Goal: Task Accomplishment & Management: Manage account settings

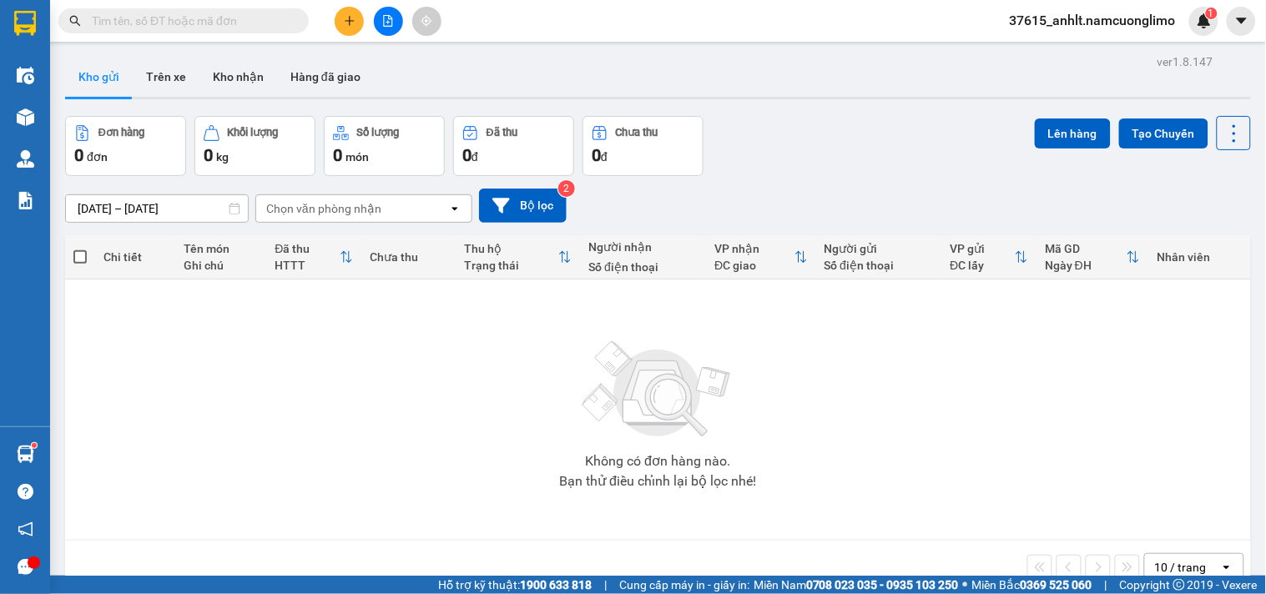
click at [234, 78] on button "Kho nhận" at bounding box center [238, 77] width 78 height 40
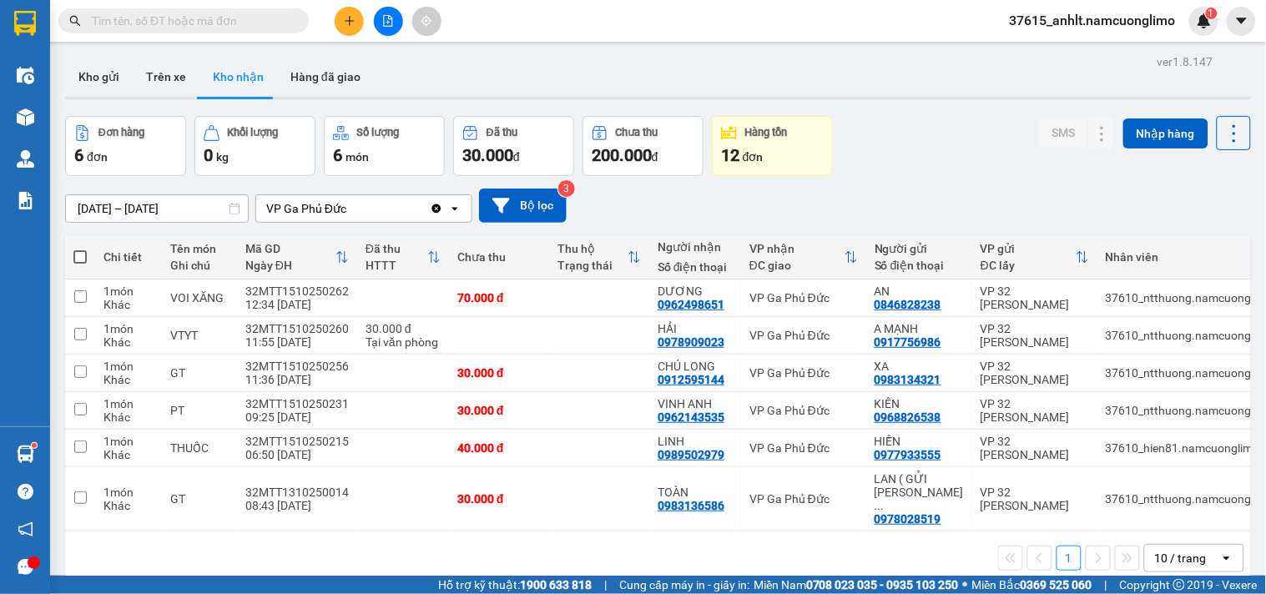
paste input "0962498651"
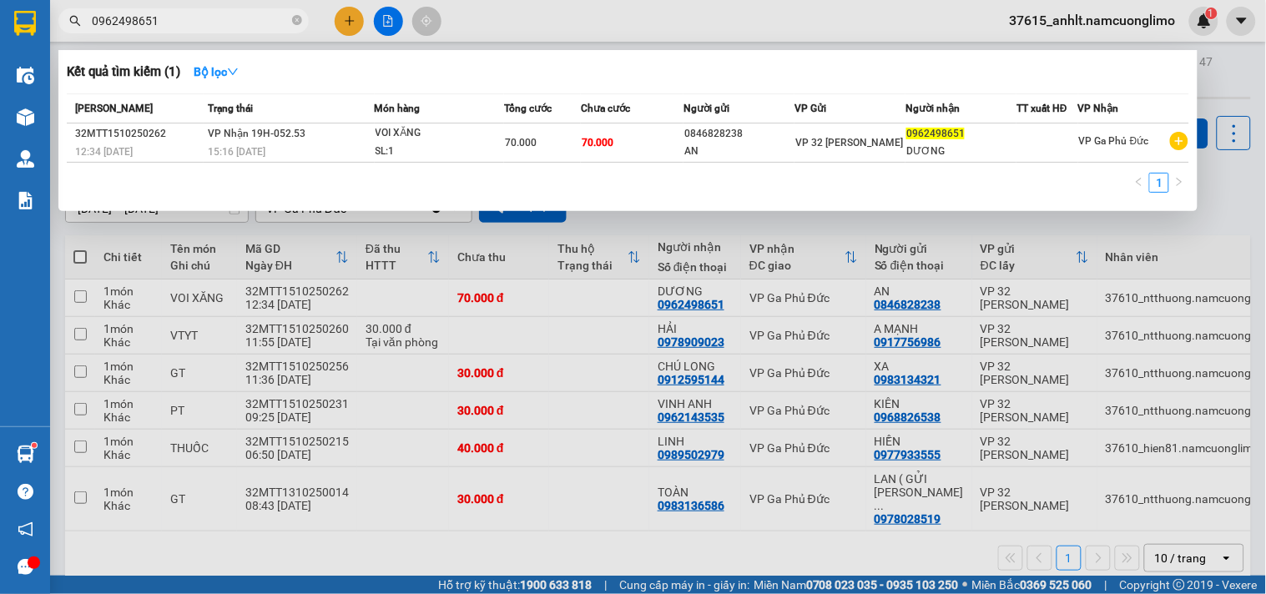
type input "0962498651"
click at [1223, 64] on div at bounding box center [633, 297] width 1266 height 594
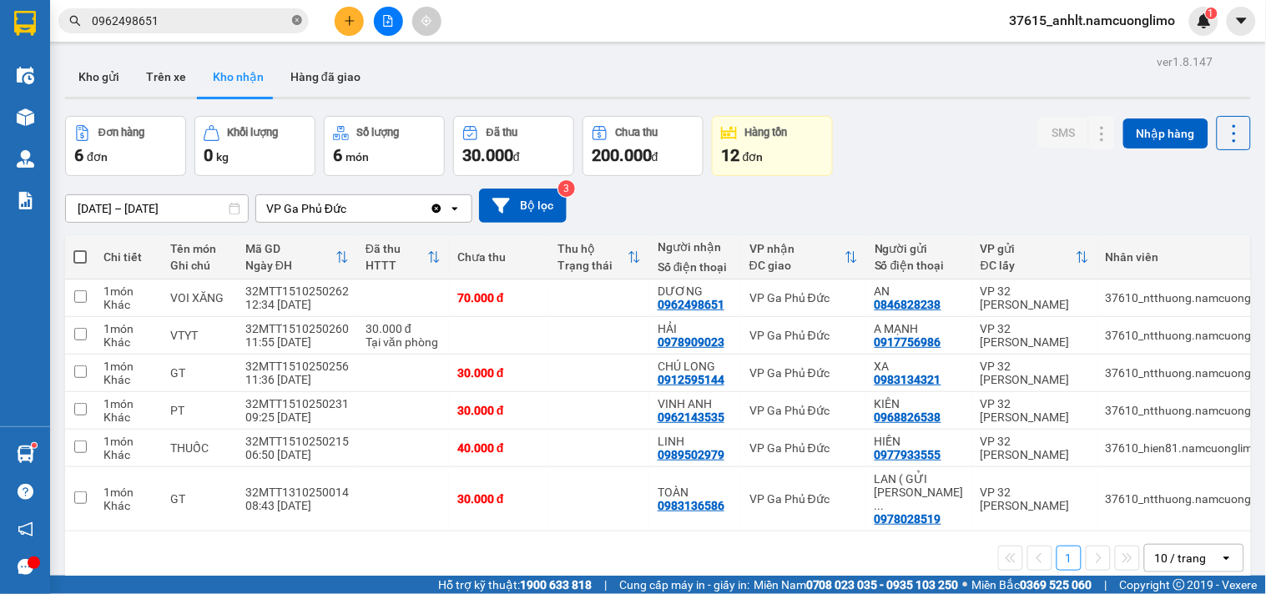
click at [297, 21] on icon "close-circle" at bounding box center [297, 20] width 10 height 10
paste input "0976586686"
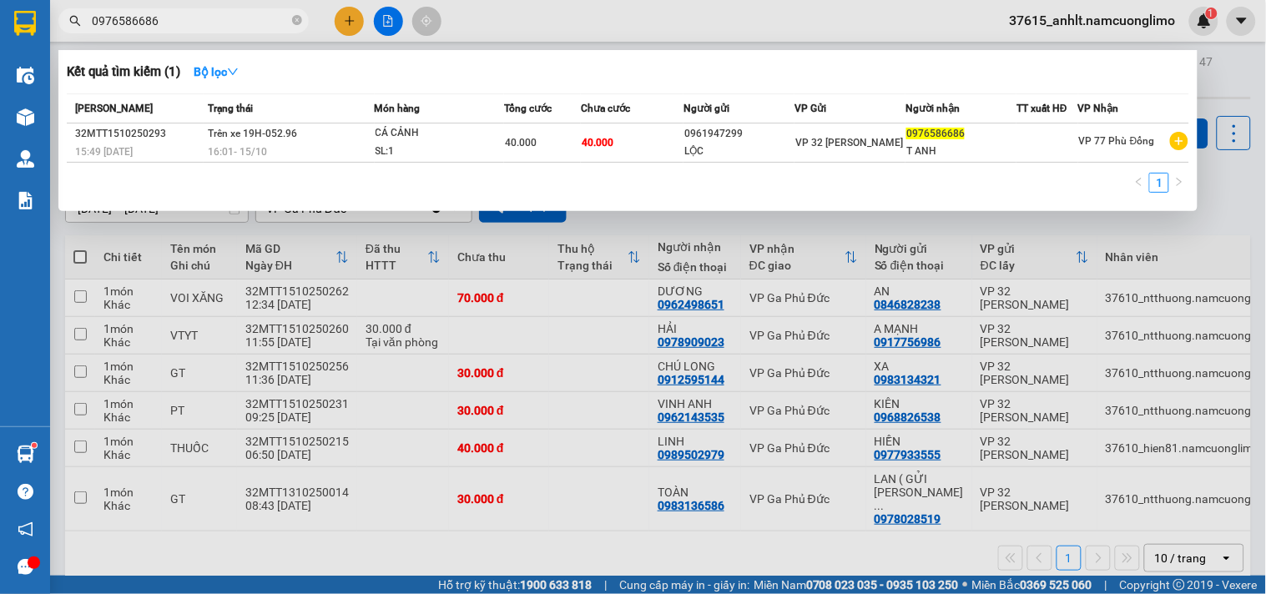
type input "0976586686"
click at [1253, 201] on div at bounding box center [633, 297] width 1266 height 594
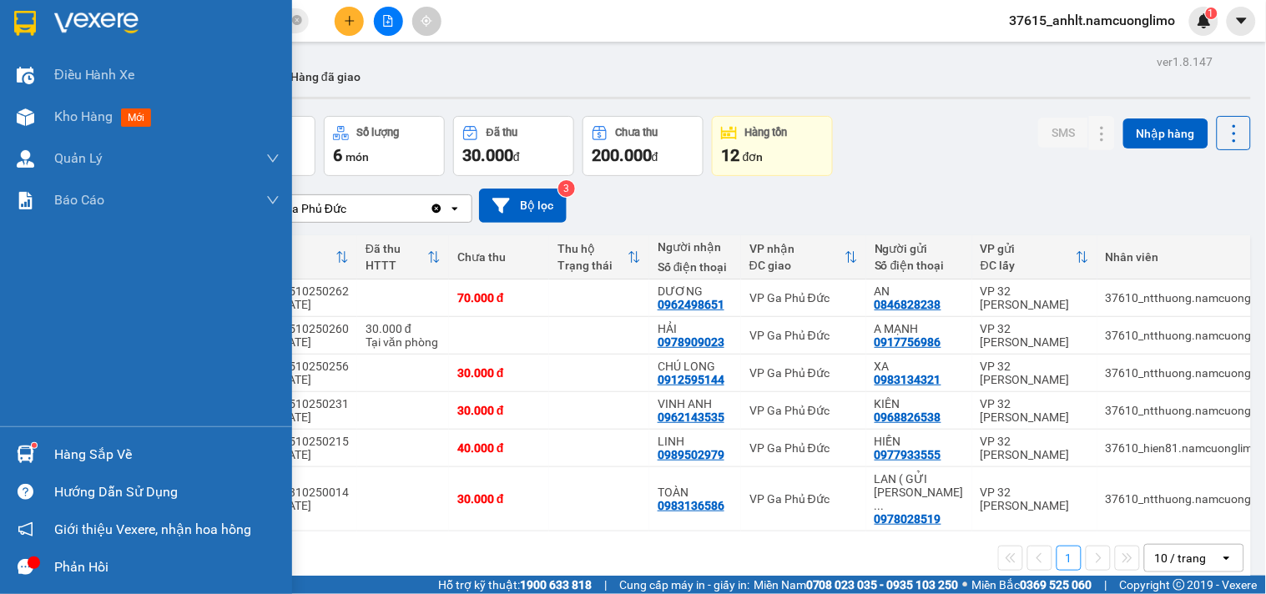
click at [96, 460] on div "Hàng sắp về" at bounding box center [166, 454] width 225 height 25
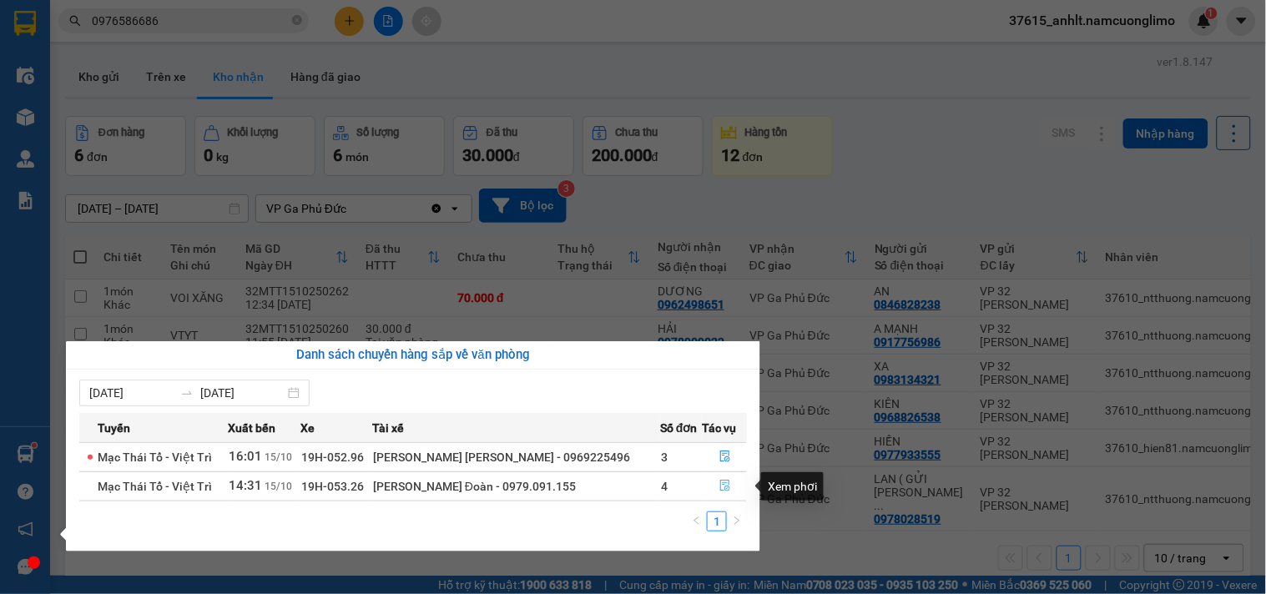
click at [719, 485] on icon "file-done" at bounding box center [725, 486] width 12 height 12
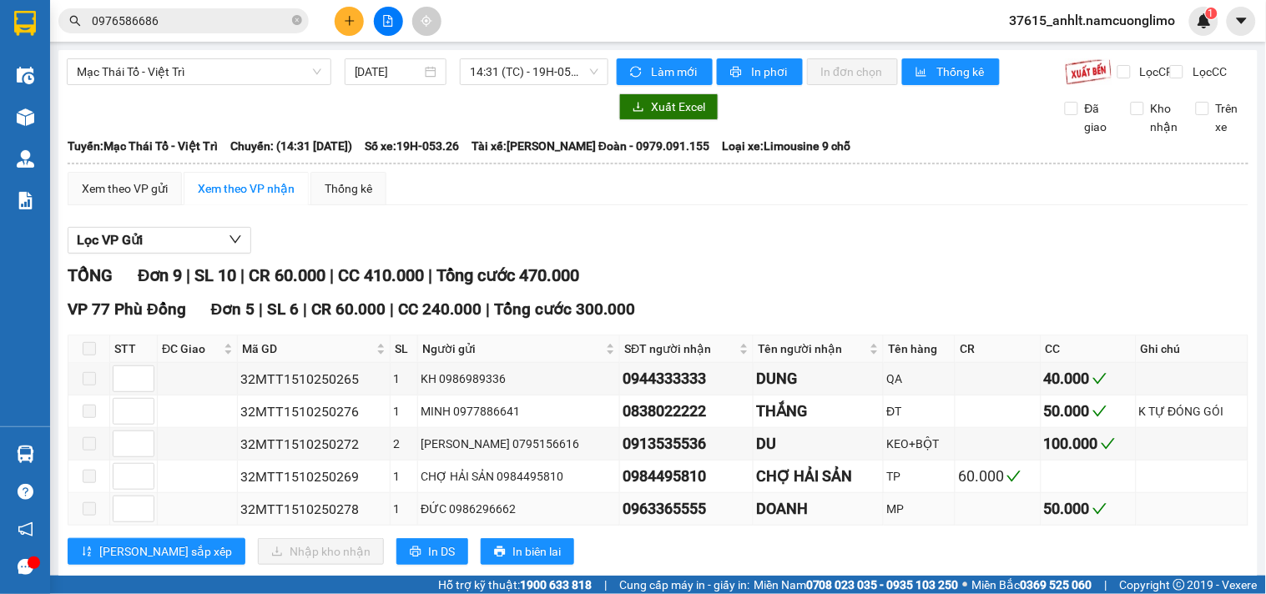
scroll to position [309, 0]
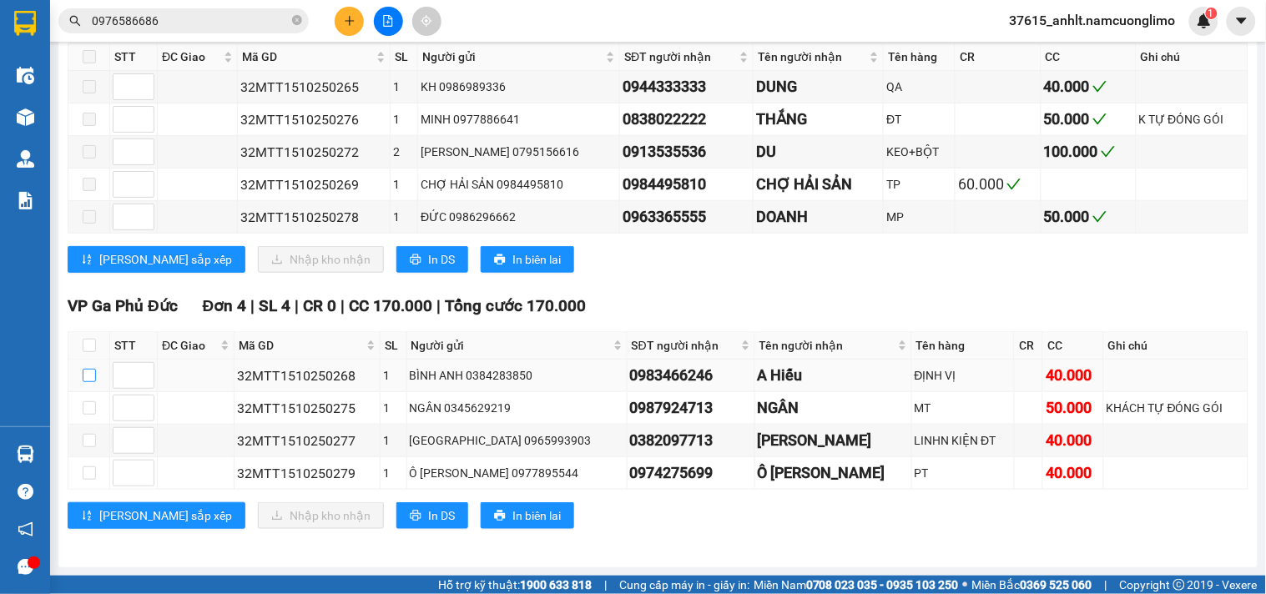
click at [88, 371] on input "checkbox" at bounding box center [89, 375] width 13 height 13
checkbox input "true"
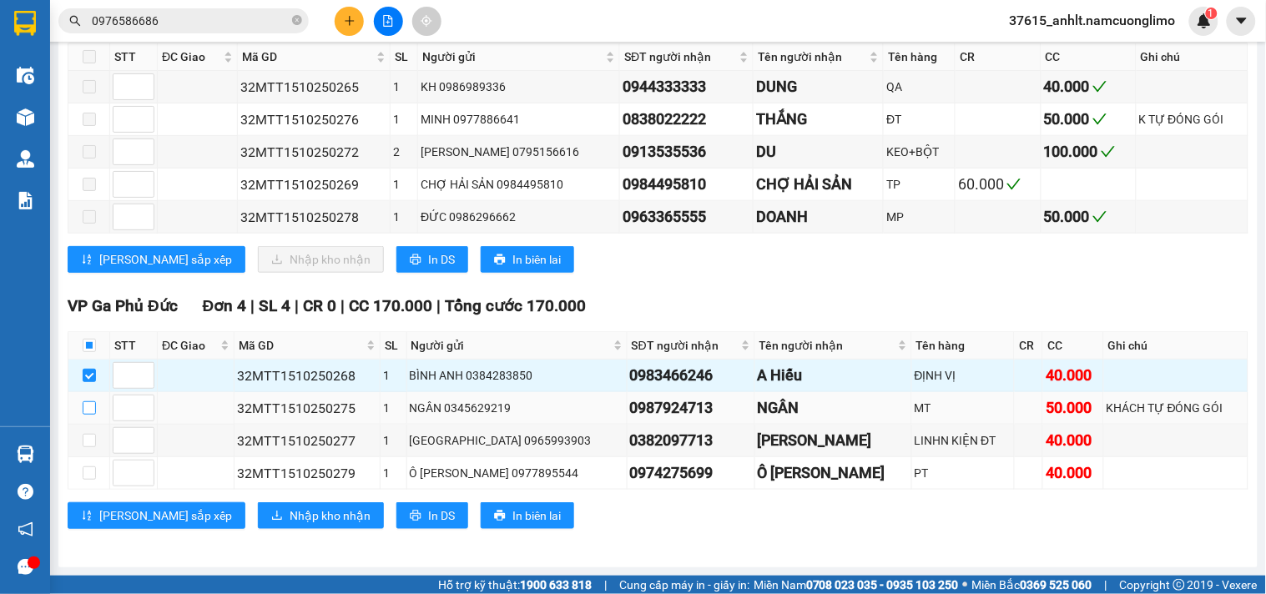
click at [88, 409] on input "checkbox" at bounding box center [89, 407] width 13 height 13
checkbox input "true"
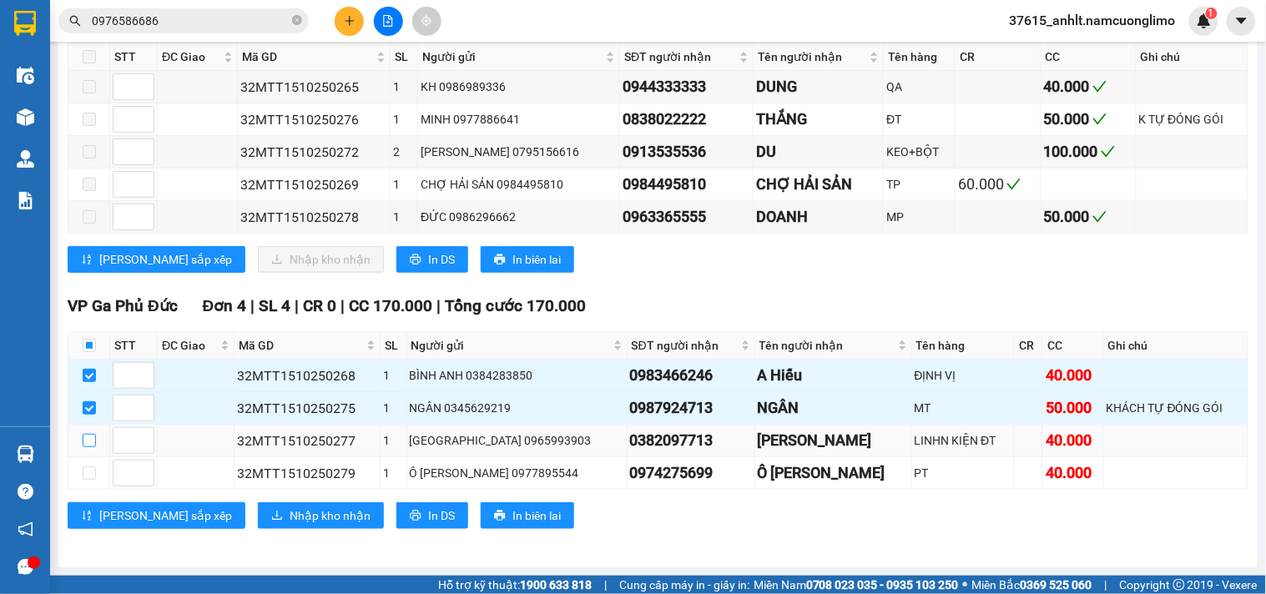
click at [88, 442] on input "checkbox" at bounding box center [89, 440] width 13 height 13
checkbox input "true"
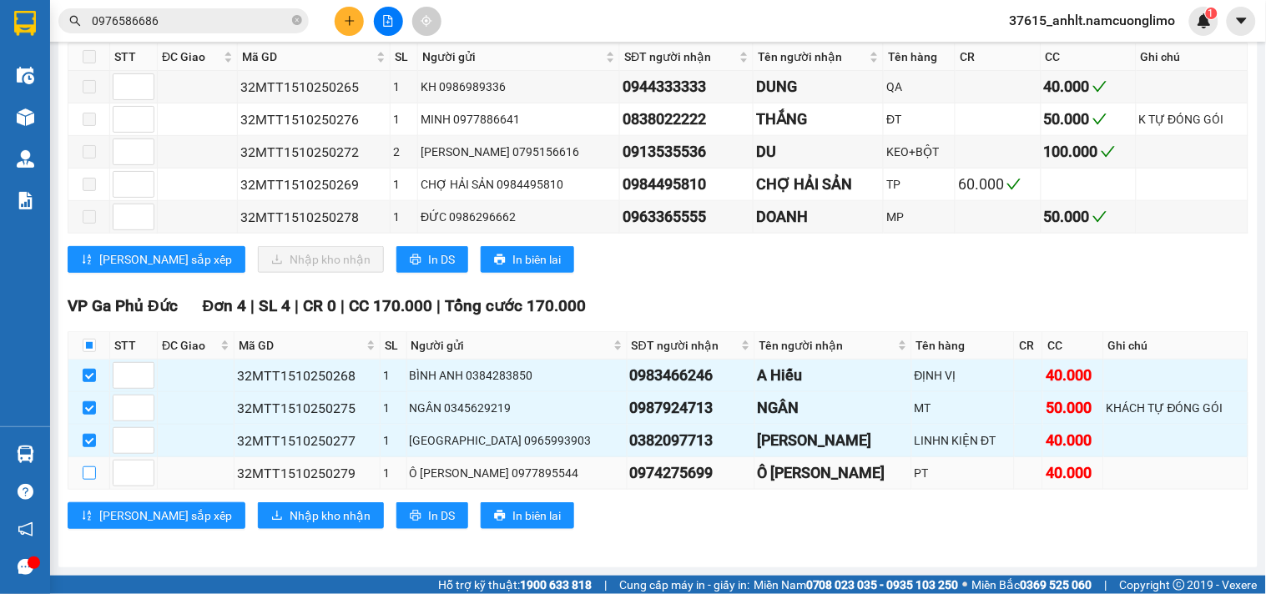
click at [93, 473] on input "checkbox" at bounding box center [89, 472] width 13 height 13
checkbox input "true"
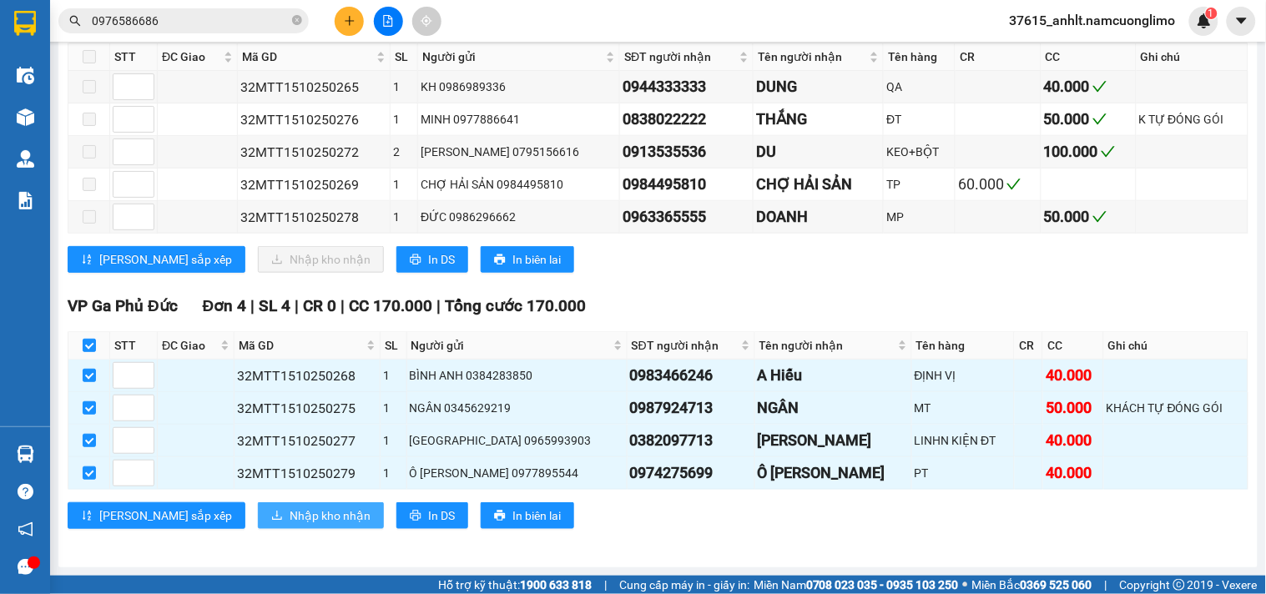
click at [261, 504] on button "Nhập kho nhận" at bounding box center [321, 515] width 126 height 27
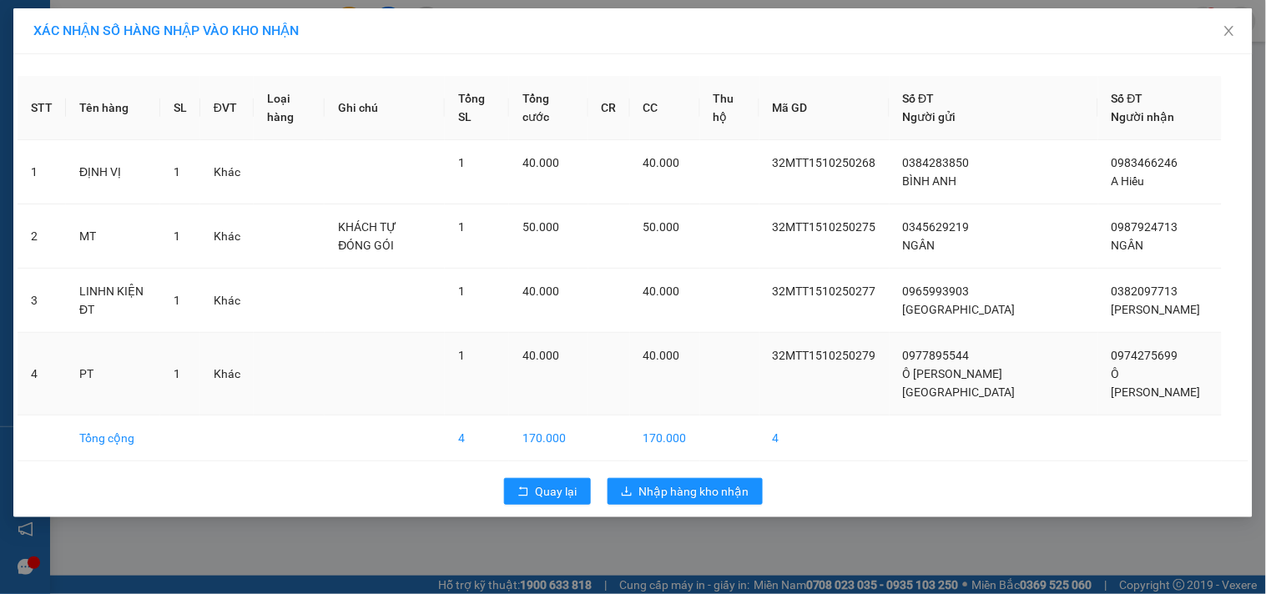
click at [630, 354] on td at bounding box center [609, 374] width 42 height 83
click at [681, 482] on span "Nhập hàng kho nhận" at bounding box center [694, 491] width 110 height 18
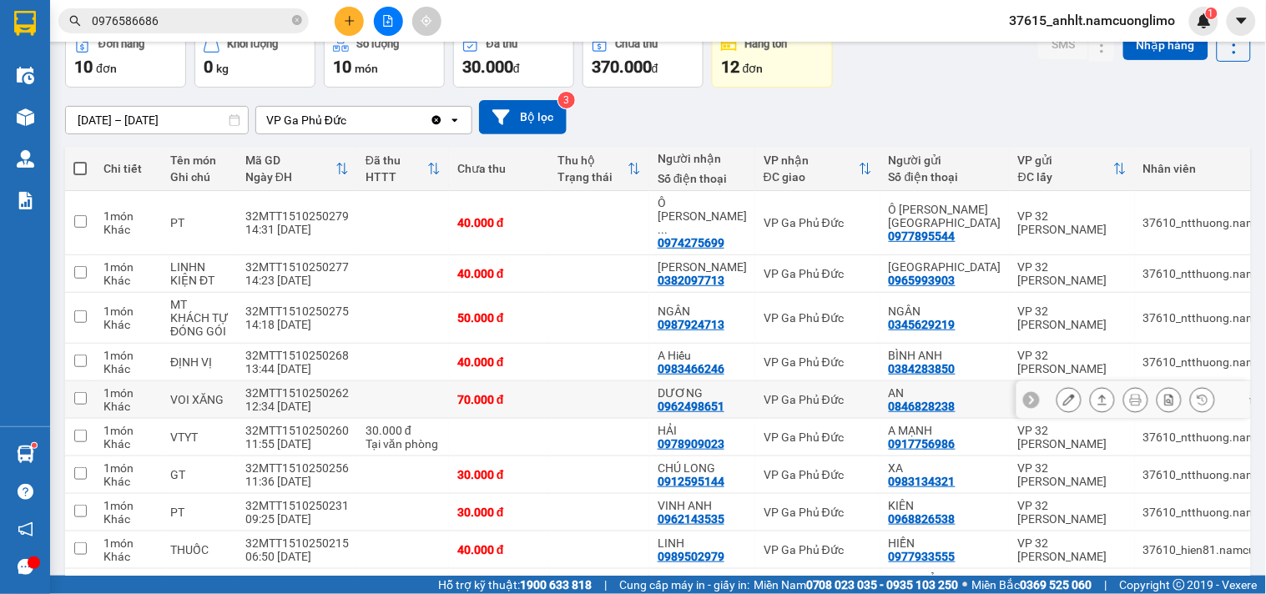
scroll to position [195, 0]
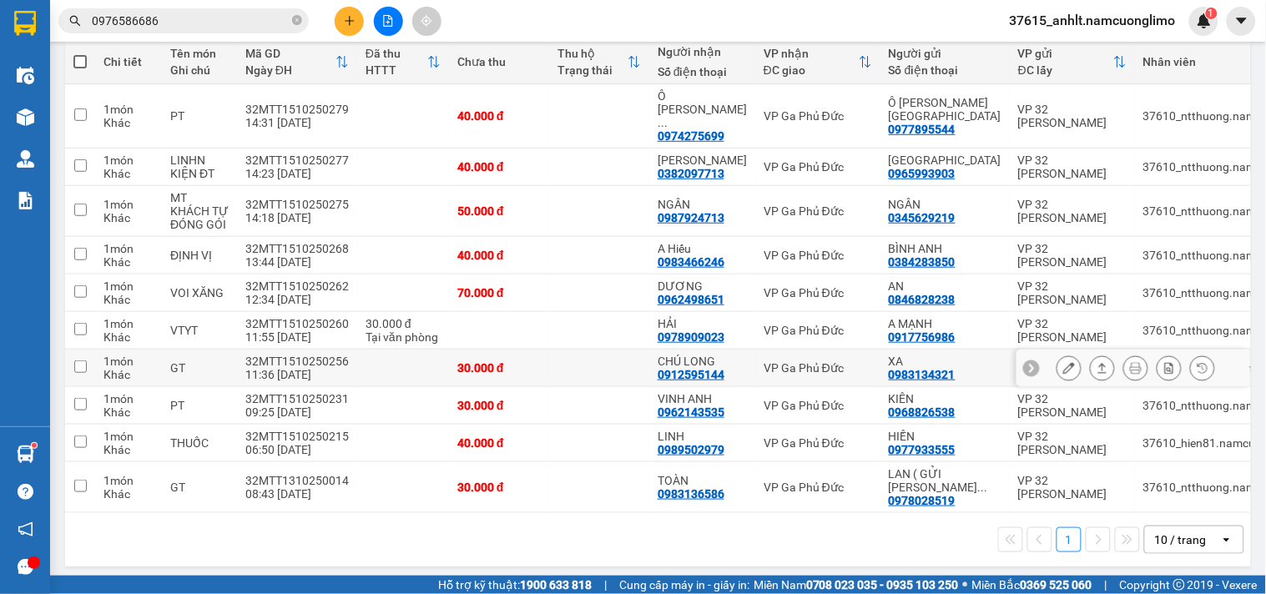
click at [77, 361] on input "checkbox" at bounding box center [80, 367] width 13 height 13
checkbox input "true"
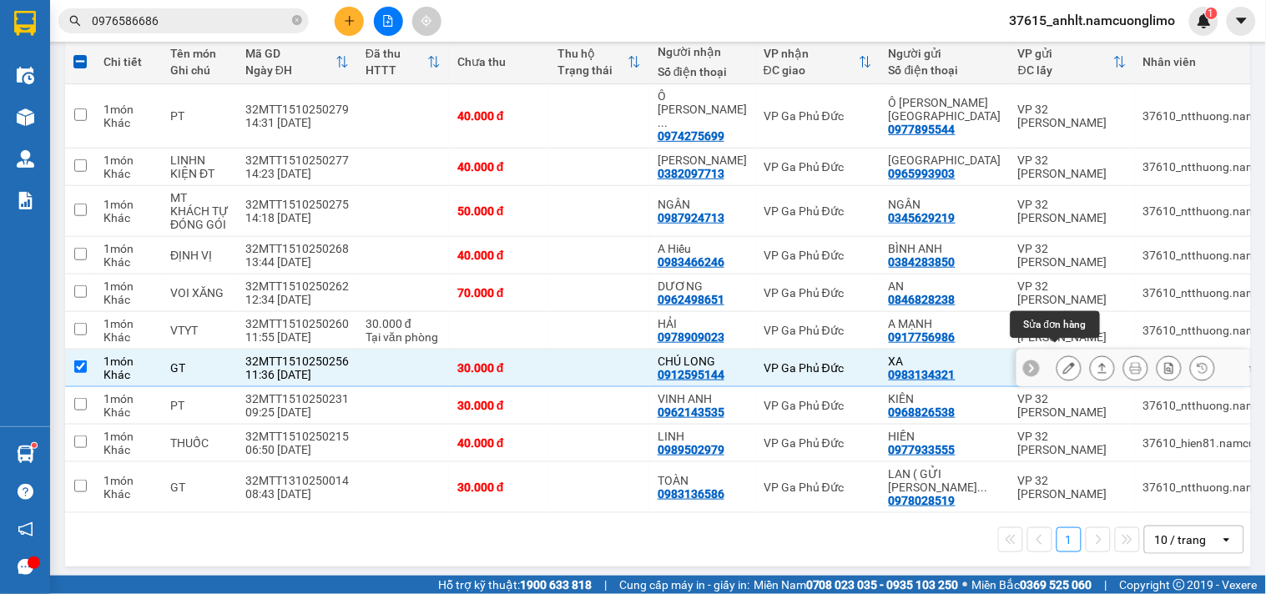
click at [1063, 362] on icon at bounding box center [1069, 368] width 12 height 12
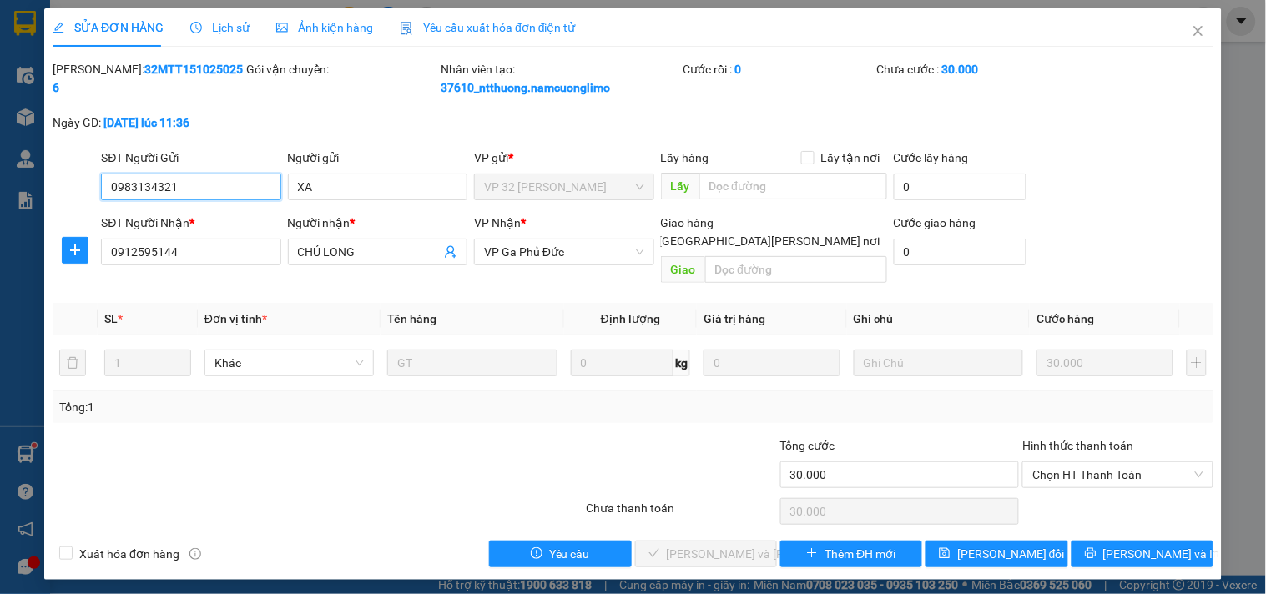
type input "0983134321"
type input "XA"
type input "0912595144"
type input "CHÚ LONG"
type input "30.000"
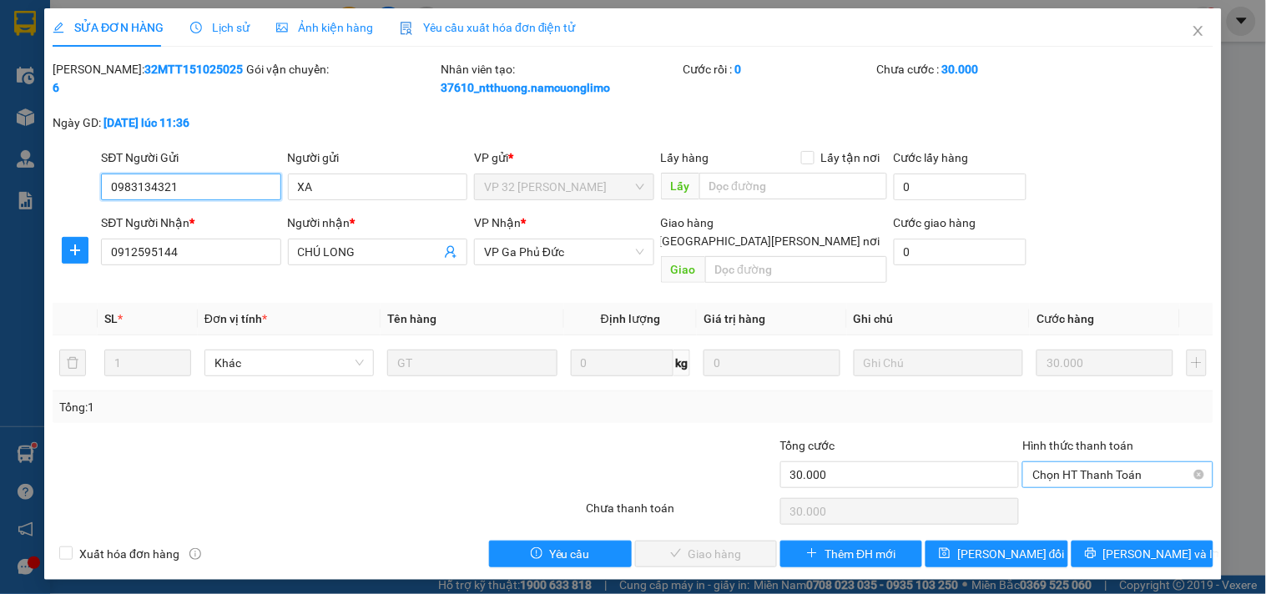
click at [1089, 462] on span "Chọn HT Thanh Toán" at bounding box center [1117, 474] width 170 height 25
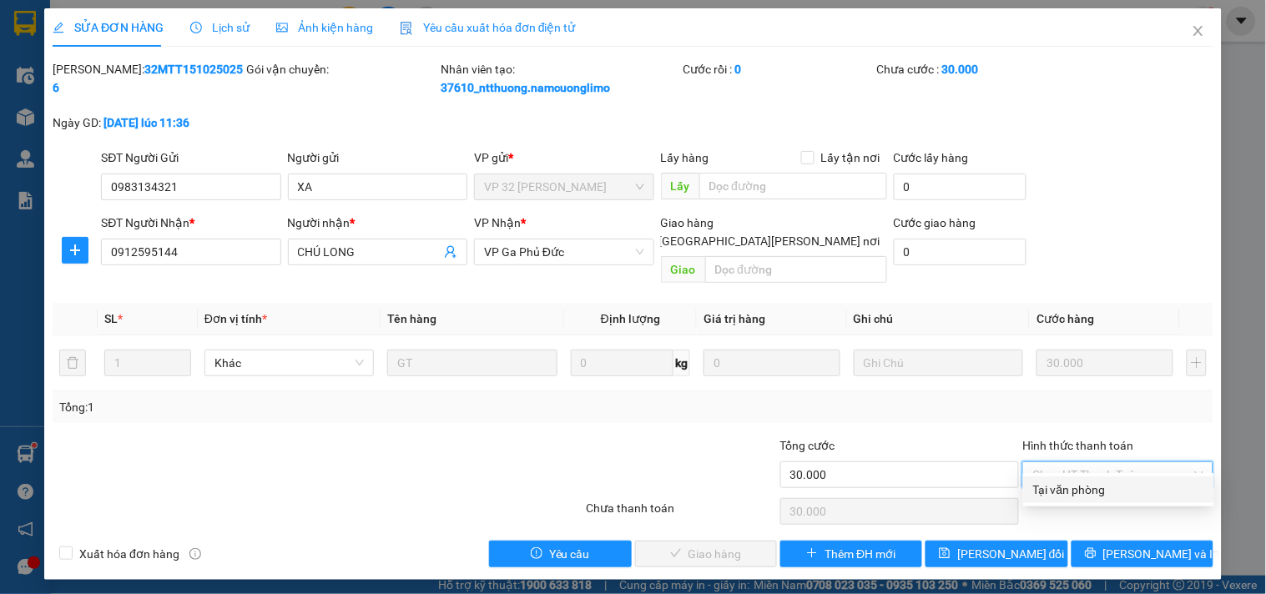
click at [1060, 487] on div "Tại văn phòng" at bounding box center [1118, 490] width 171 height 18
type input "0"
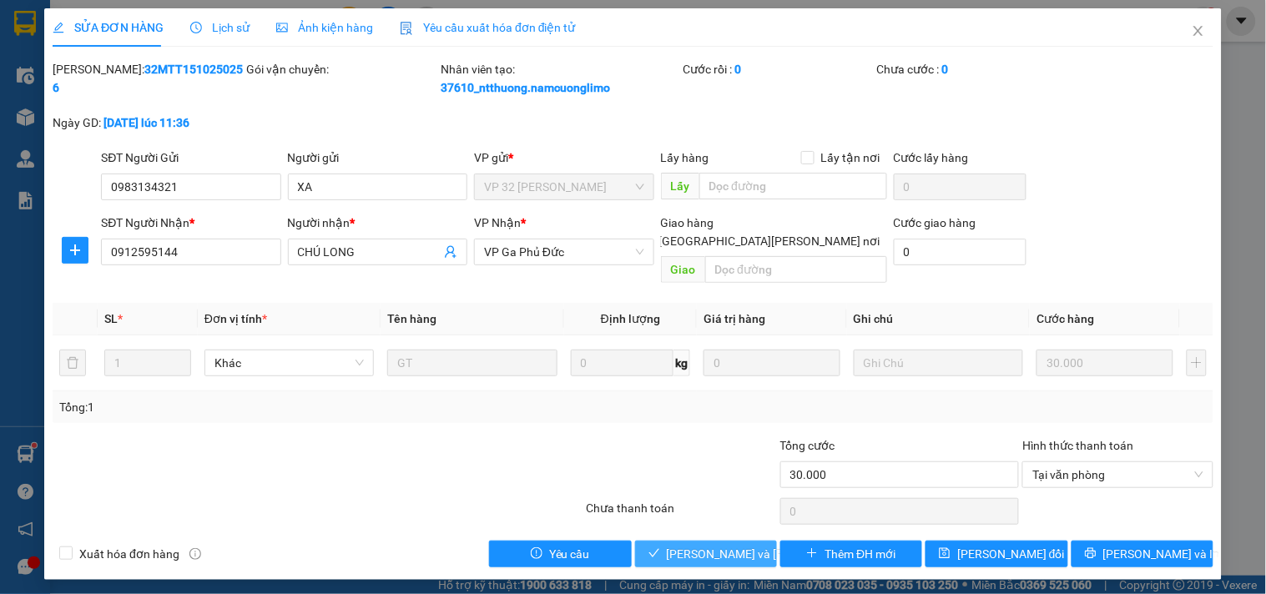
click at [695, 545] on span "[PERSON_NAME] và [PERSON_NAME] hàng" at bounding box center [779, 554] width 225 height 18
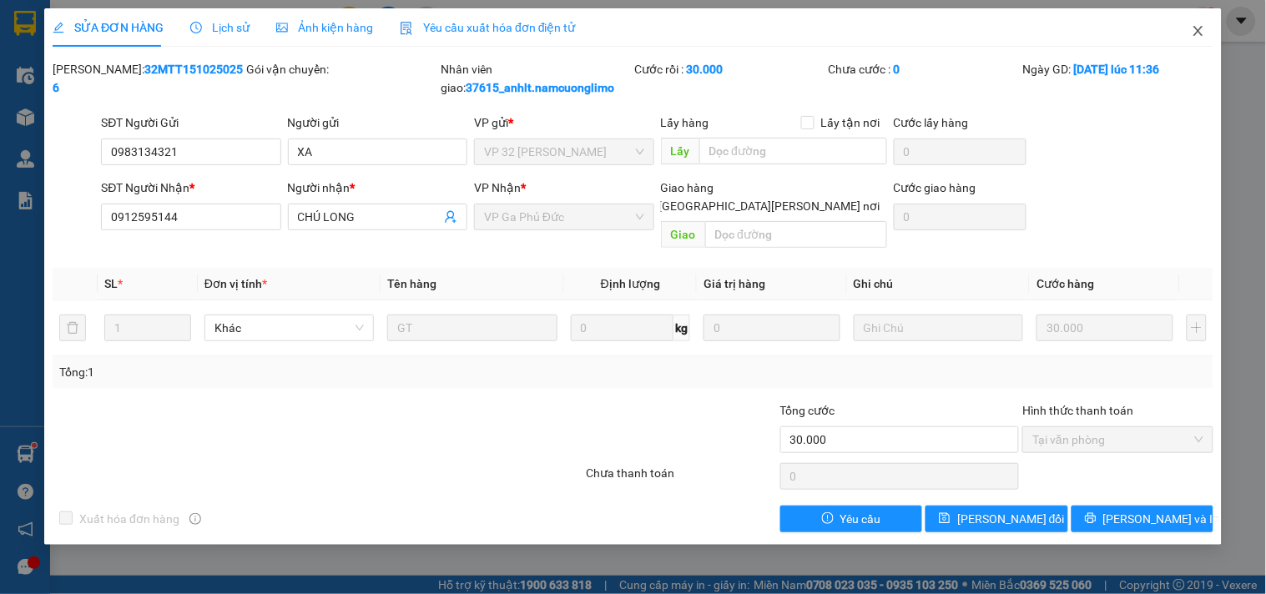
click at [1197, 34] on icon "close" at bounding box center [1197, 31] width 9 height 10
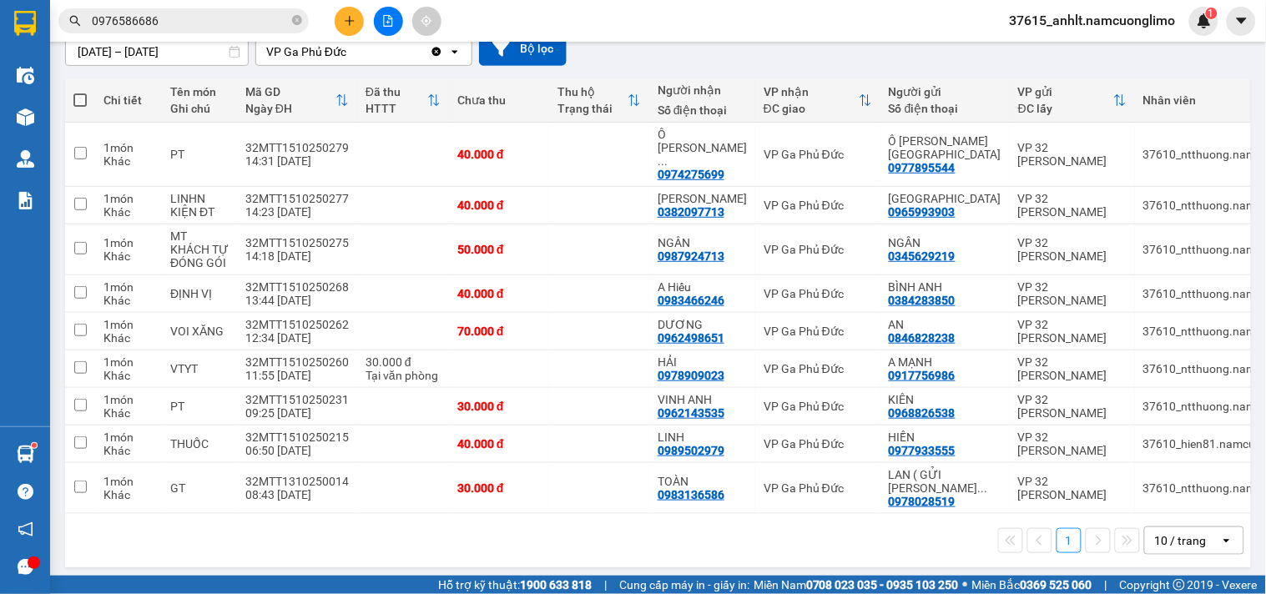
scroll to position [159, 0]
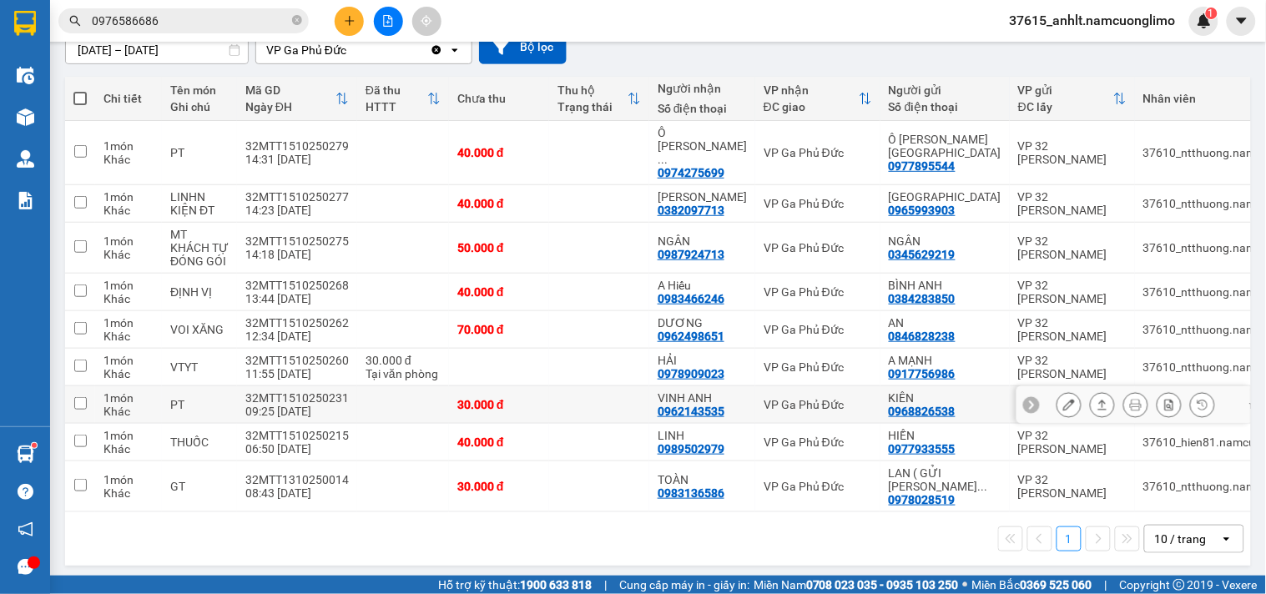
click at [79, 397] on input "checkbox" at bounding box center [80, 403] width 13 height 13
checkbox input "true"
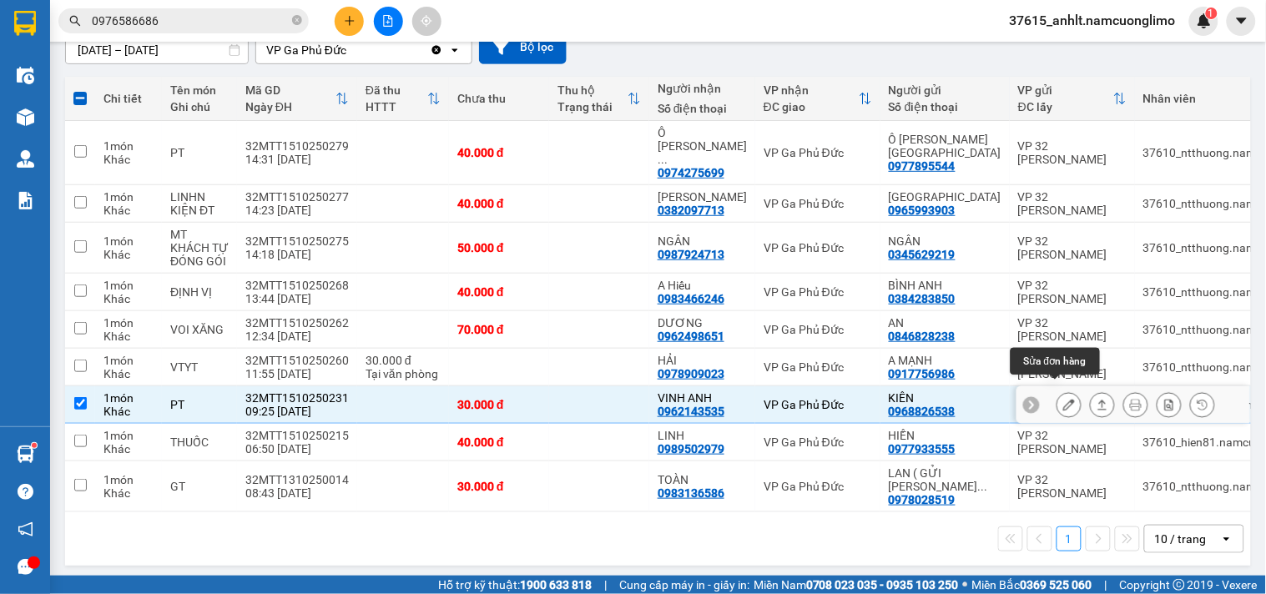
click at [1063, 399] on icon at bounding box center [1069, 405] width 12 height 12
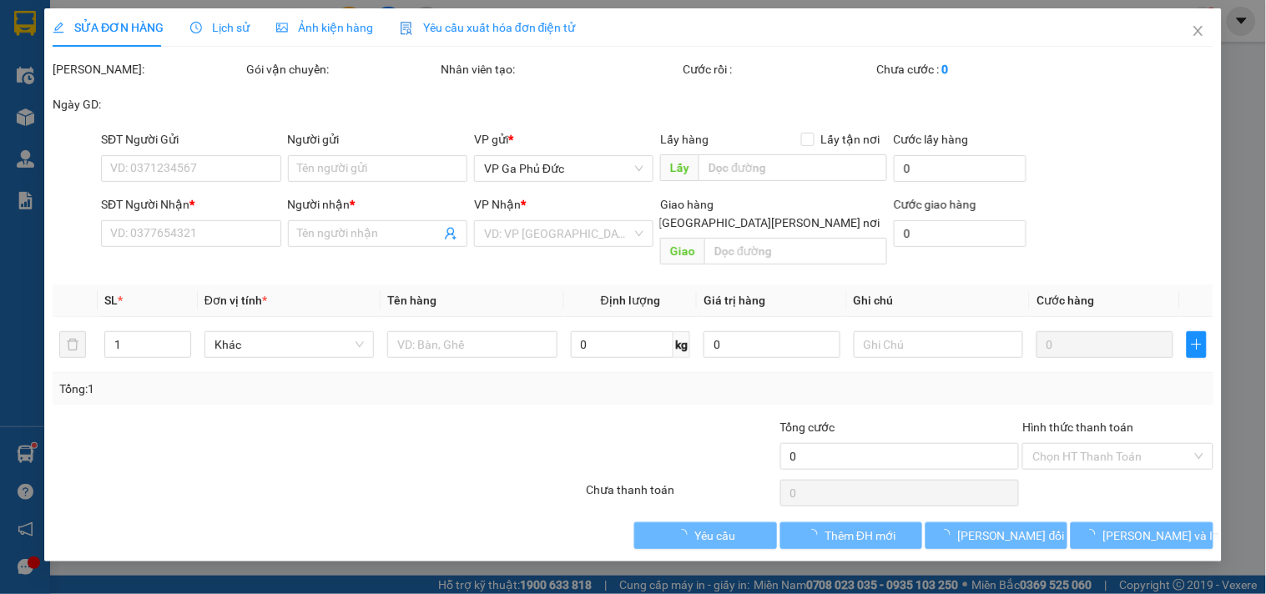
type input "0968826538"
type input "KIÊN"
type input "0962143535"
type input "VINH ANH"
type input "30.000"
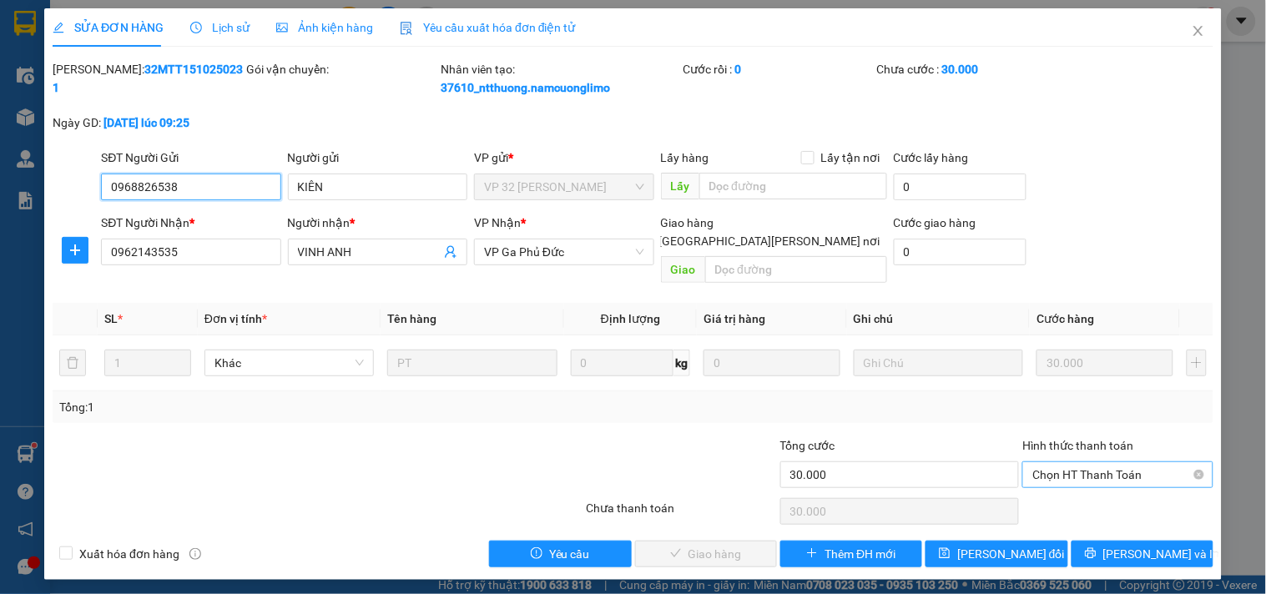
click at [1078, 462] on span "Chọn HT Thanh Toán" at bounding box center [1117, 474] width 170 height 25
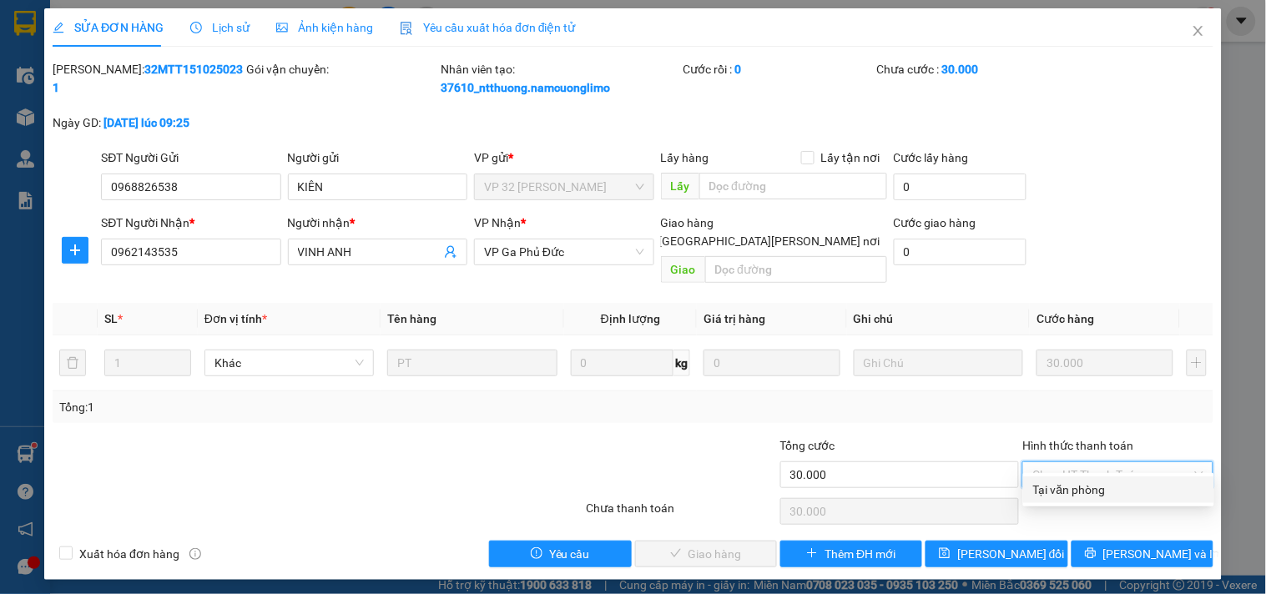
click at [1065, 496] on div "Tại văn phòng" at bounding box center [1118, 490] width 171 height 18
type input "0"
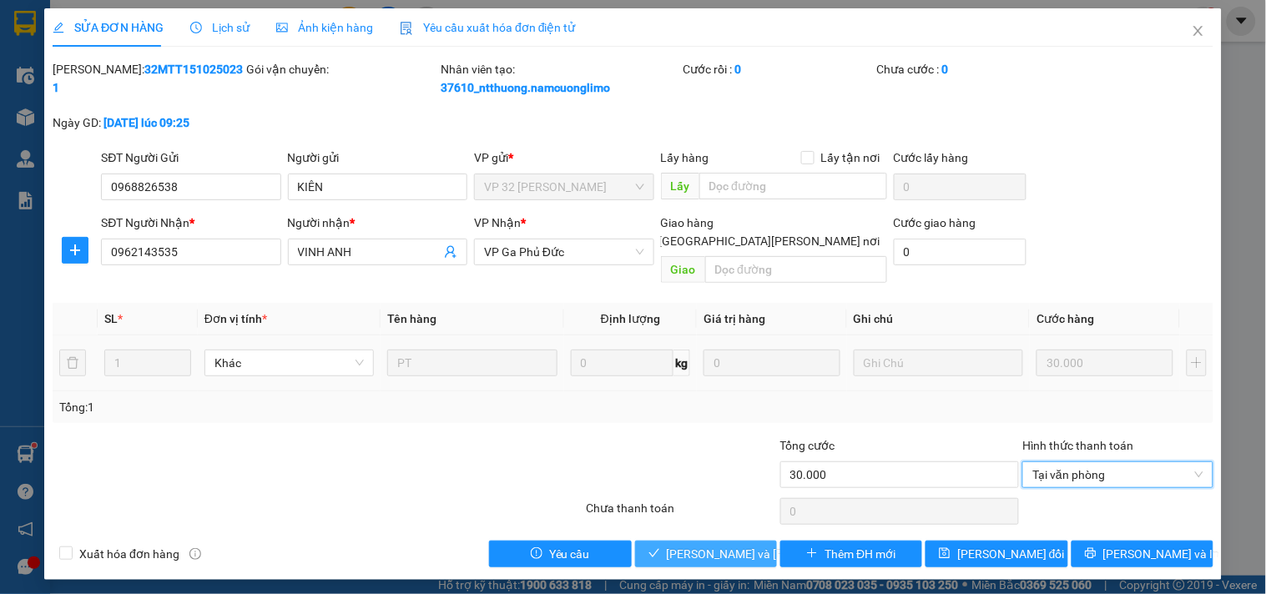
drag, startPoint x: 740, startPoint y: 530, endPoint x: 916, endPoint y: 343, distance: 256.8
click at [745, 545] on span "[PERSON_NAME] và [PERSON_NAME] hàng" at bounding box center [779, 554] width 225 height 18
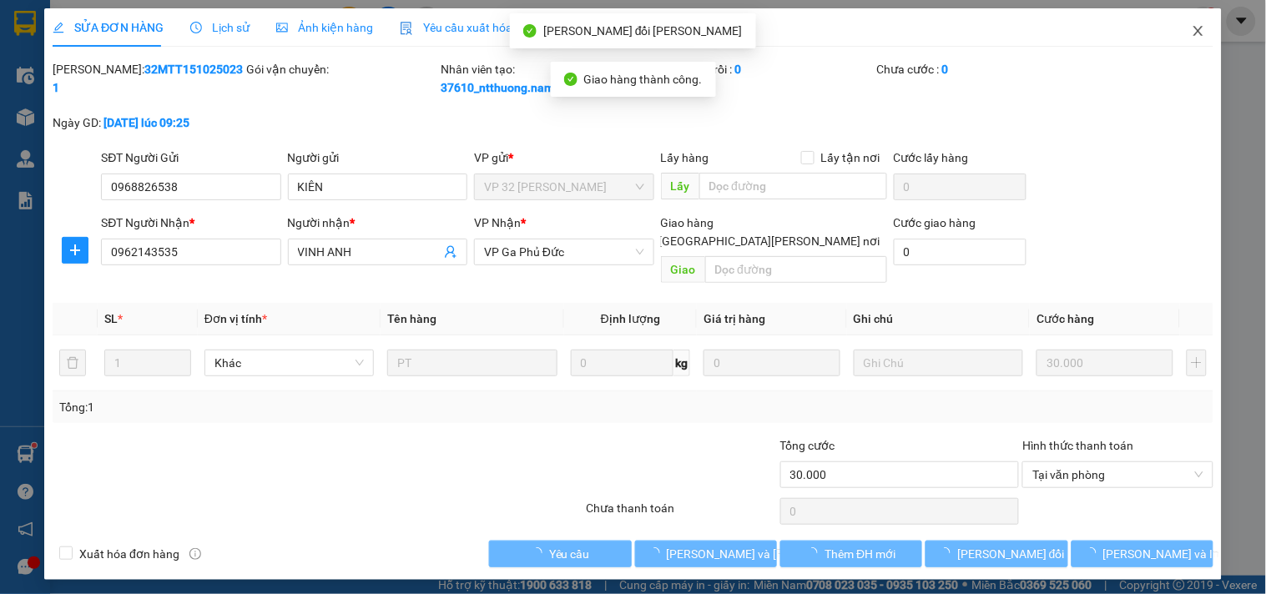
click at [1199, 31] on icon "close" at bounding box center [1198, 30] width 13 height 13
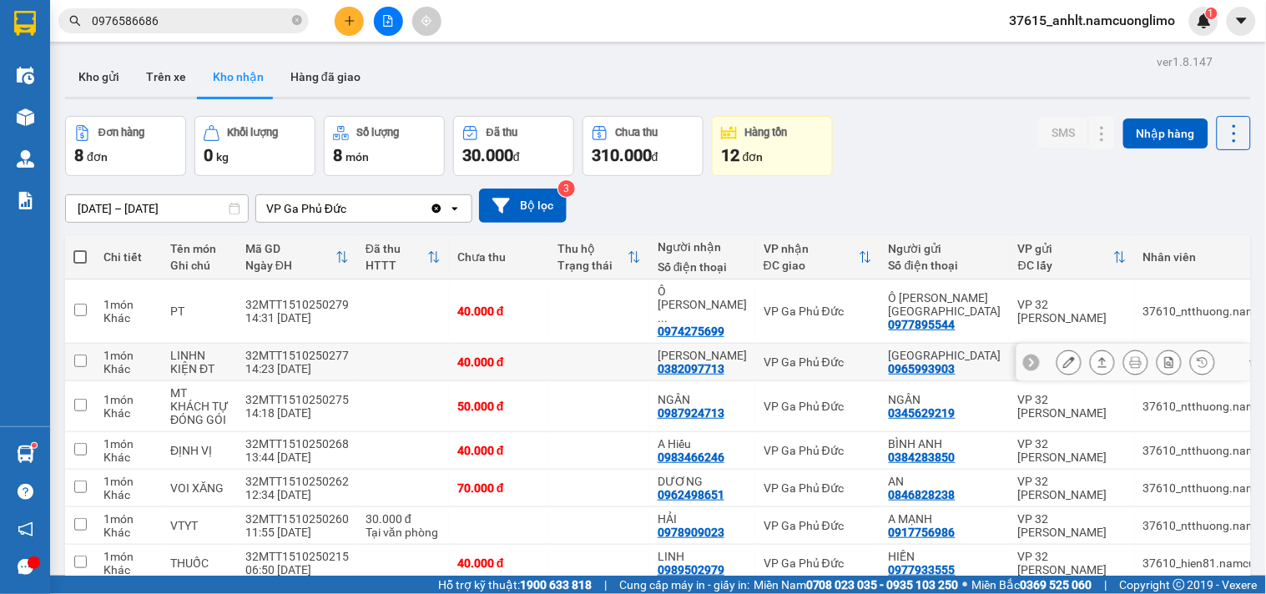
click at [78, 355] on input "checkbox" at bounding box center [80, 361] width 13 height 13
checkbox input "true"
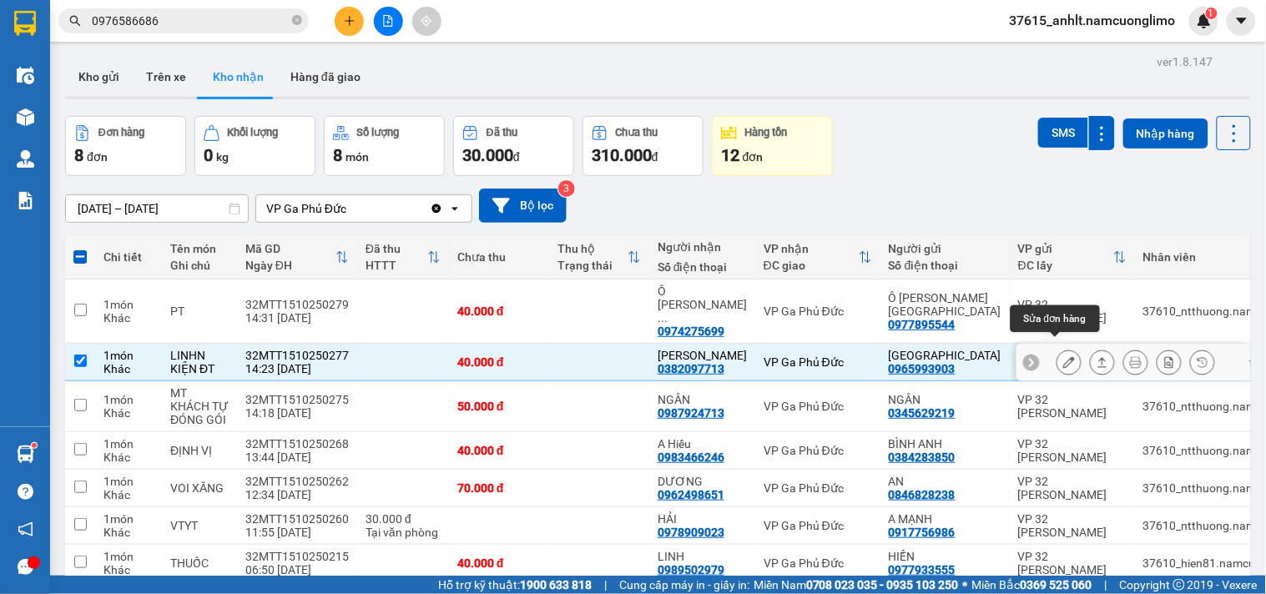
click at [1063, 356] on icon at bounding box center [1069, 362] width 12 height 12
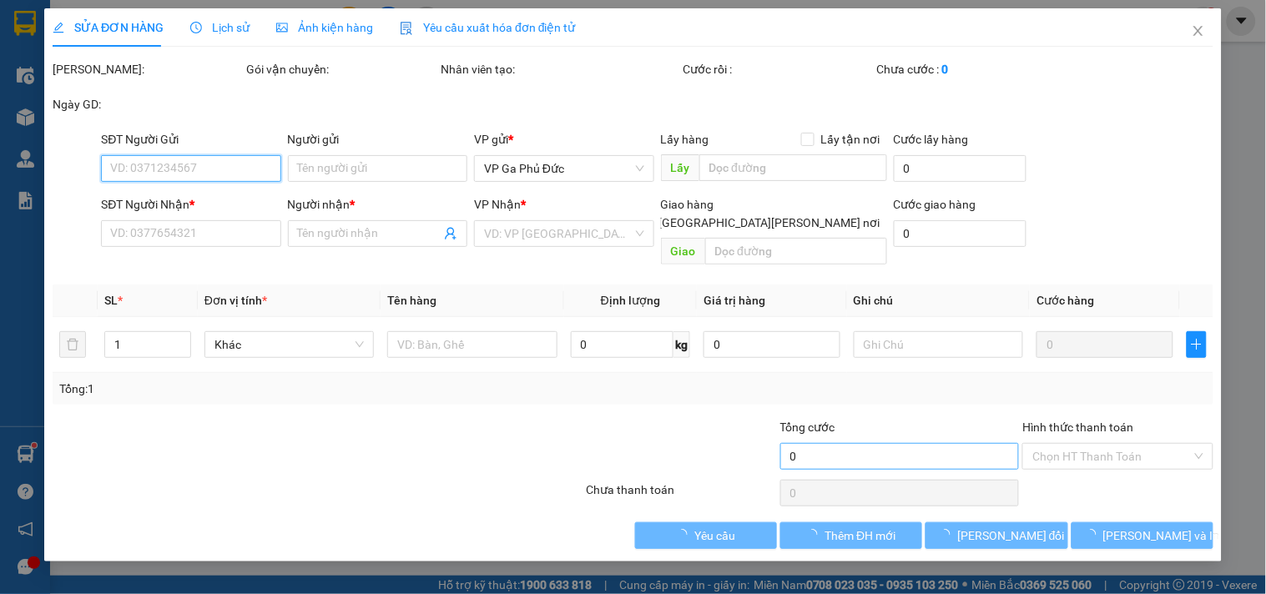
type input "0965993903"
type input "[GEOGRAPHIC_DATA]"
type input "0382097713"
type input "[PERSON_NAME]"
type input "40.000"
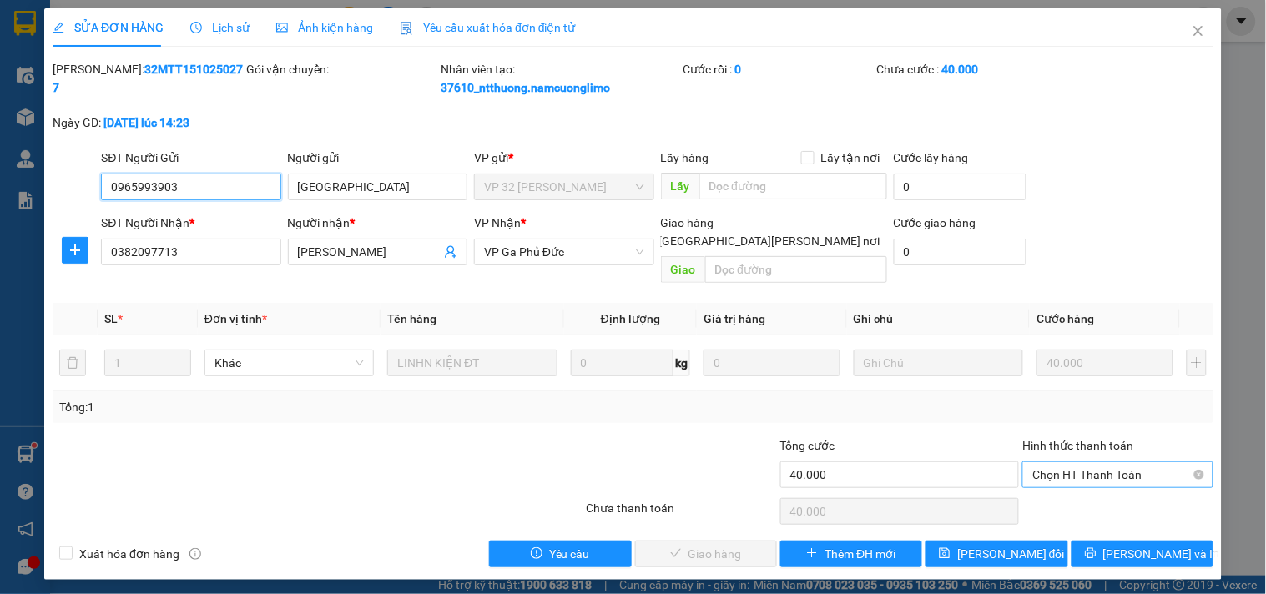
click at [1102, 462] on span "Chọn HT Thanh Toán" at bounding box center [1117, 474] width 170 height 25
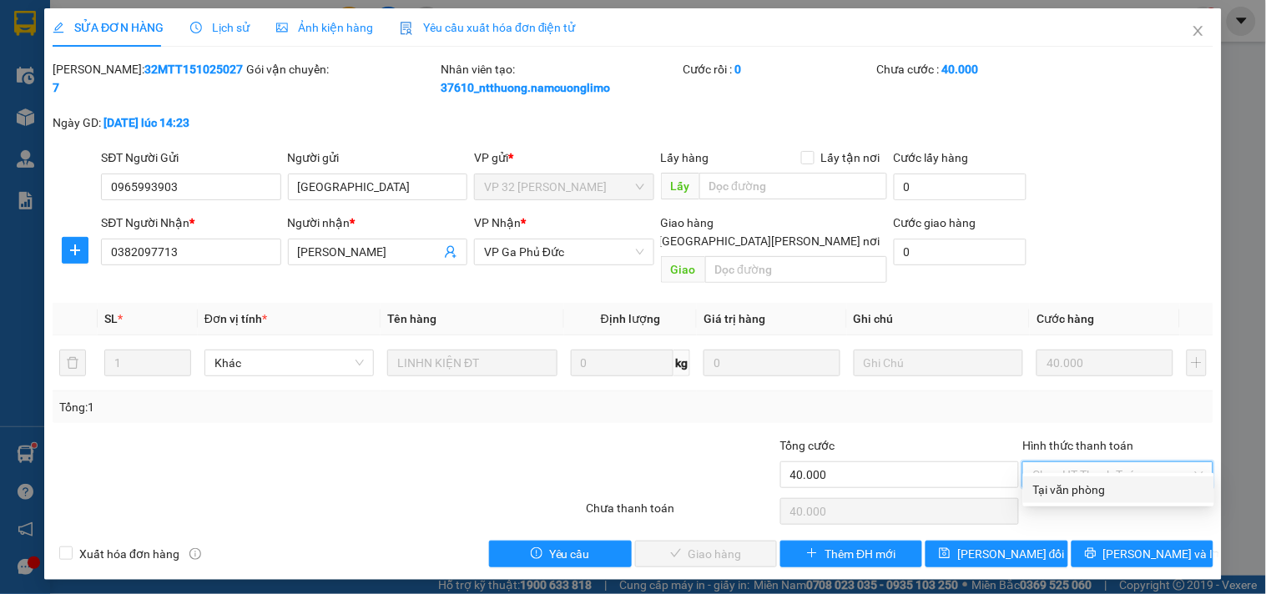
click at [1074, 490] on div "Tại văn phòng" at bounding box center [1118, 490] width 171 height 18
type input "0"
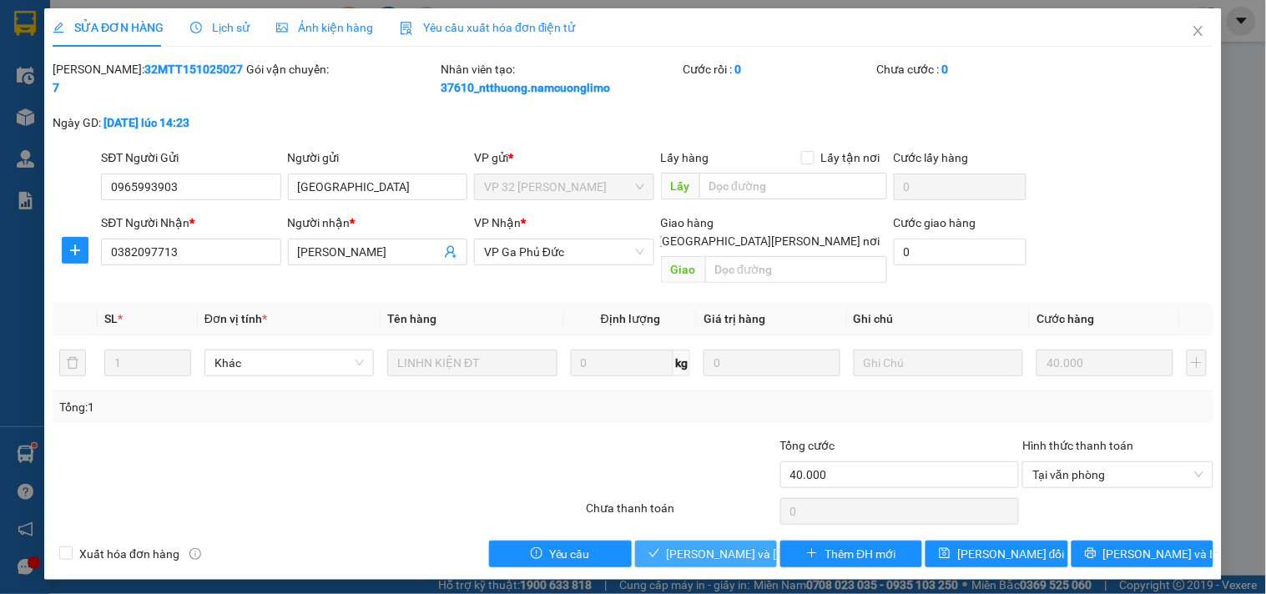
click at [729, 545] on span "[PERSON_NAME] và [PERSON_NAME] hàng" at bounding box center [779, 554] width 225 height 18
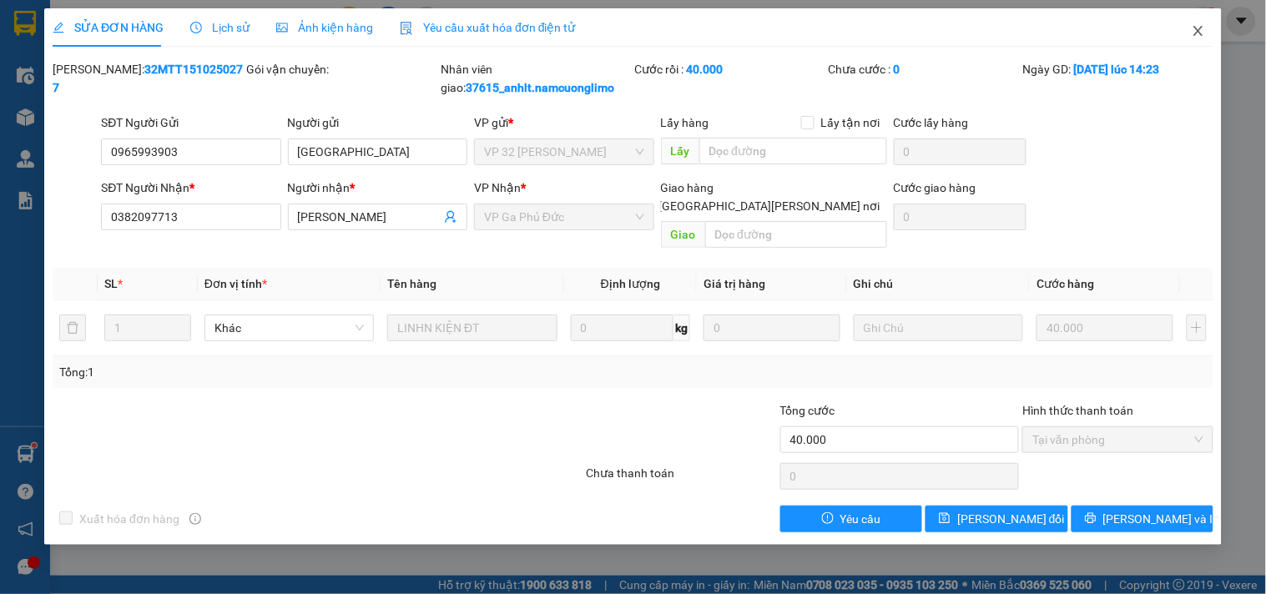
click at [1192, 26] on icon "close" at bounding box center [1198, 30] width 13 height 13
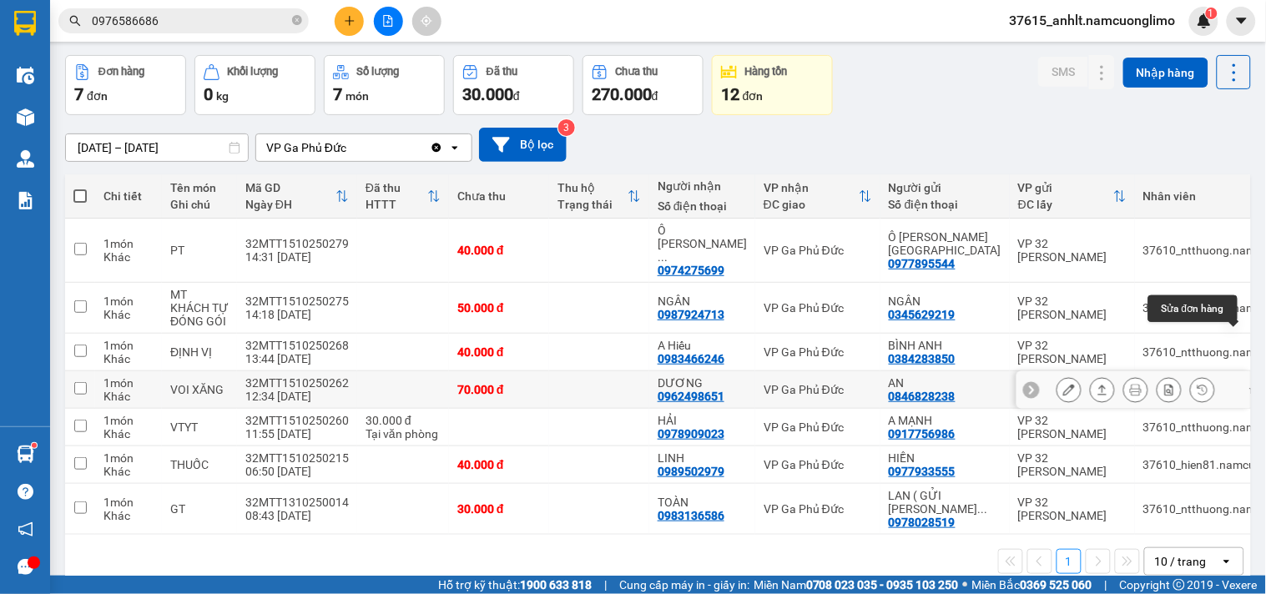
scroll to position [82, 0]
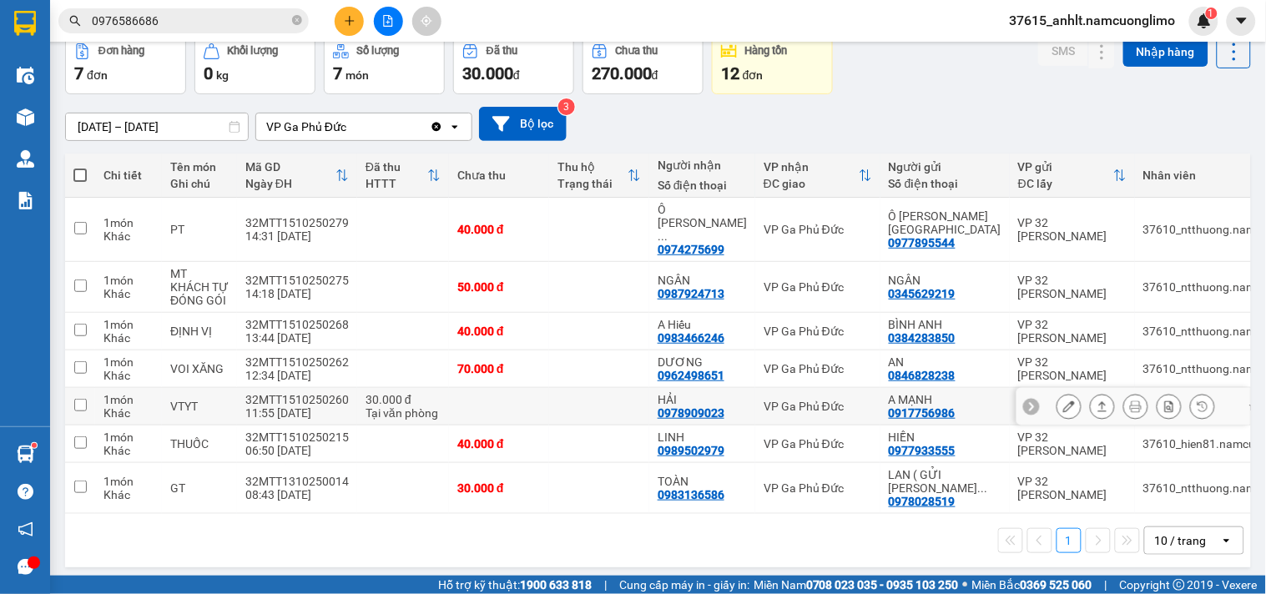
click at [85, 399] on input "checkbox" at bounding box center [80, 405] width 13 height 13
checkbox input "true"
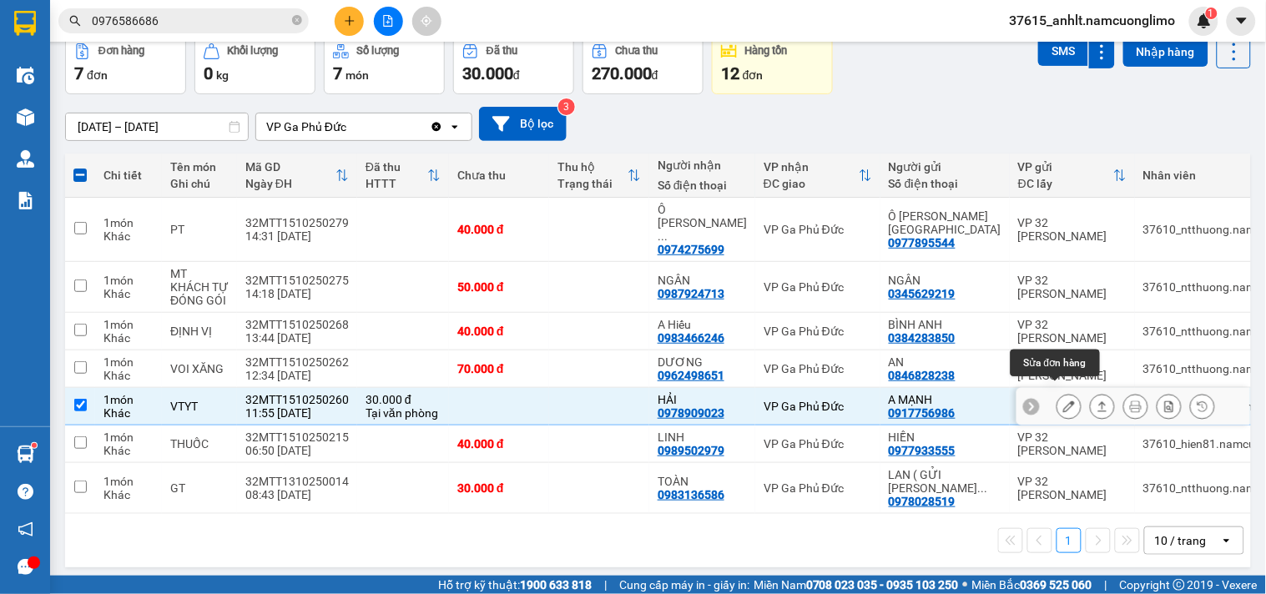
click at [1063, 401] on icon at bounding box center [1069, 407] width 12 height 12
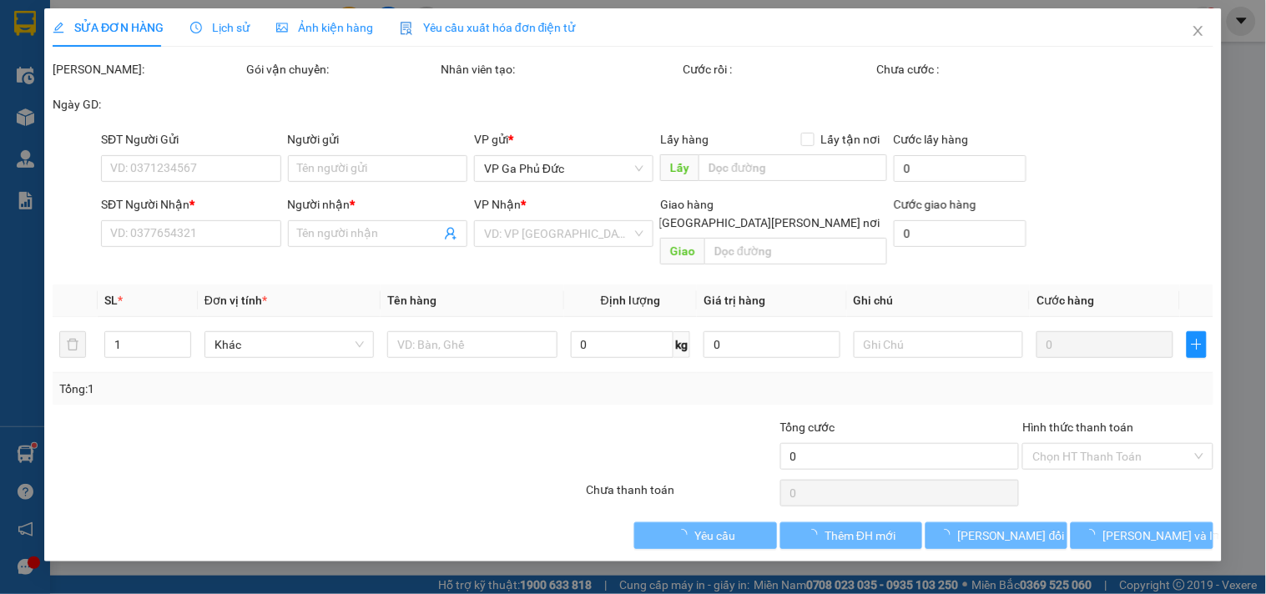
type input "0917756986"
type input "A MẠNH"
type input "0978909023"
type input "HẢI"
type input "30.000"
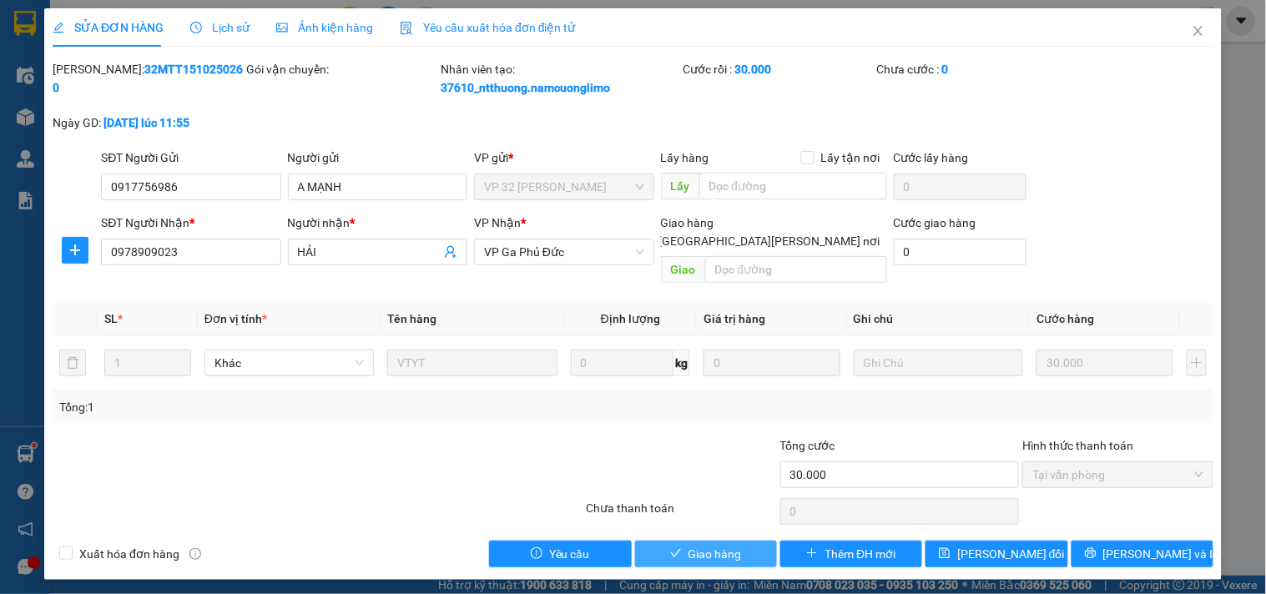
click at [739, 545] on span "Giao hàng" at bounding box center [714, 554] width 53 height 18
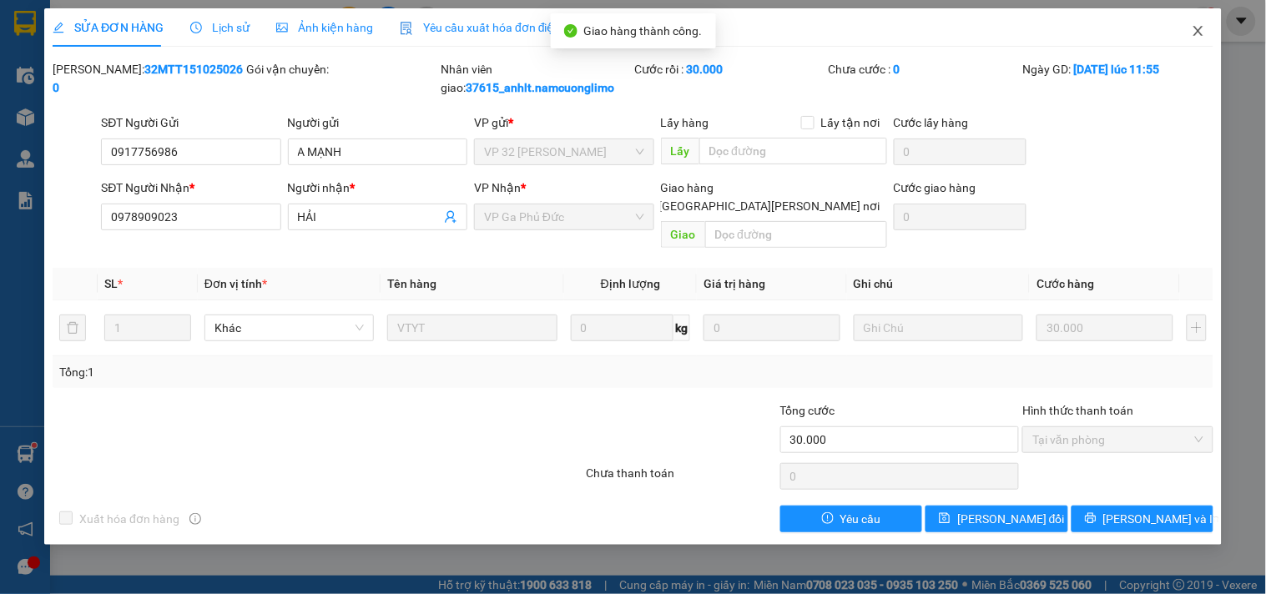
click at [1202, 22] on span "Close" at bounding box center [1198, 31] width 47 height 47
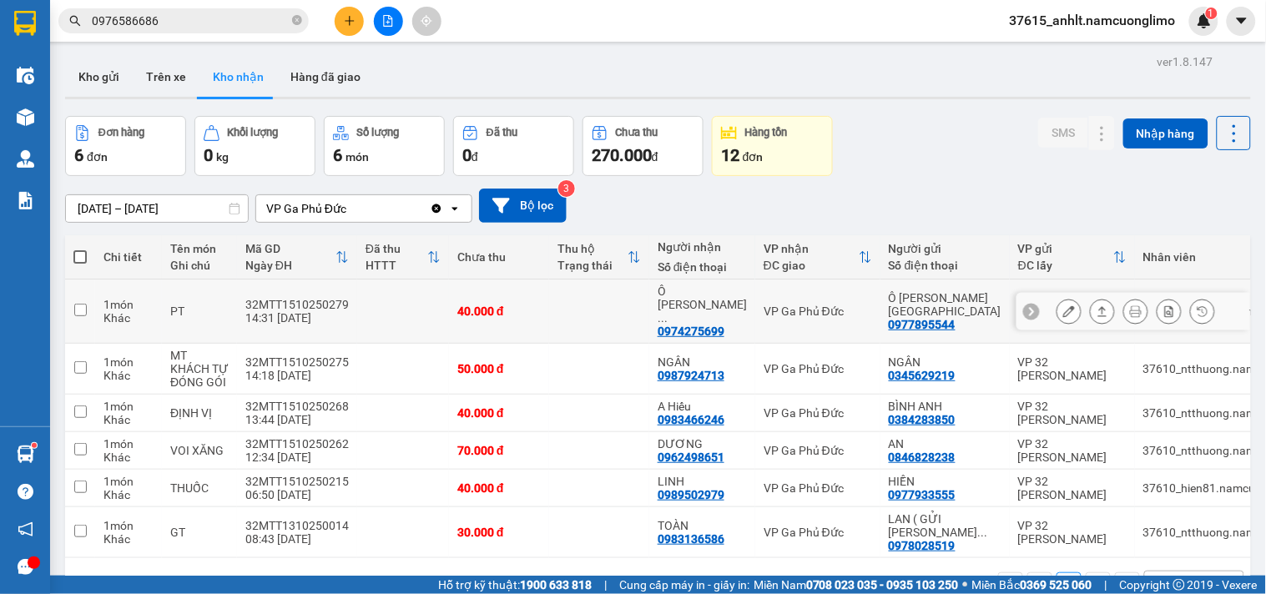
click at [80, 304] on input "checkbox" at bounding box center [80, 310] width 13 height 13
checkbox input "true"
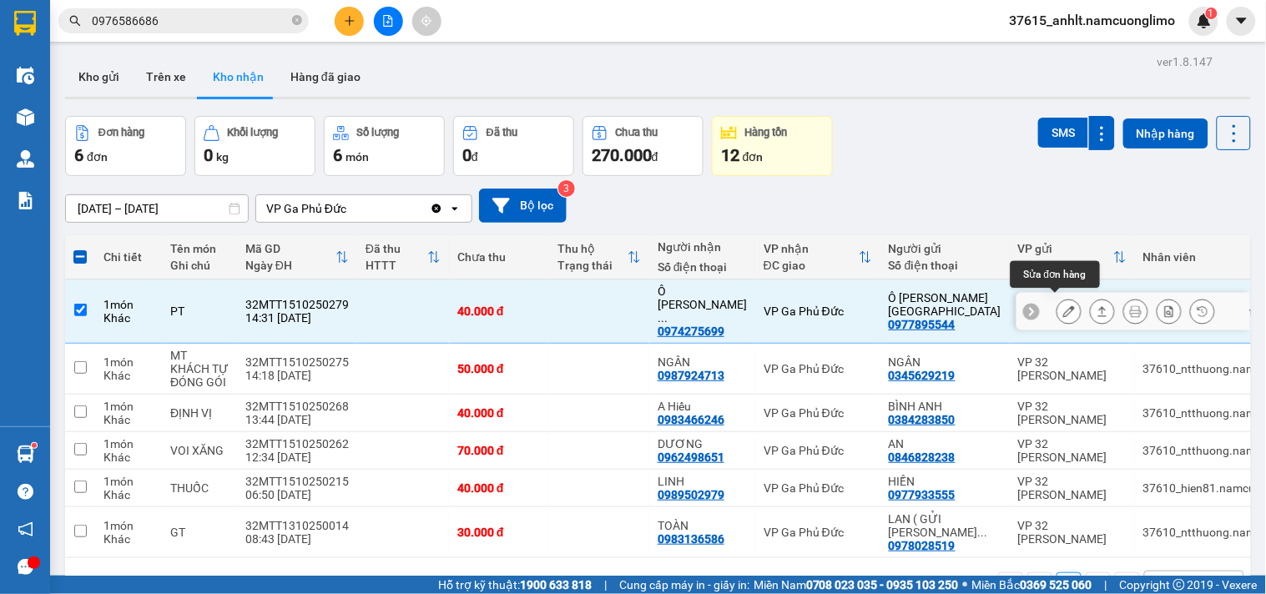
click at [1063, 307] on icon at bounding box center [1069, 311] width 12 height 12
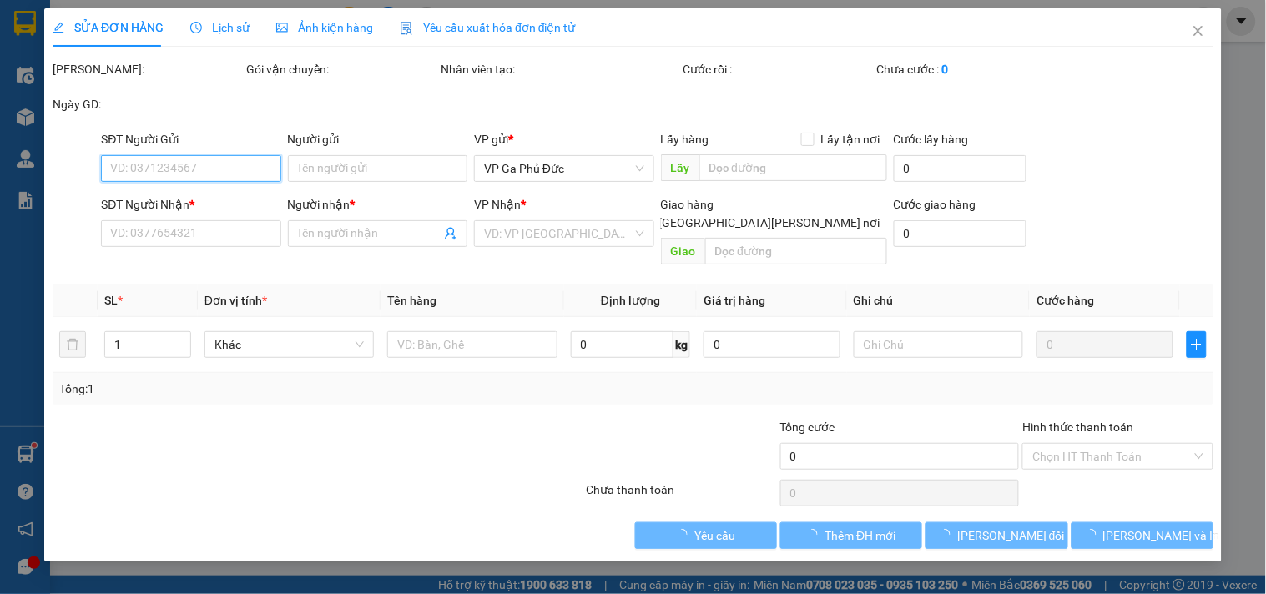
type input "0977895544"
type input "Ô [PERSON_NAME][GEOGRAPHIC_DATA]"
type input "0974275699"
type input "Ô [PERSON_NAME]"
type input "40.000"
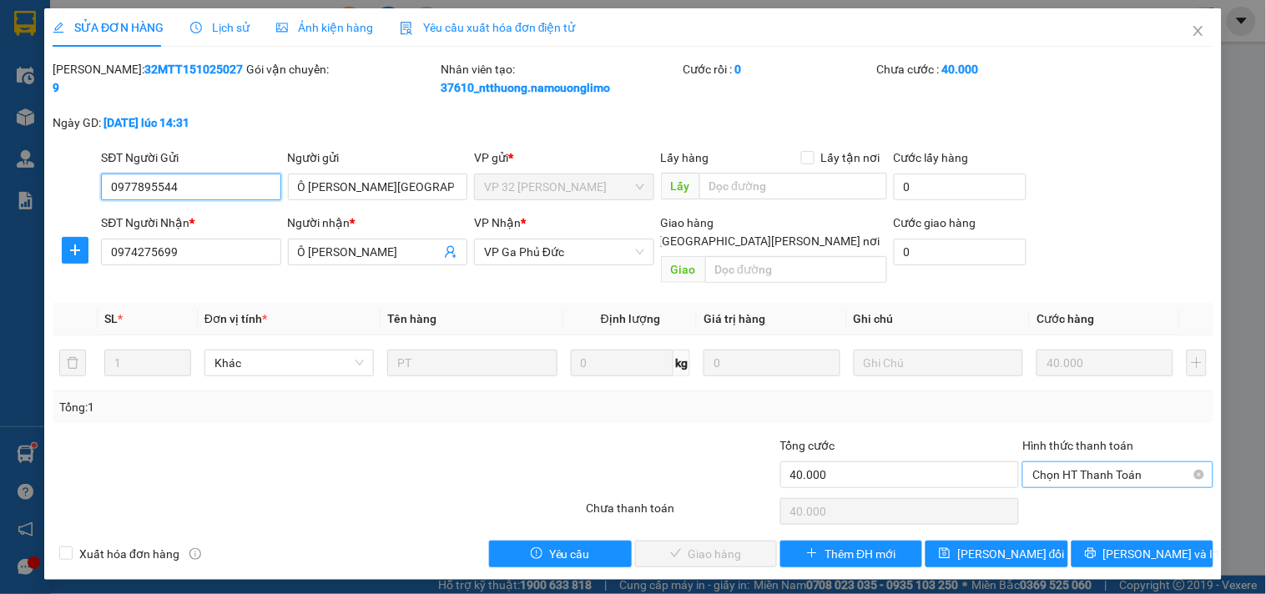
click at [1110, 462] on span "Chọn HT Thanh Toán" at bounding box center [1117, 474] width 170 height 25
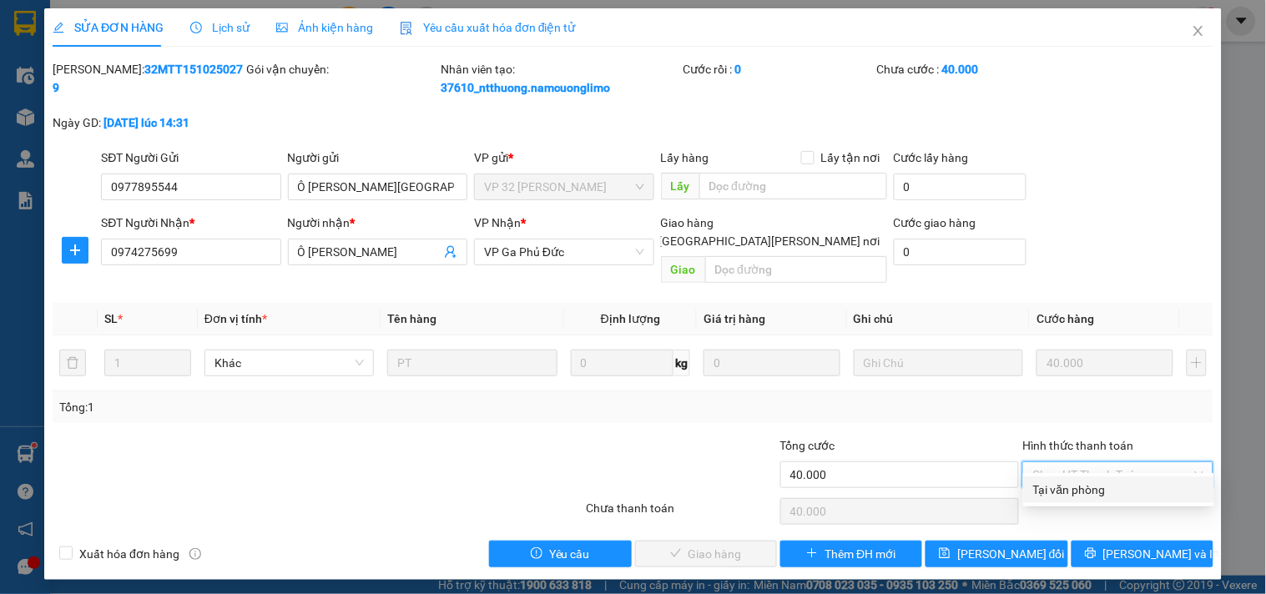
click at [1065, 492] on div "Tại văn phòng" at bounding box center [1118, 490] width 171 height 18
type input "0"
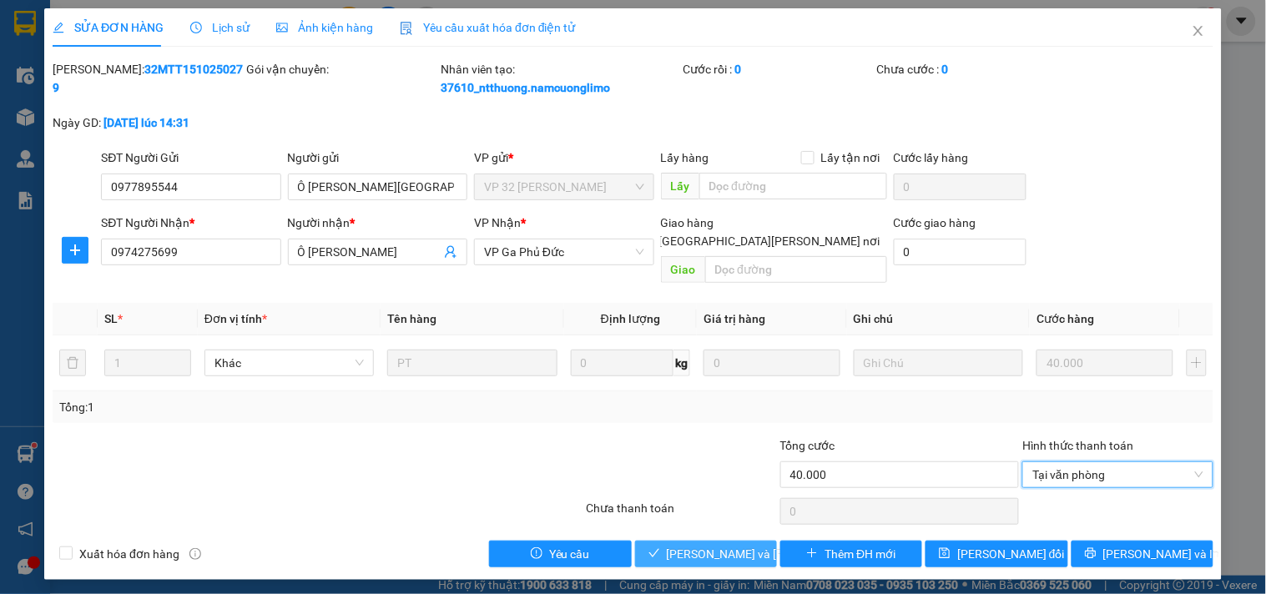
click at [735, 545] on span "[PERSON_NAME] và [PERSON_NAME] hàng" at bounding box center [779, 554] width 225 height 18
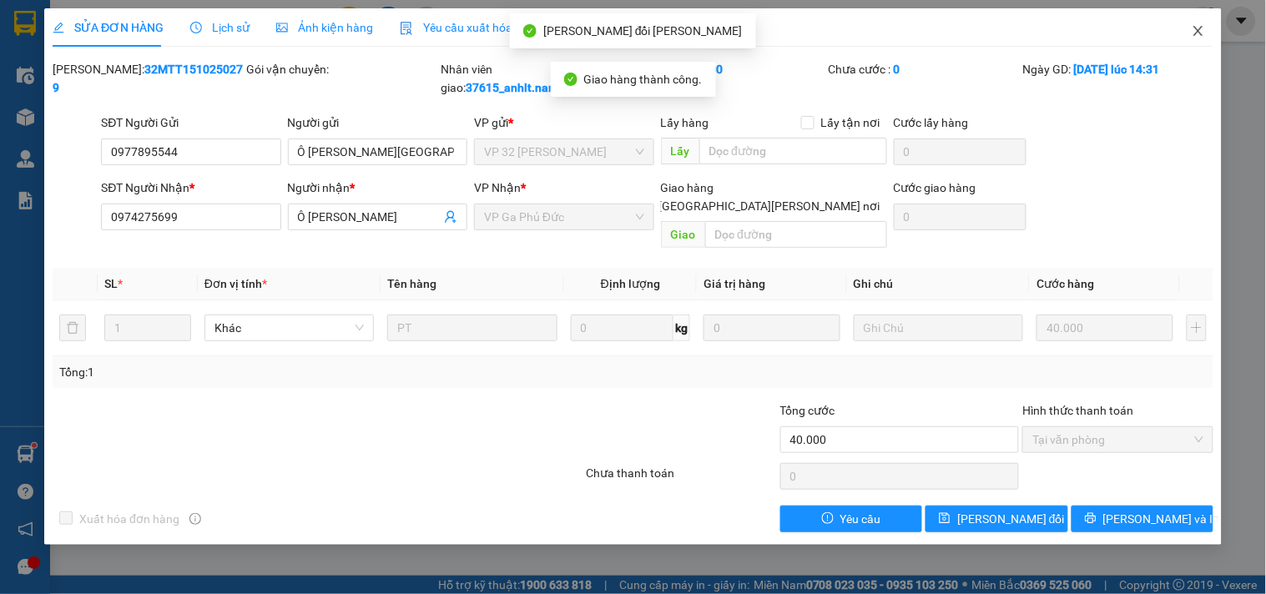
click at [1202, 31] on icon "close" at bounding box center [1198, 30] width 13 height 13
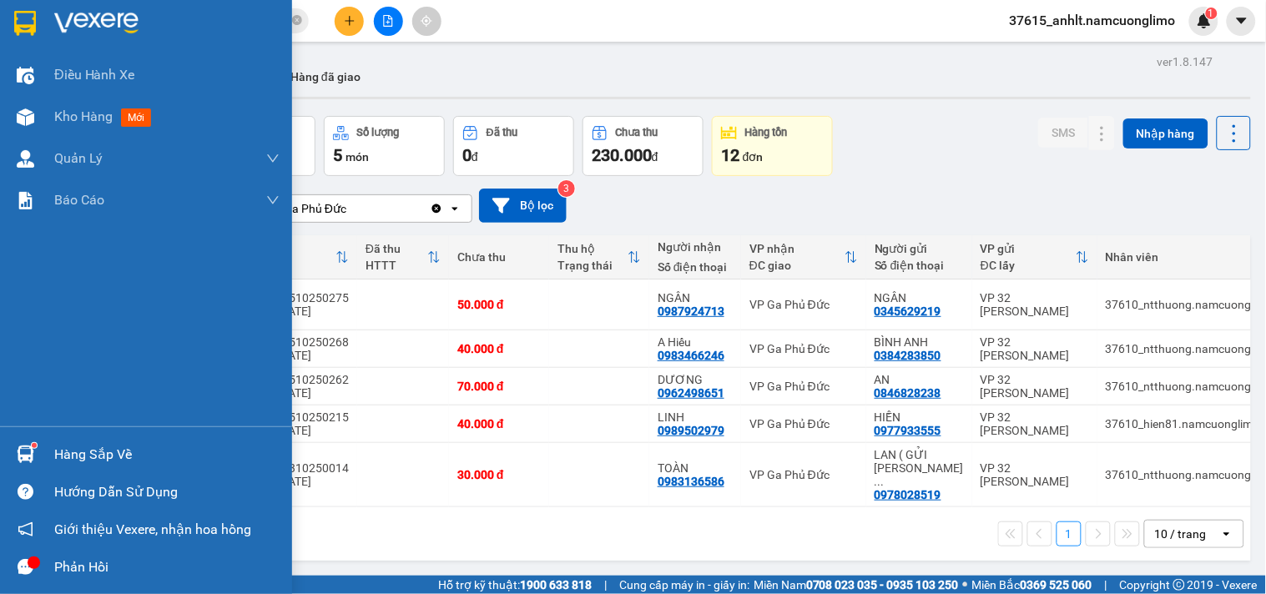
click at [59, 443] on div "Hàng sắp về" at bounding box center [166, 454] width 225 height 25
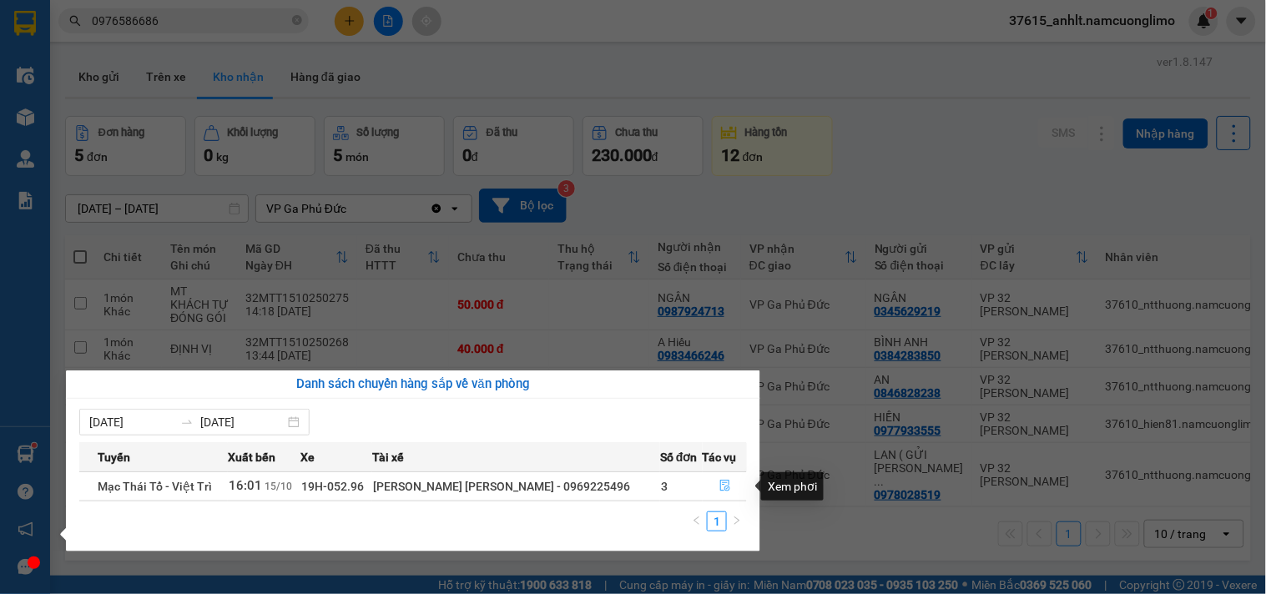
click at [721, 484] on icon "file-done" at bounding box center [725, 486] width 10 height 12
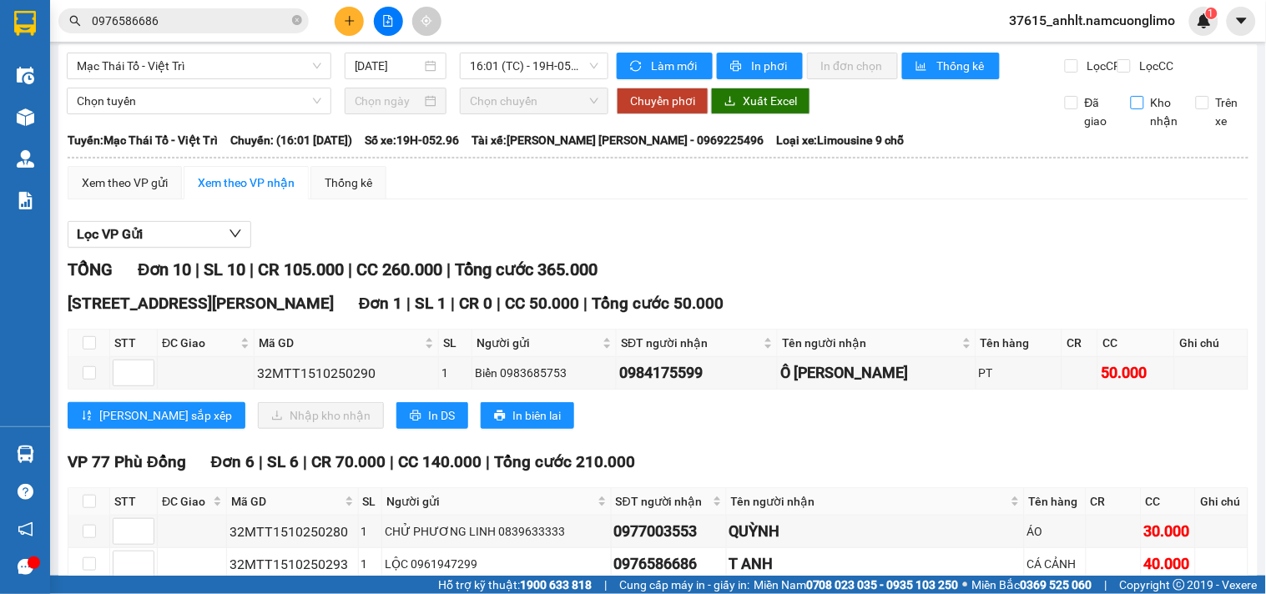
scroll to position [4, 0]
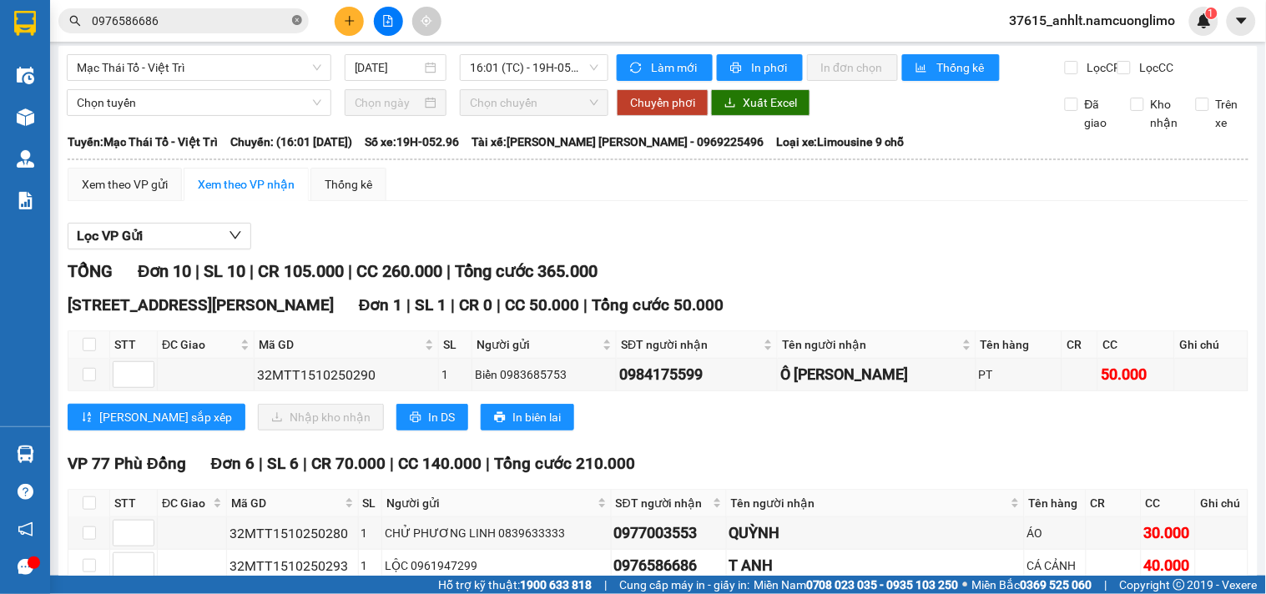
click at [297, 18] on icon "close-circle" at bounding box center [297, 20] width 10 height 10
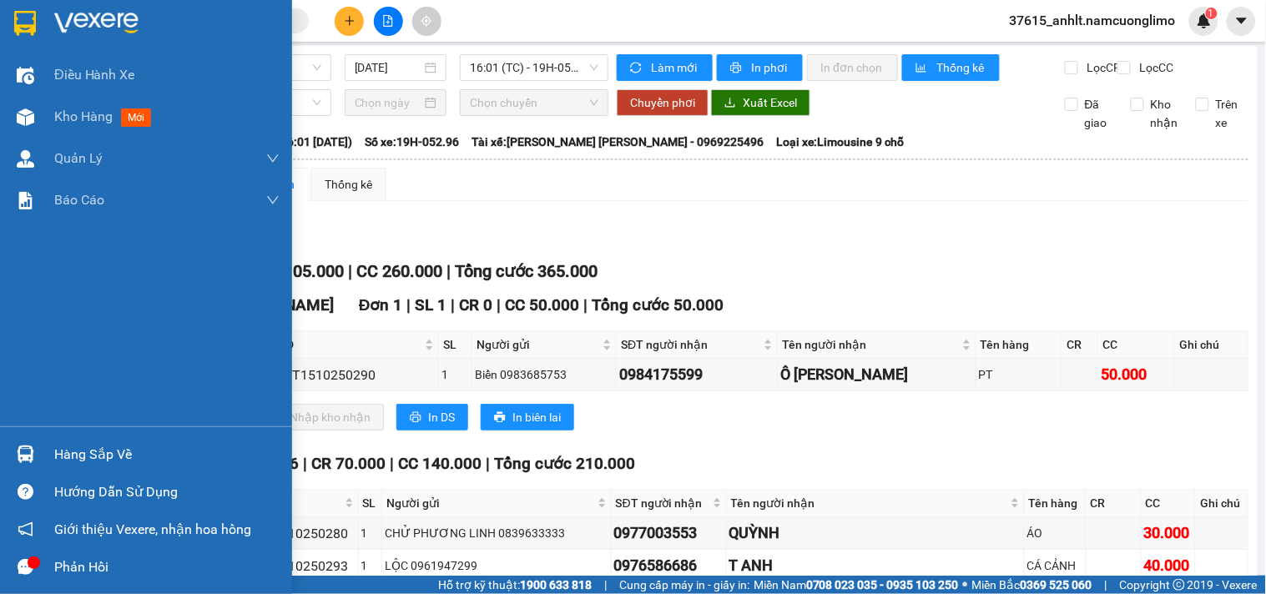
click at [23, 19] on img at bounding box center [25, 23] width 22 height 25
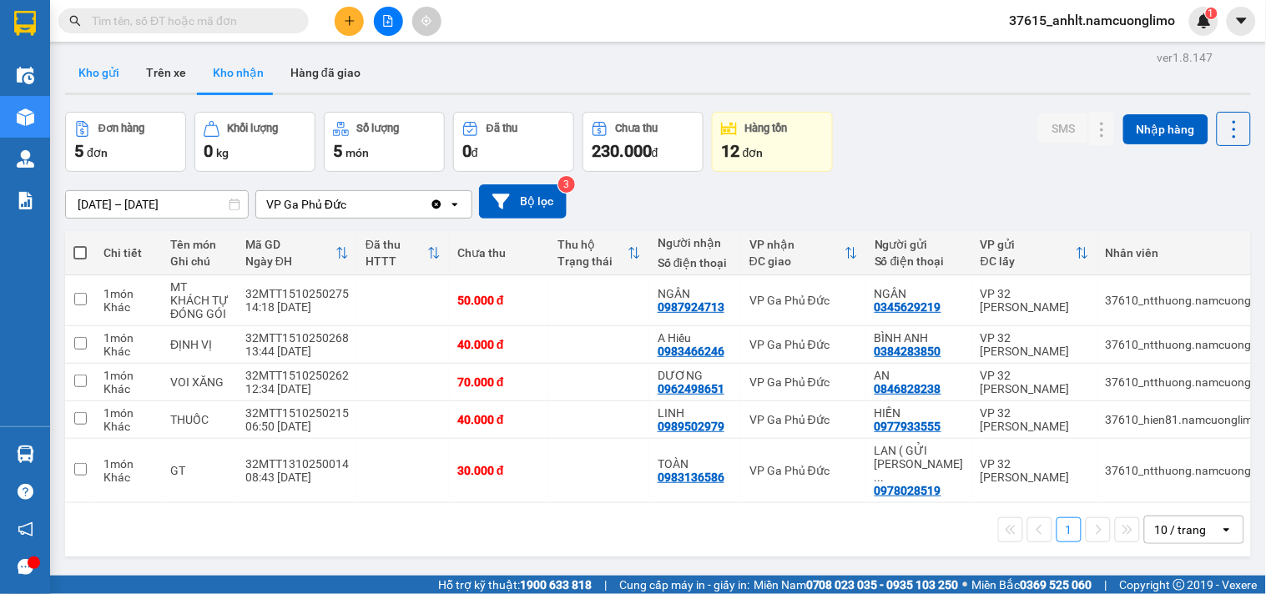
click at [93, 72] on button "Kho gửi" at bounding box center [99, 73] width 68 height 40
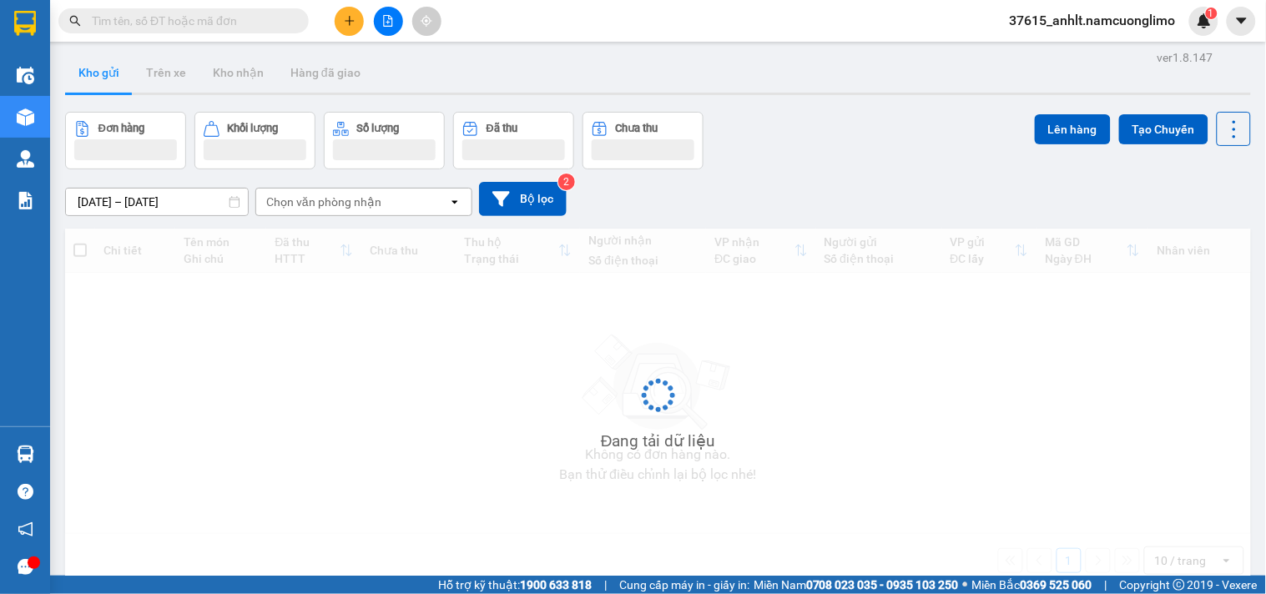
click at [93, 72] on button "Kho gửi" at bounding box center [99, 73] width 68 height 40
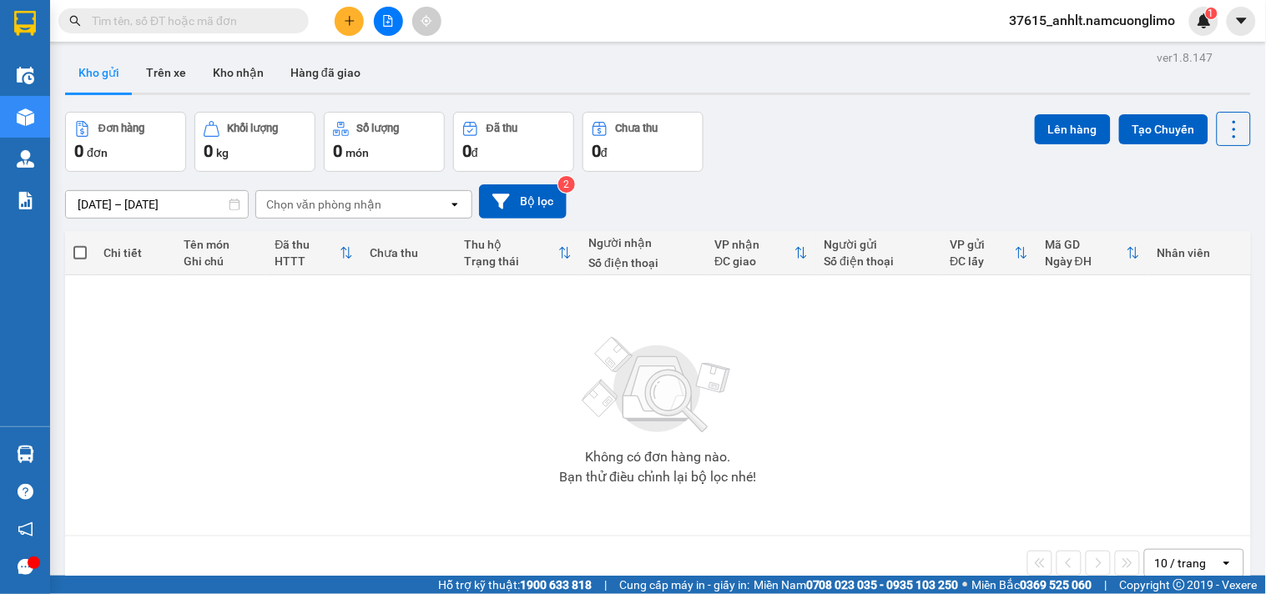
paste input "0963203336"
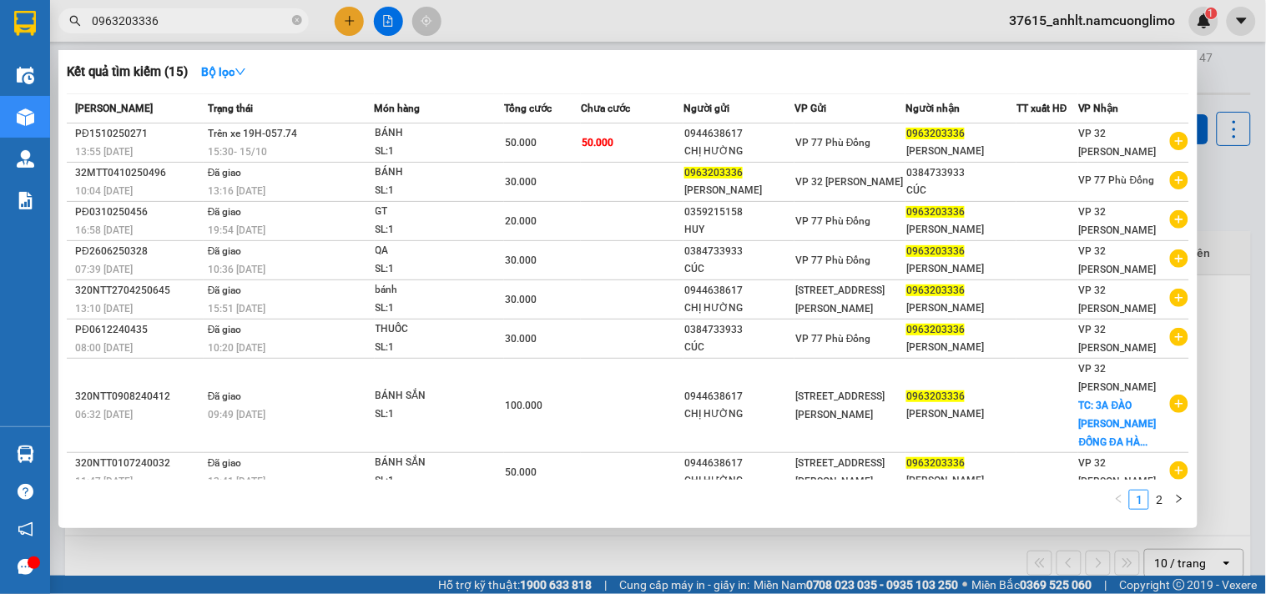
type input "0963203336"
click at [1223, 67] on div at bounding box center [633, 297] width 1266 height 594
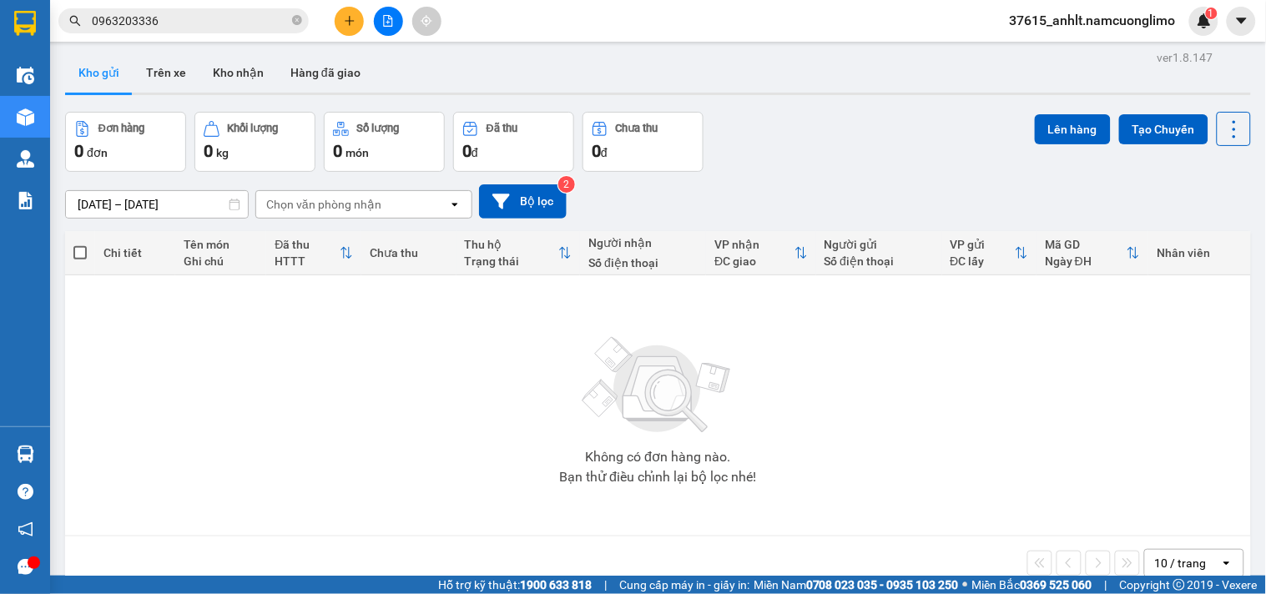
click at [1223, 67] on div "Kho gửi Trên xe Kho nhận Hàng đã giao" at bounding box center [658, 75] width 1186 height 44
click at [234, 73] on button "Kho nhận" at bounding box center [238, 73] width 78 height 40
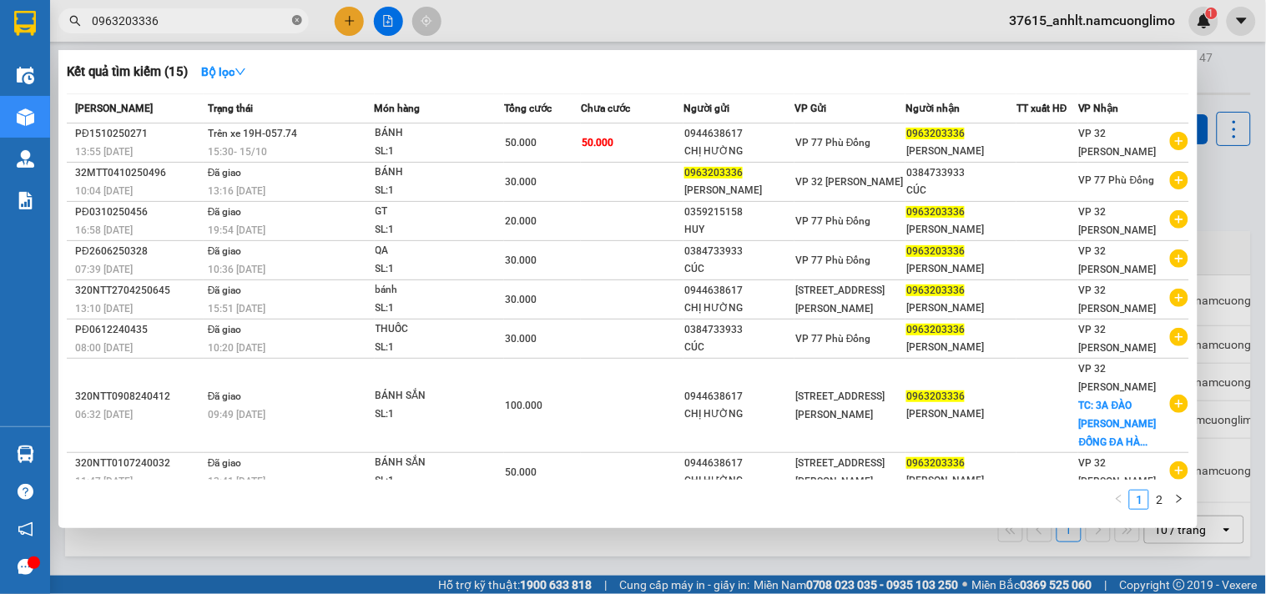
click at [296, 15] on icon "close-circle" at bounding box center [297, 20] width 10 height 10
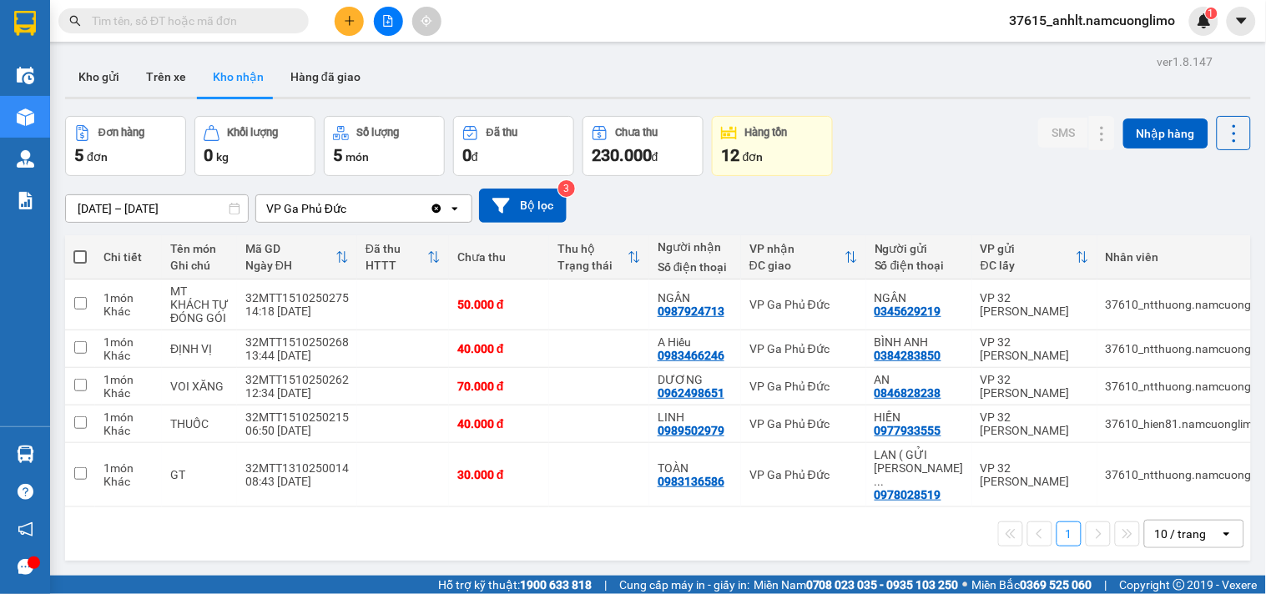
click at [78, 209] on input "[DATE] – [DATE]" at bounding box center [157, 208] width 182 height 27
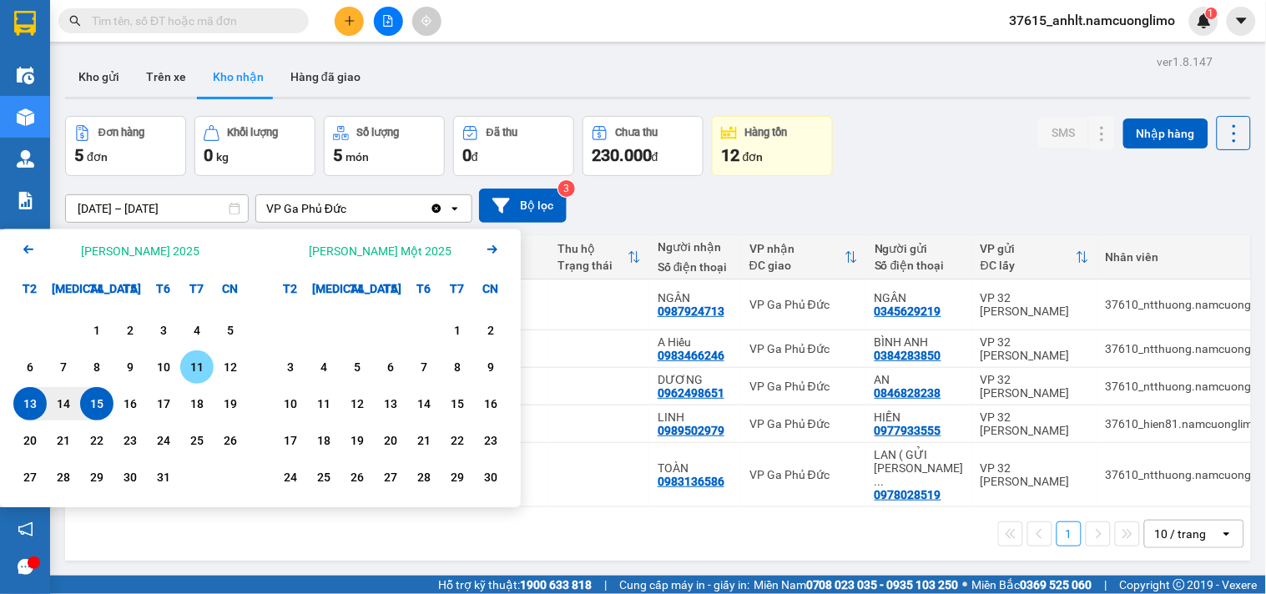
click at [200, 373] on div "11" at bounding box center [196, 367] width 23 height 20
click at [200, 209] on input "[DATE] – / /" at bounding box center [157, 208] width 182 height 27
click at [200, 207] on input "[DATE] – / /" at bounding box center [157, 208] width 182 height 27
click at [71, 407] on div "14" at bounding box center [63, 404] width 23 height 20
type input "[DATE] – [DATE]"
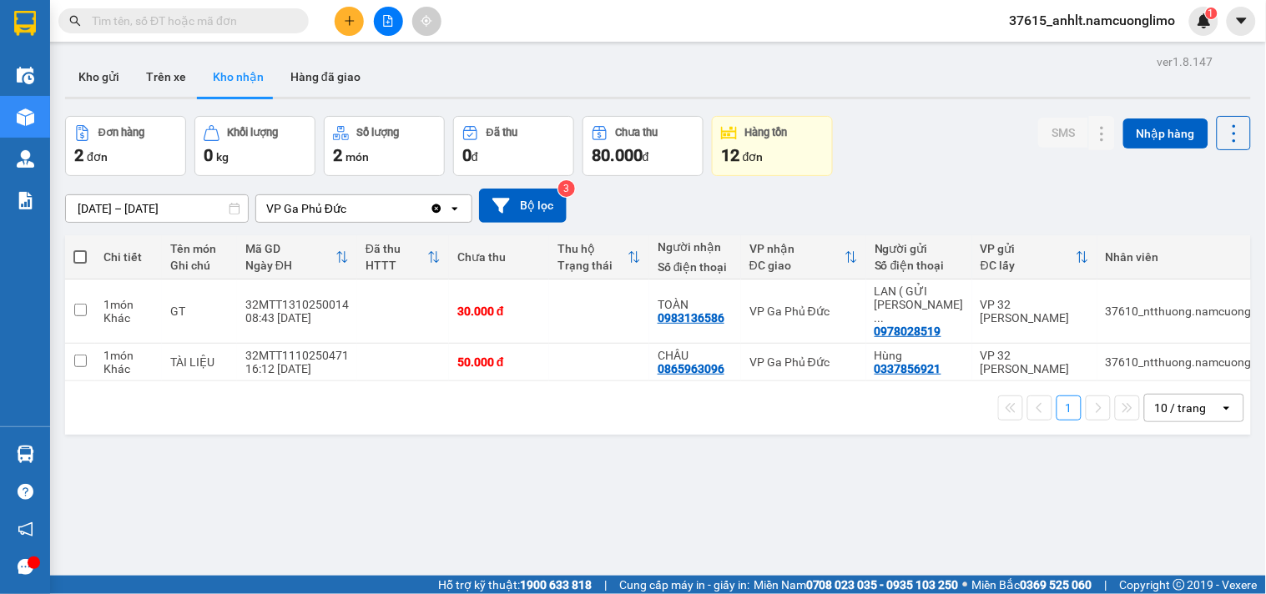
click at [234, 80] on button "Kho nhận" at bounding box center [238, 77] width 78 height 40
click at [78, 83] on button "Kho gửi" at bounding box center [99, 77] width 68 height 40
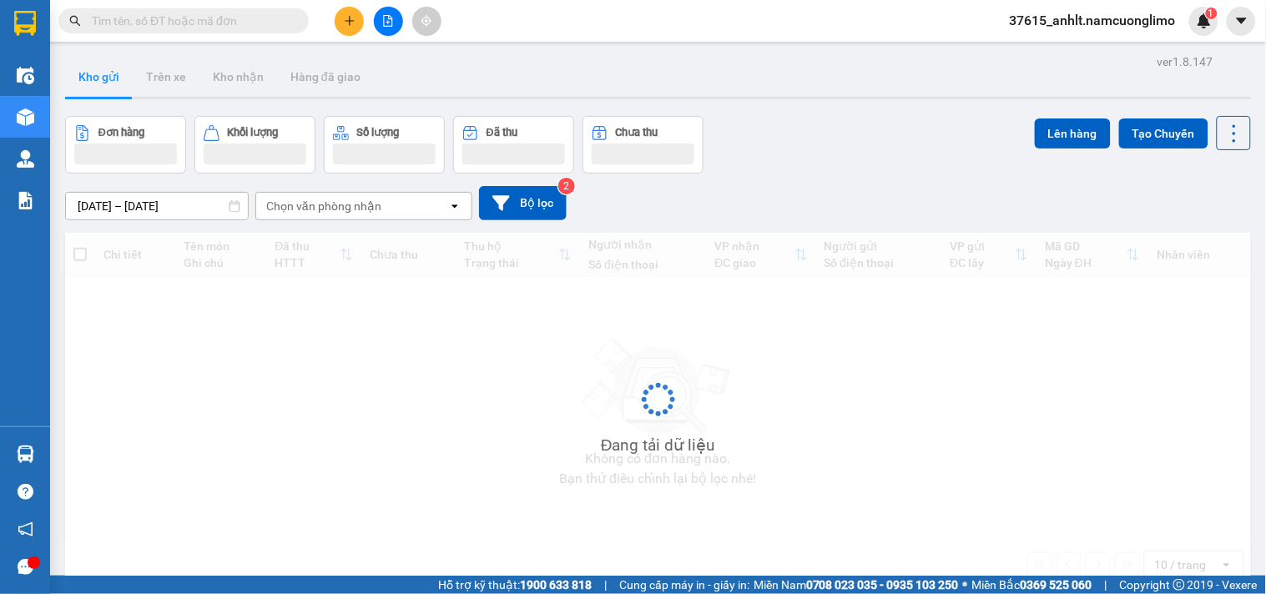
click at [83, 83] on button "Kho gửi" at bounding box center [99, 77] width 68 height 40
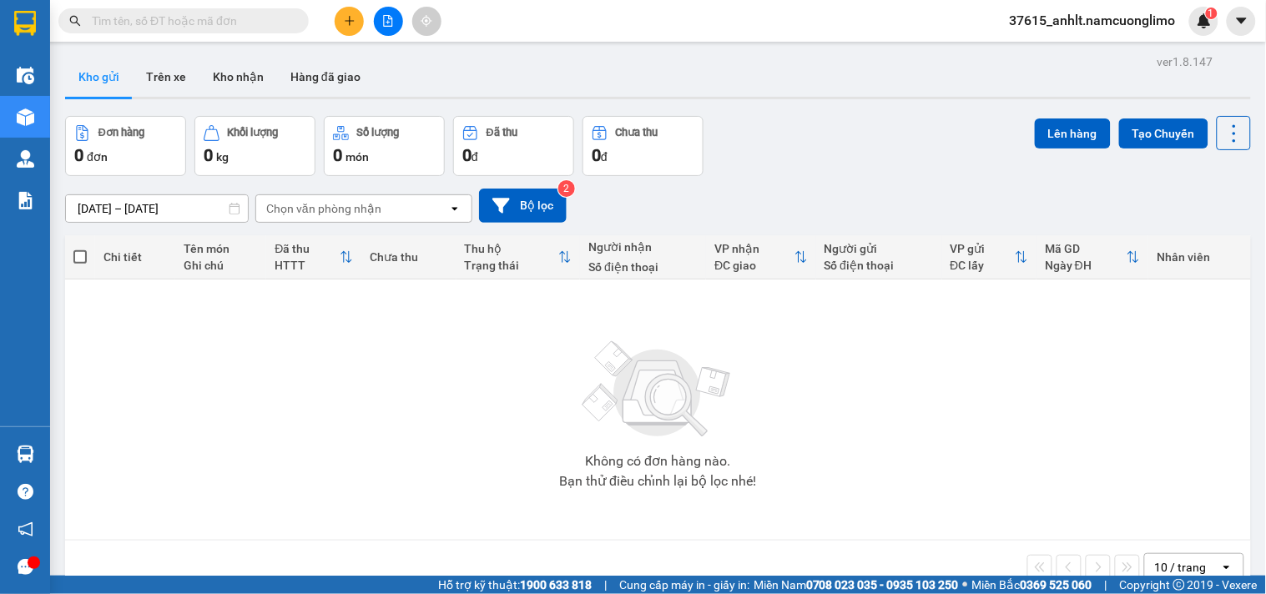
click at [103, 72] on button "Kho gửi" at bounding box center [99, 77] width 68 height 40
click at [102, 71] on button "Kho gửi" at bounding box center [99, 77] width 68 height 40
click at [168, 75] on button "Trên xe" at bounding box center [166, 77] width 67 height 40
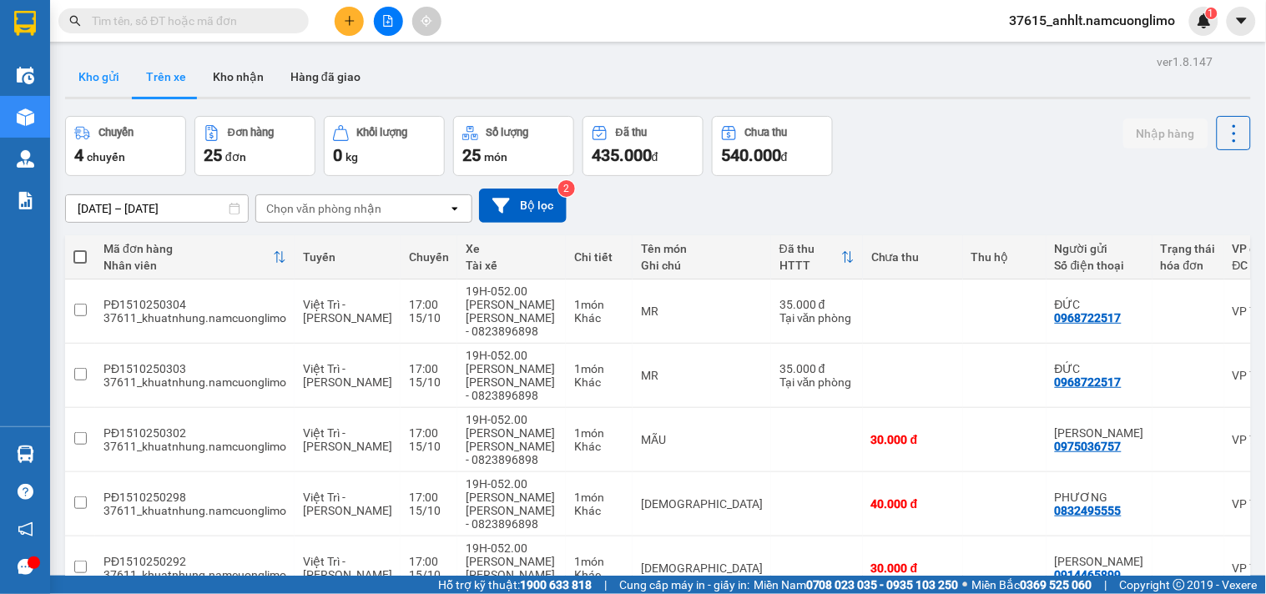
click at [79, 68] on button "Kho gửi" at bounding box center [99, 77] width 68 height 40
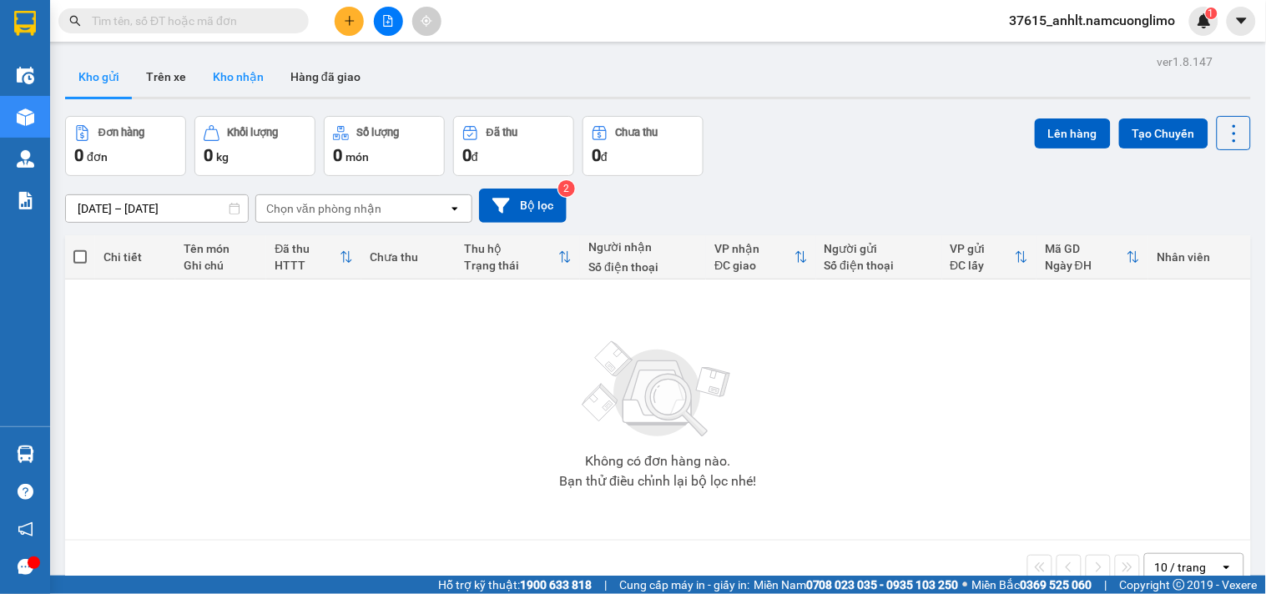
click at [221, 85] on button "Kho nhận" at bounding box center [238, 77] width 78 height 40
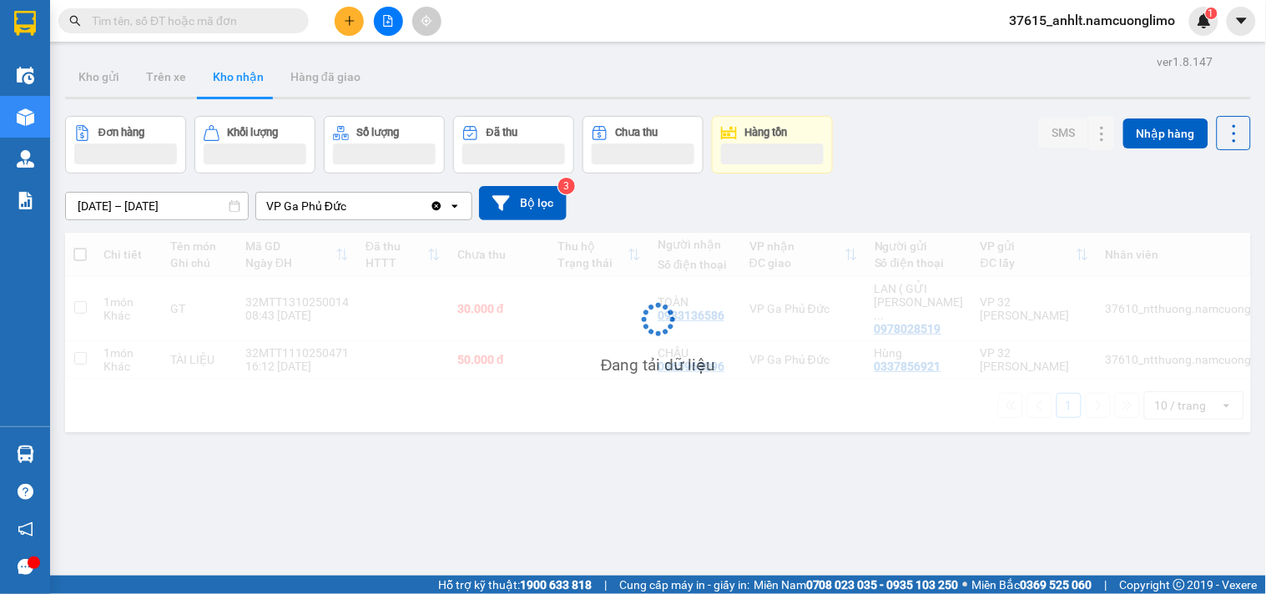
click at [221, 85] on button "Kho nhận" at bounding box center [238, 77] width 78 height 40
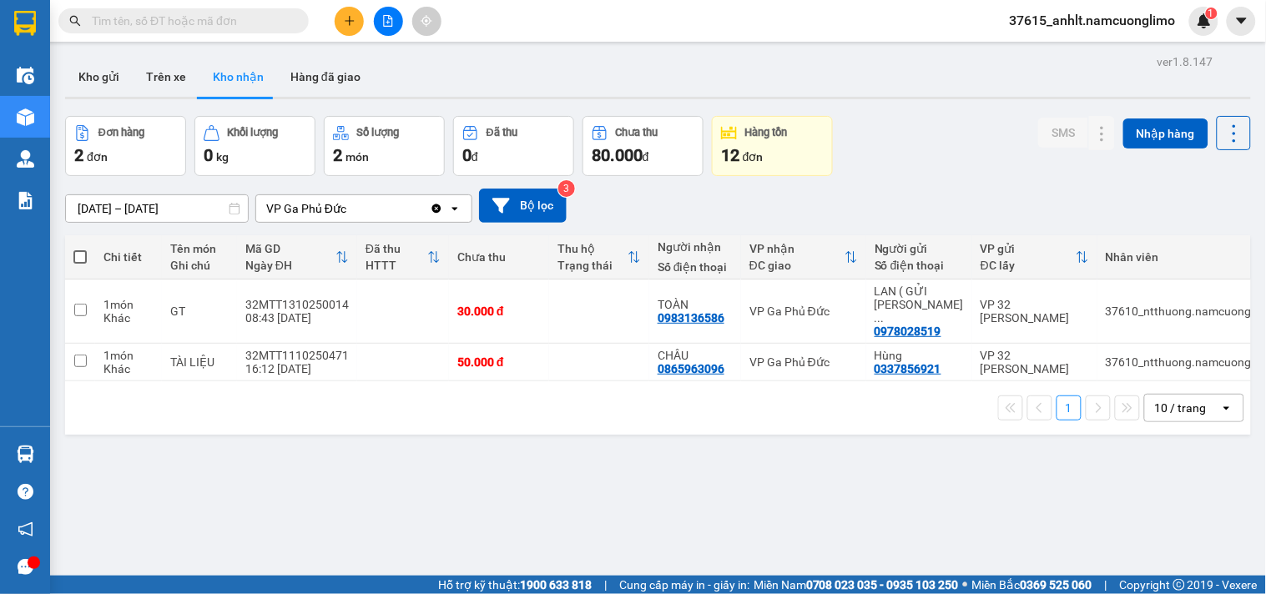
click at [111, 209] on input "[DATE] – [DATE]" at bounding box center [157, 208] width 182 height 27
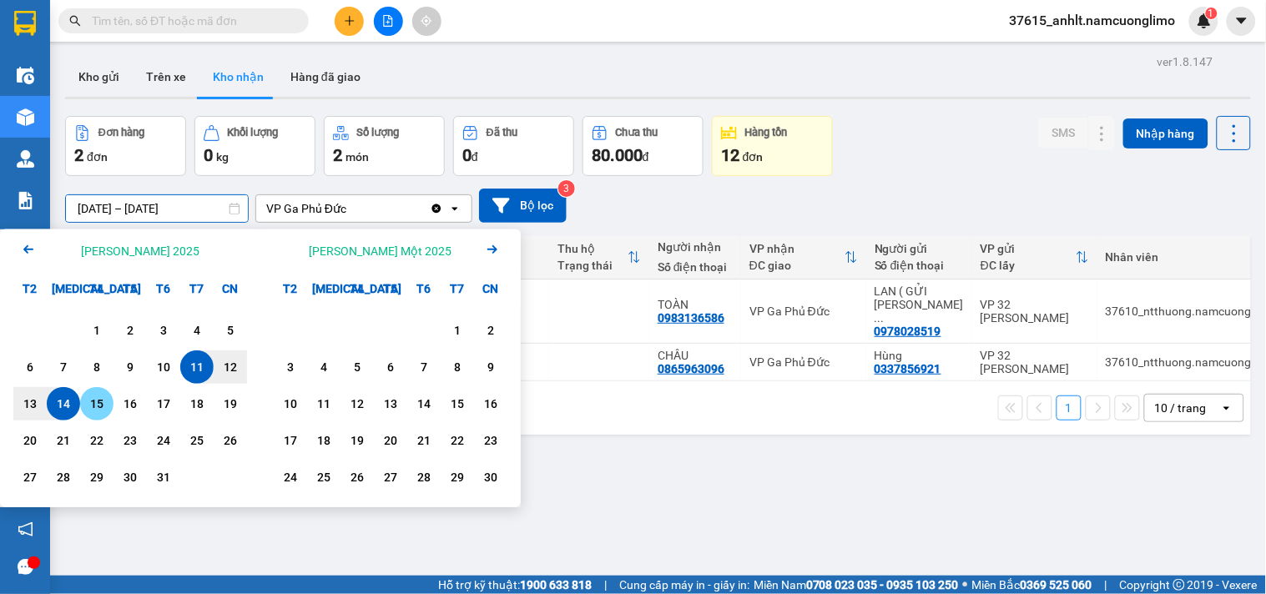
click at [104, 402] on div "15" at bounding box center [96, 404] width 23 height 20
click at [103, 206] on input "[DATE] – / /" at bounding box center [157, 208] width 182 height 27
click at [162, 371] on div "10" at bounding box center [163, 367] width 23 height 20
type input "[DATE] – [DATE]"
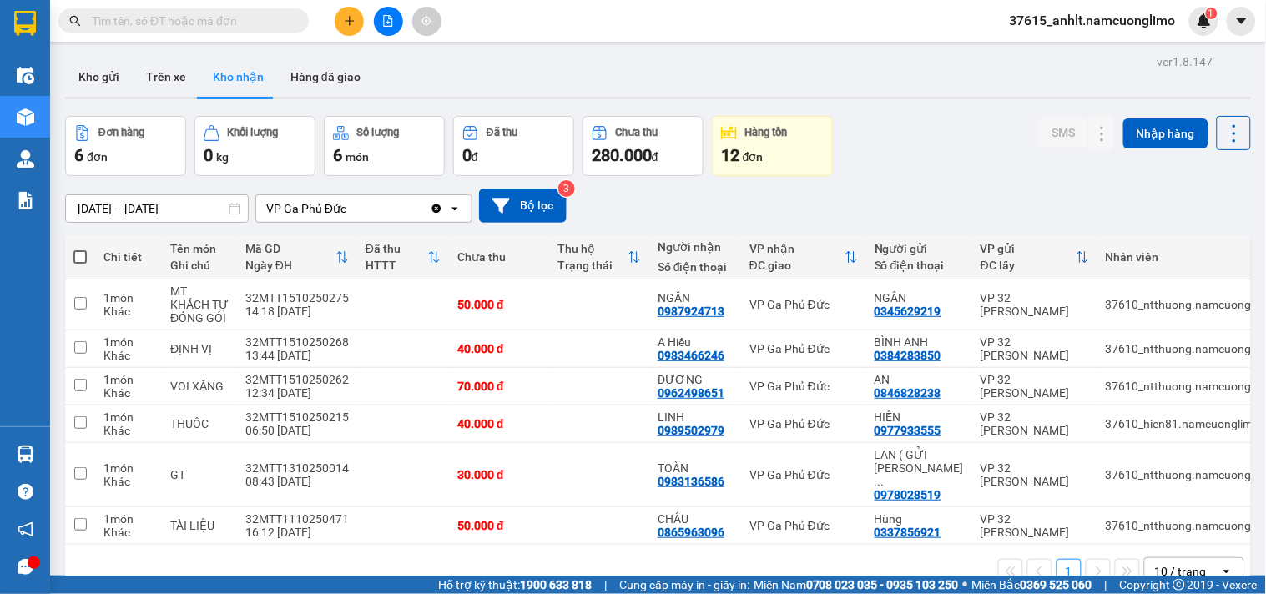
click at [944, 189] on div "[DATE] – [DATE] Press the down arrow key to interact with the calendar and sele…" at bounding box center [658, 206] width 1186 height 34
click at [117, 205] on input "[DATE] – [DATE]" at bounding box center [157, 208] width 182 height 27
click at [980, 149] on div "Đơn hàng 6 đơn [PERSON_NAME] 0 kg Số [PERSON_NAME] 6 món Đã thu 0 [PERSON_NAME]…" at bounding box center [658, 146] width 1186 height 60
click at [977, 142] on div "Đơn hàng 6 đơn [PERSON_NAME] 0 kg Số [PERSON_NAME] 6 món Đã thu 0 [PERSON_NAME]…" at bounding box center [658, 146] width 1186 height 60
click at [939, 174] on div "Đơn hàng 6 đơn [PERSON_NAME] 0 kg Số [PERSON_NAME] 6 món Đã thu 0 [PERSON_NAME]…" at bounding box center [658, 146] width 1186 height 60
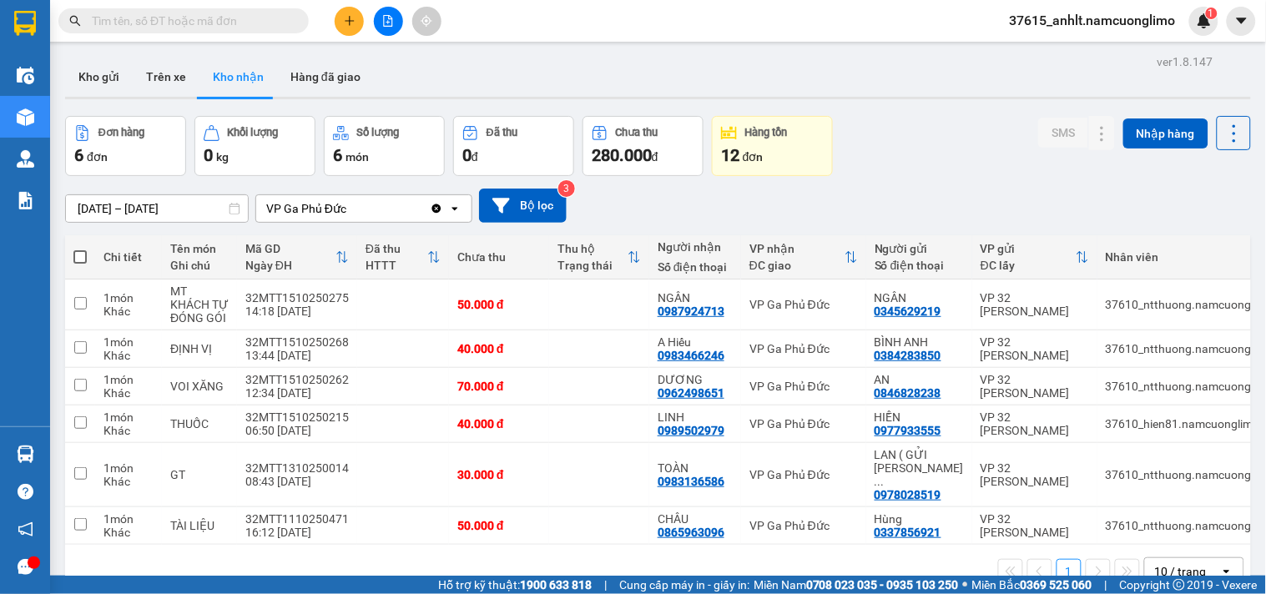
click at [930, 145] on div "Đơn hàng 6 đơn [PERSON_NAME] 0 kg Số [PERSON_NAME] 6 món Đã thu 0 [PERSON_NAME]…" at bounding box center [658, 146] width 1186 height 60
click at [86, 78] on button "Kho gửi" at bounding box center [99, 77] width 68 height 40
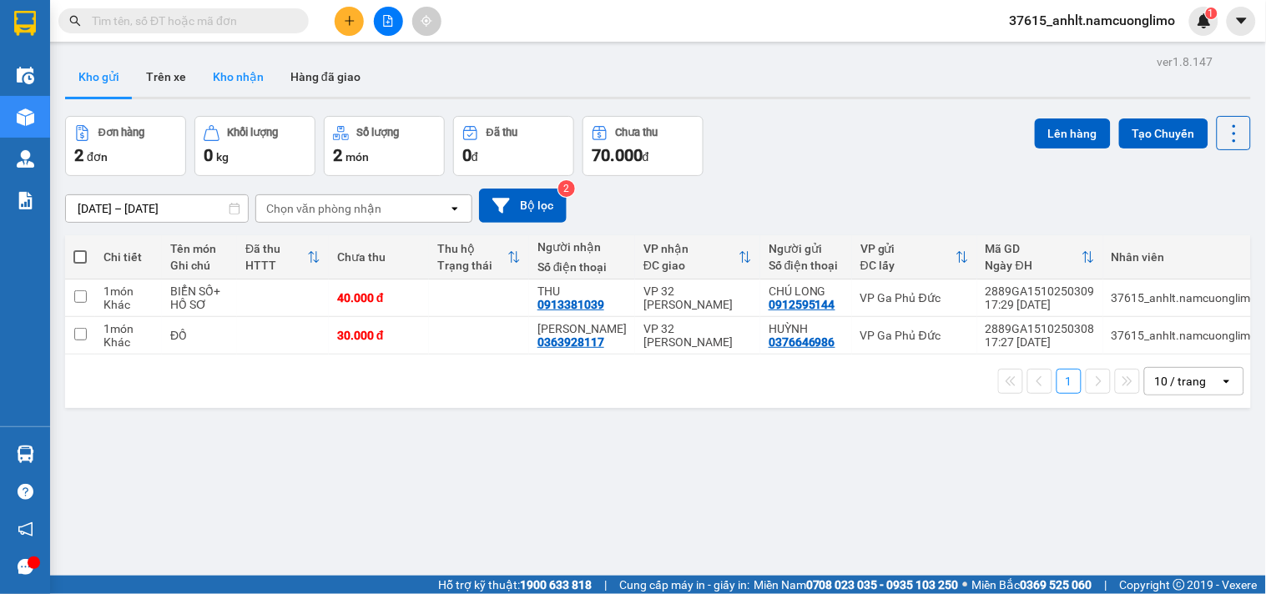
click at [228, 82] on button "Kho nhận" at bounding box center [238, 77] width 78 height 40
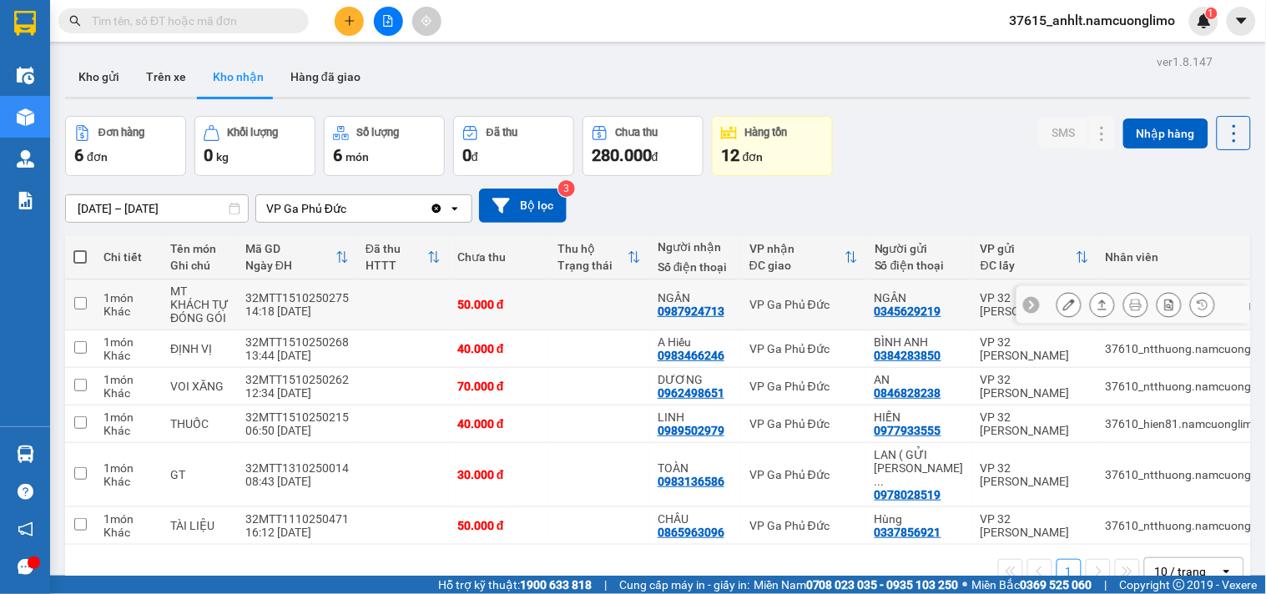
click at [79, 305] on input "checkbox" at bounding box center [80, 303] width 13 height 13
checkbox input "true"
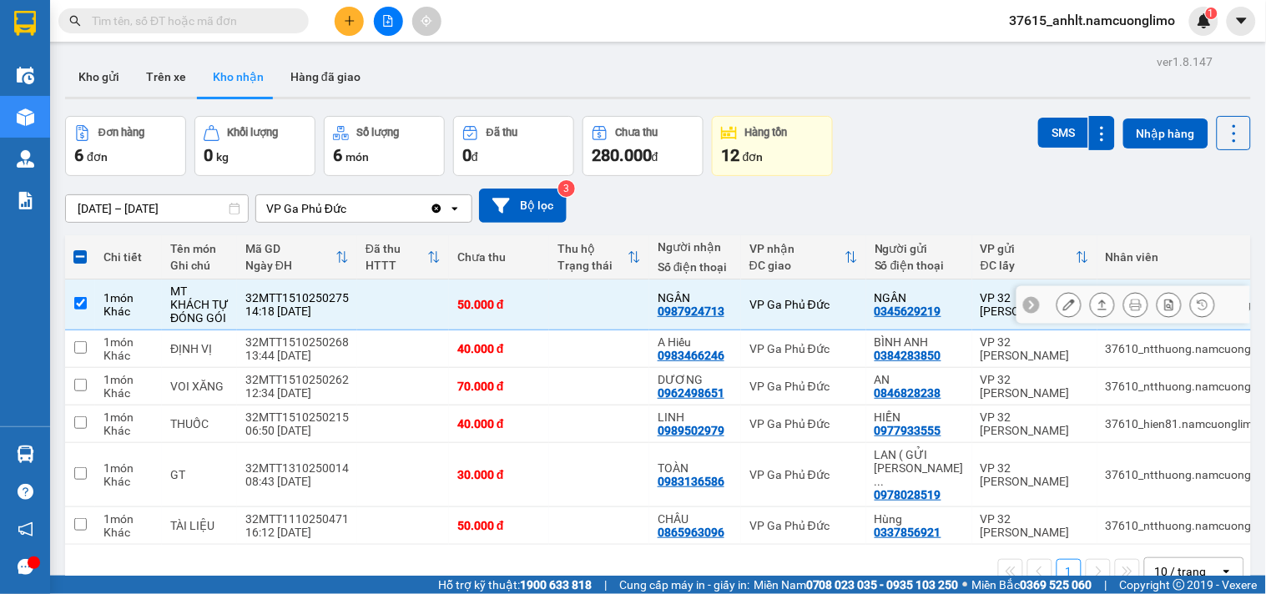
click at [1063, 305] on icon at bounding box center [1069, 305] width 12 height 12
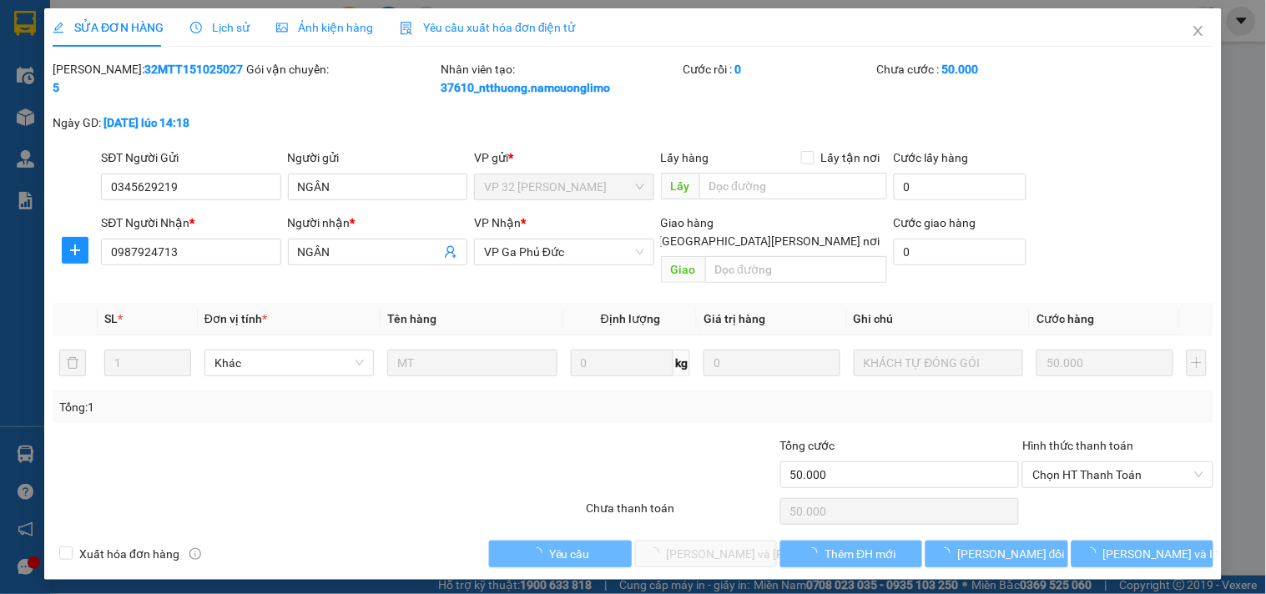
type input "0345629219"
type input "NGÂN"
type input "0987924713"
type input "NGÂN"
type input "50.000"
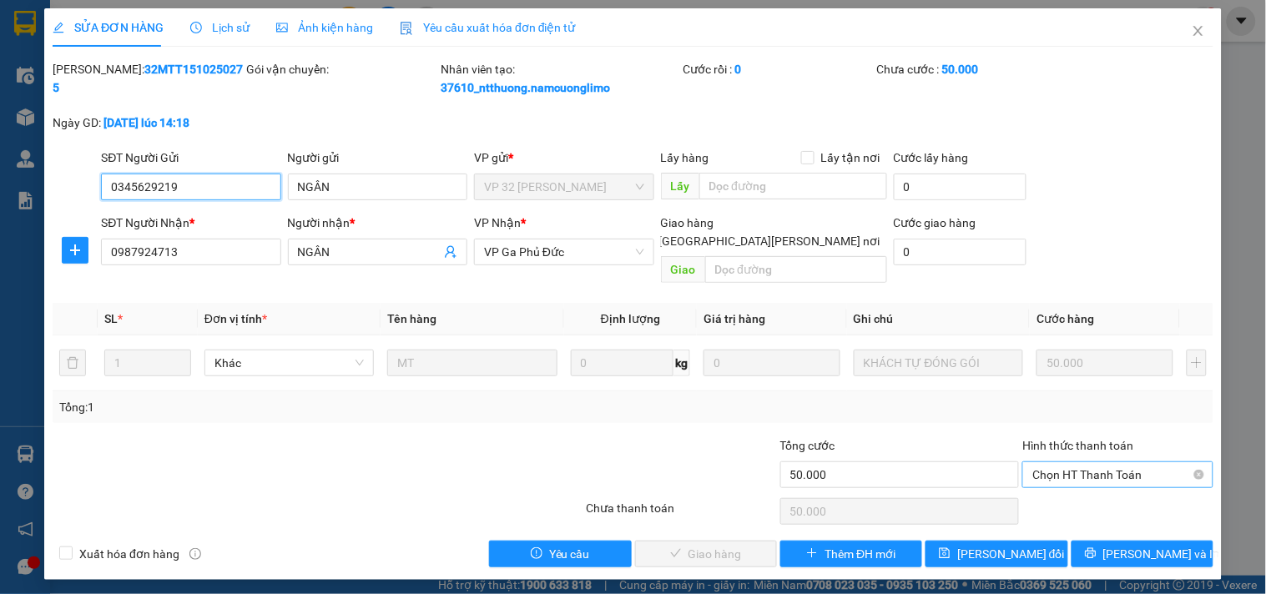
click at [1112, 462] on span "Chọn HT Thanh Toán" at bounding box center [1117, 474] width 170 height 25
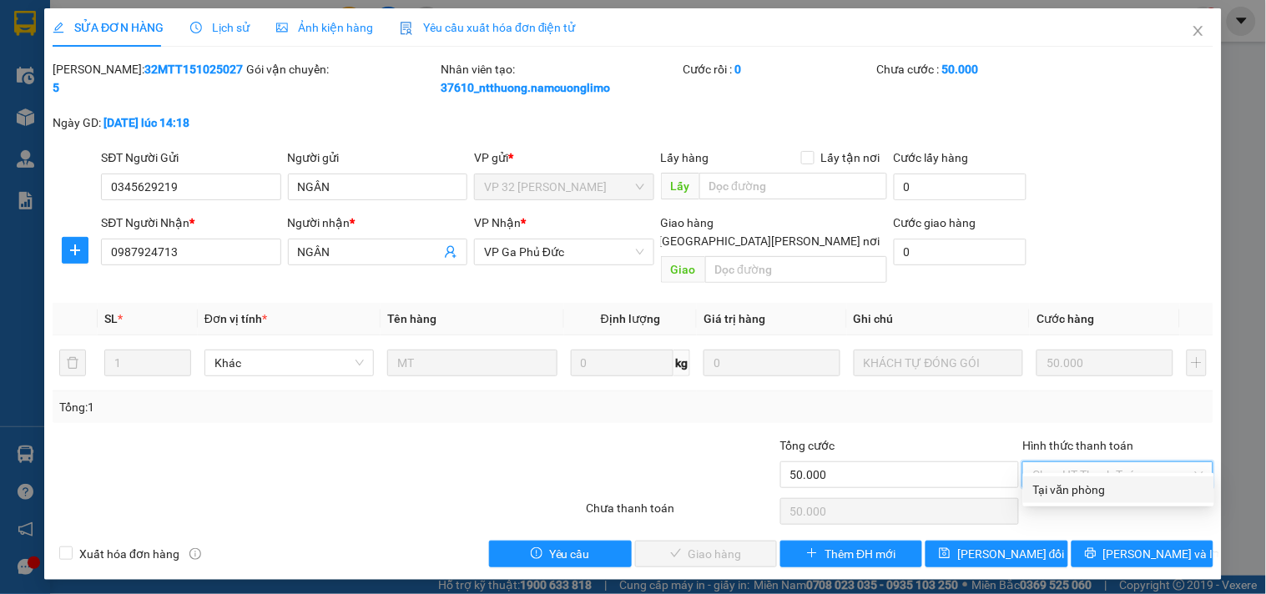
click at [1046, 489] on div "Tại văn phòng" at bounding box center [1118, 490] width 171 height 18
type input "0"
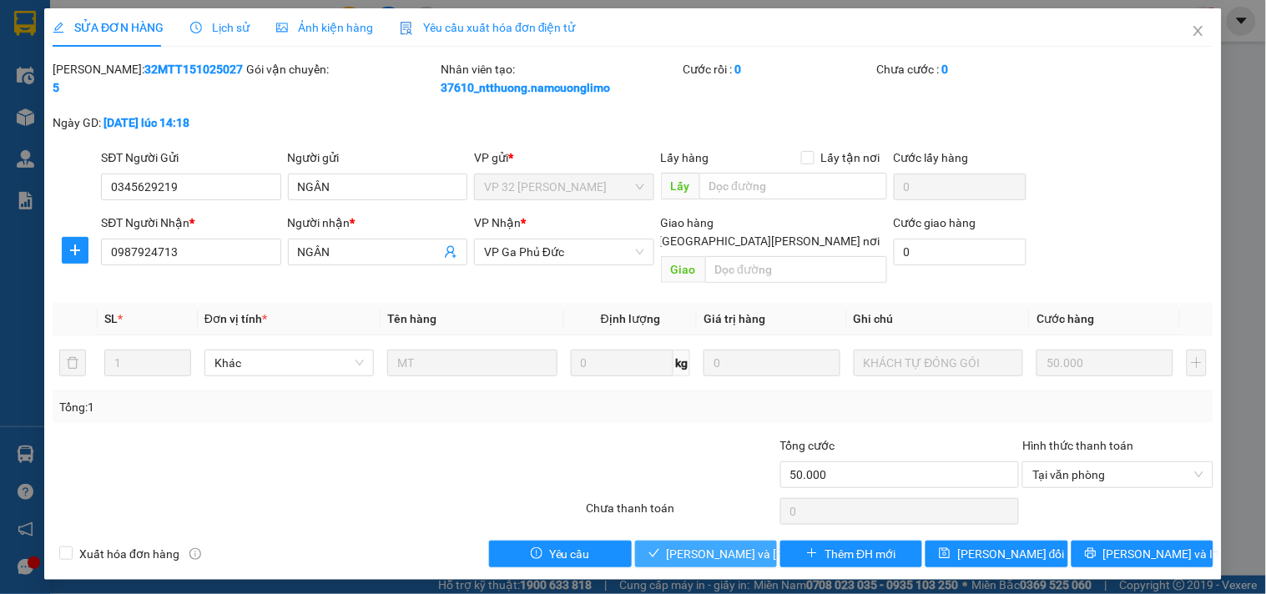
drag, startPoint x: 739, startPoint y: 535, endPoint x: 830, endPoint y: 487, distance: 103.8
click at [739, 545] on span "[PERSON_NAME] và [PERSON_NAME] hàng" at bounding box center [779, 554] width 225 height 18
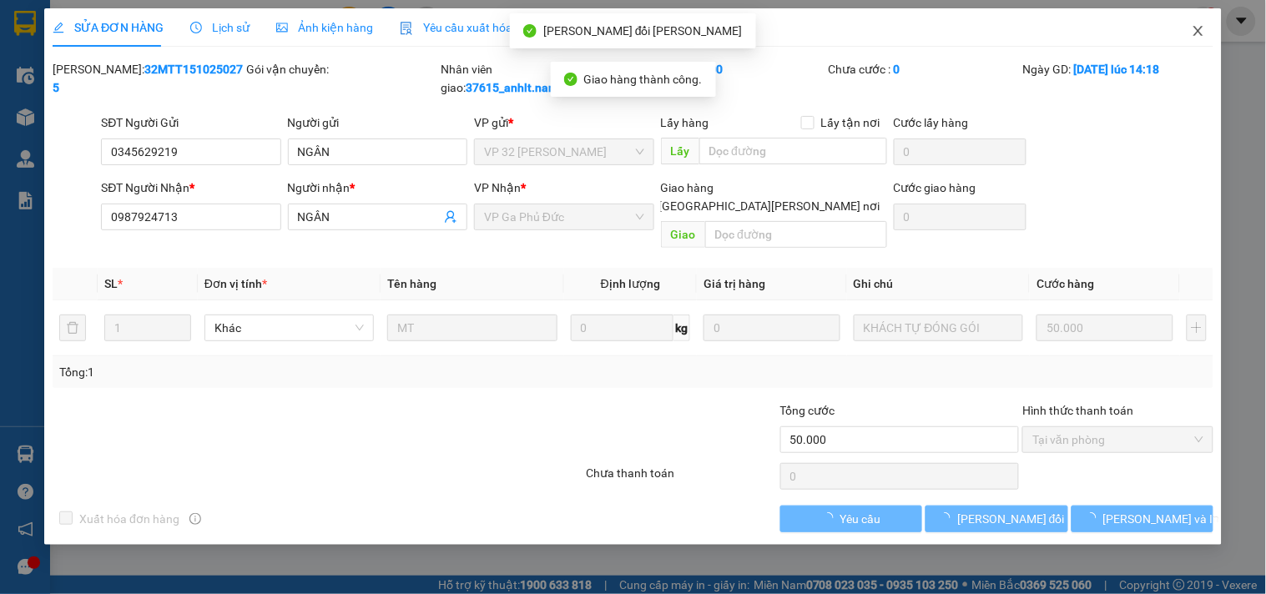
click at [1197, 21] on span "Close" at bounding box center [1198, 31] width 47 height 47
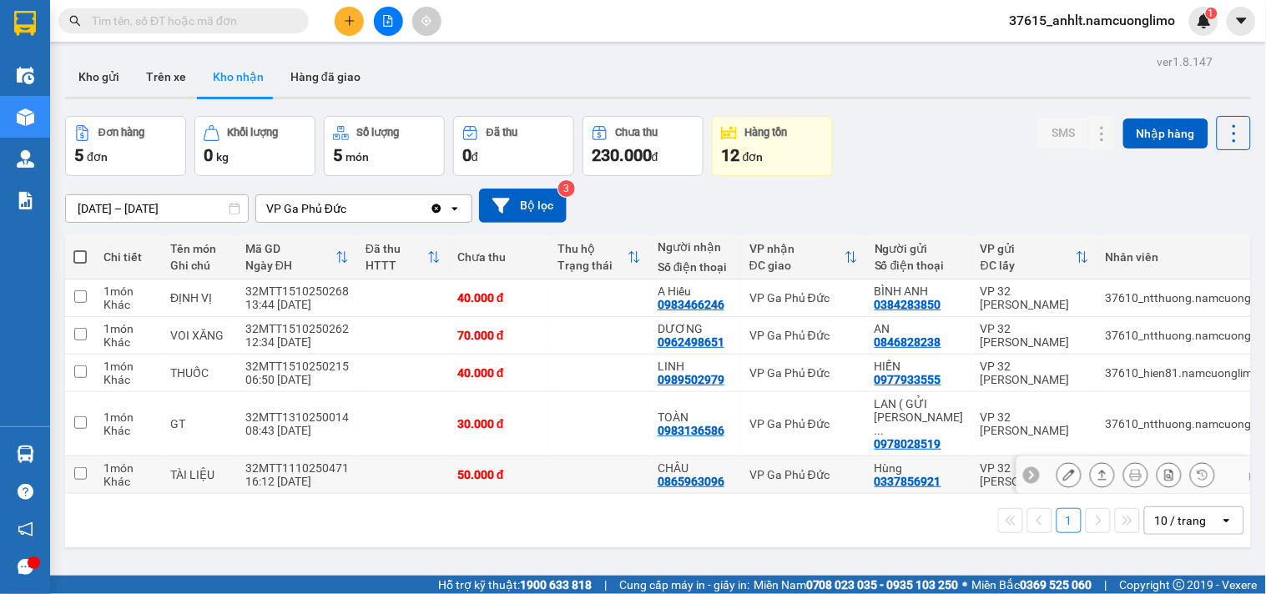
click at [79, 467] on input "checkbox" at bounding box center [80, 473] width 13 height 13
checkbox input "true"
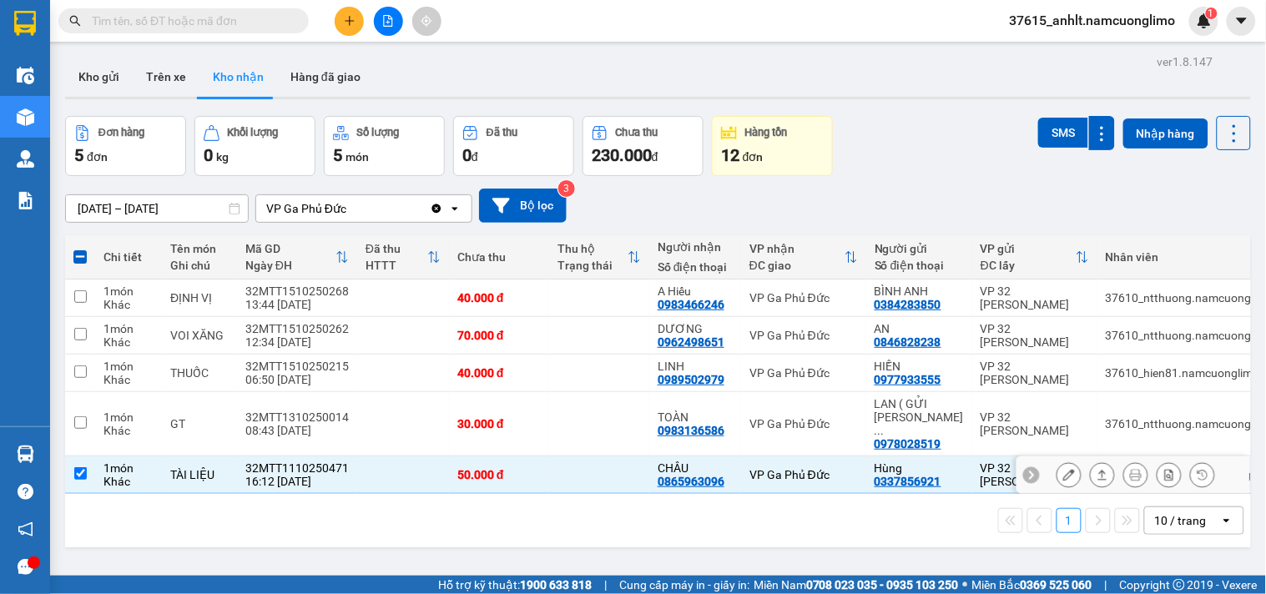
click at [1063, 469] on icon at bounding box center [1069, 475] width 12 height 12
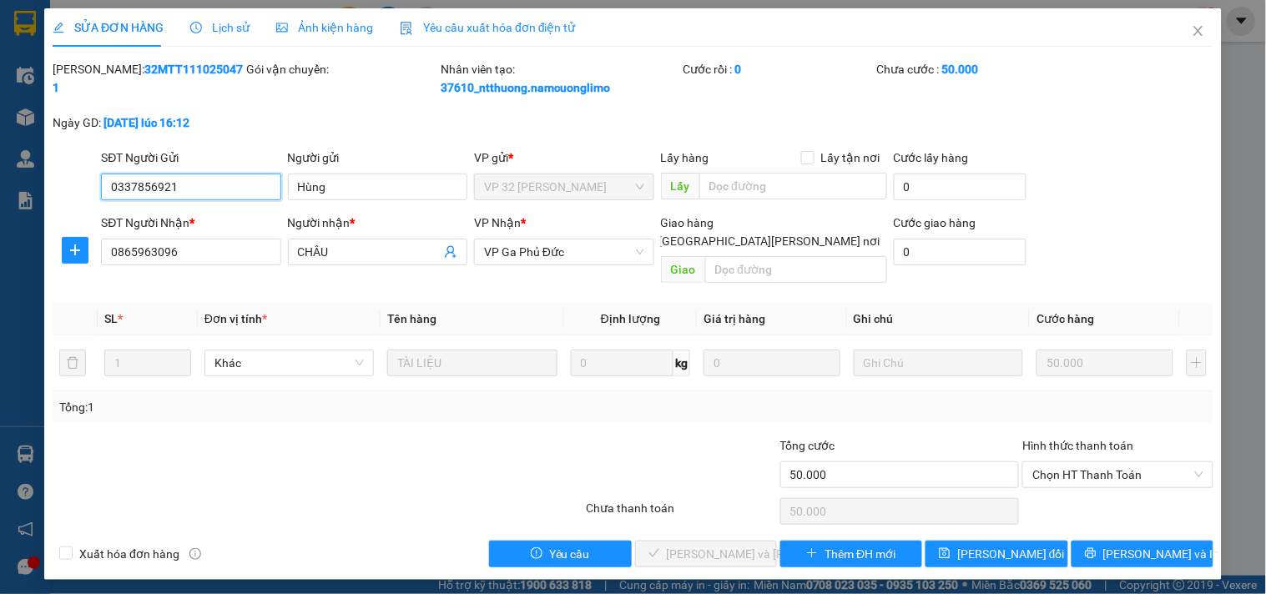
type input "0337856921"
type input "Hùng"
type input "0865963096"
type input "CHÂU"
type input "50.000"
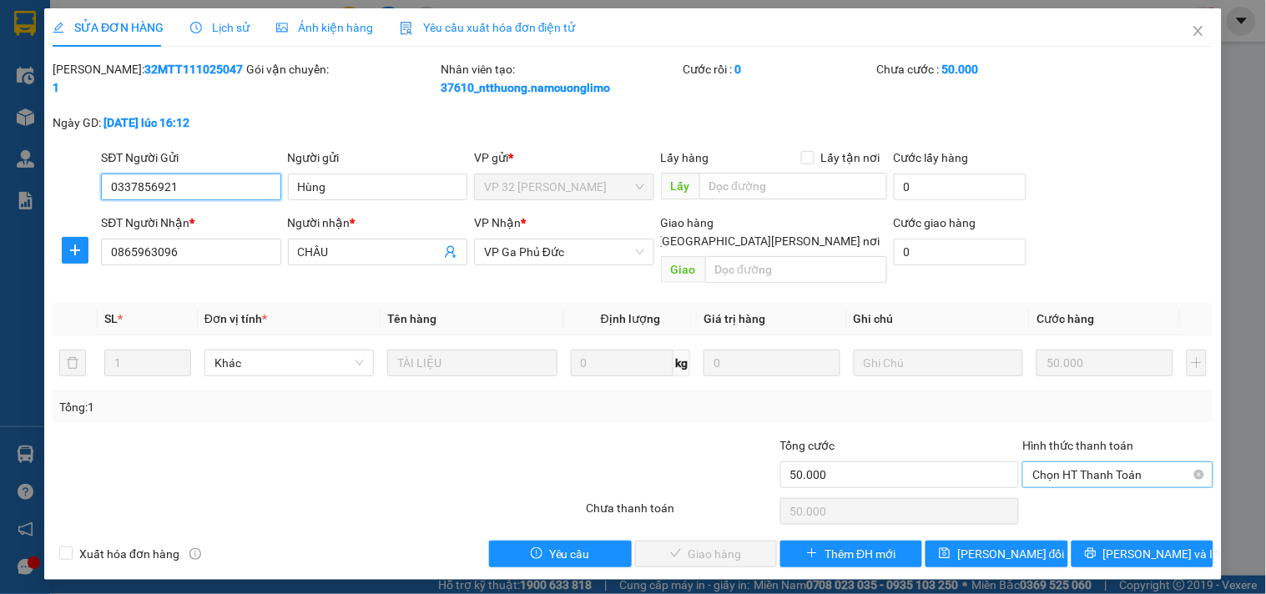
drag, startPoint x: 1089, startPoint y: 451, endPoint x: 1086, endPoint y: 467, distance: 16.2
click at [1089, 462] on span "Chọn HT Thanh Toán" at bounding box center [1117, 474] width 170 height 25
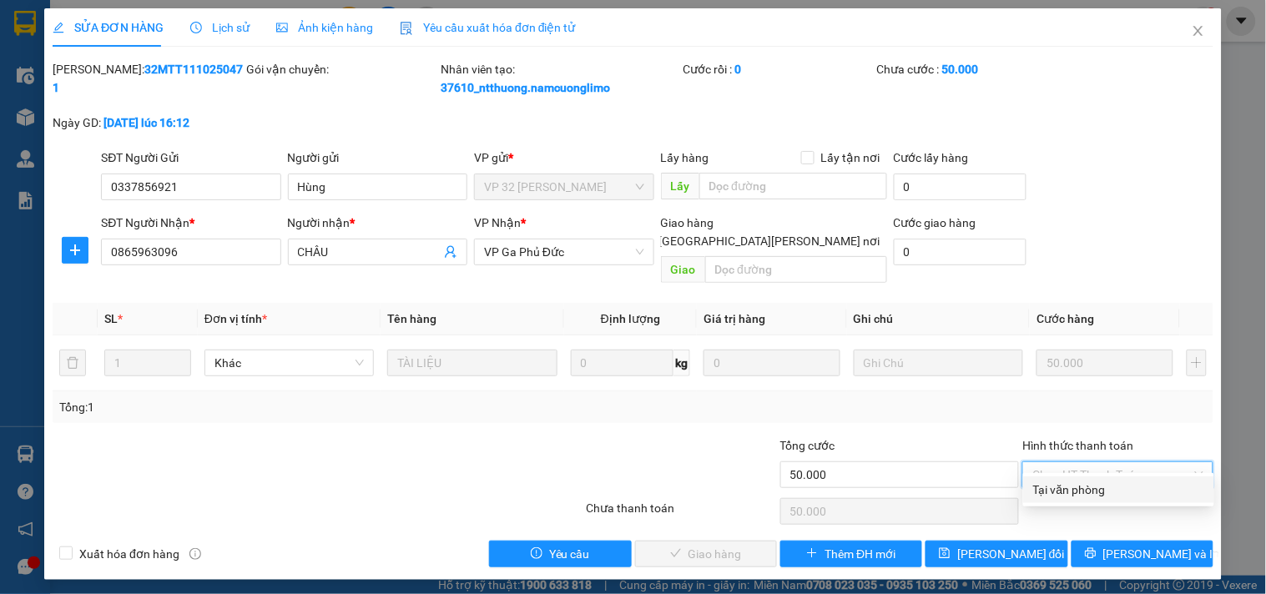
click at [1064, 493] on div "Tại văn phòng" at bounding box center [1118, 490] width 171 height 18
type input "0"
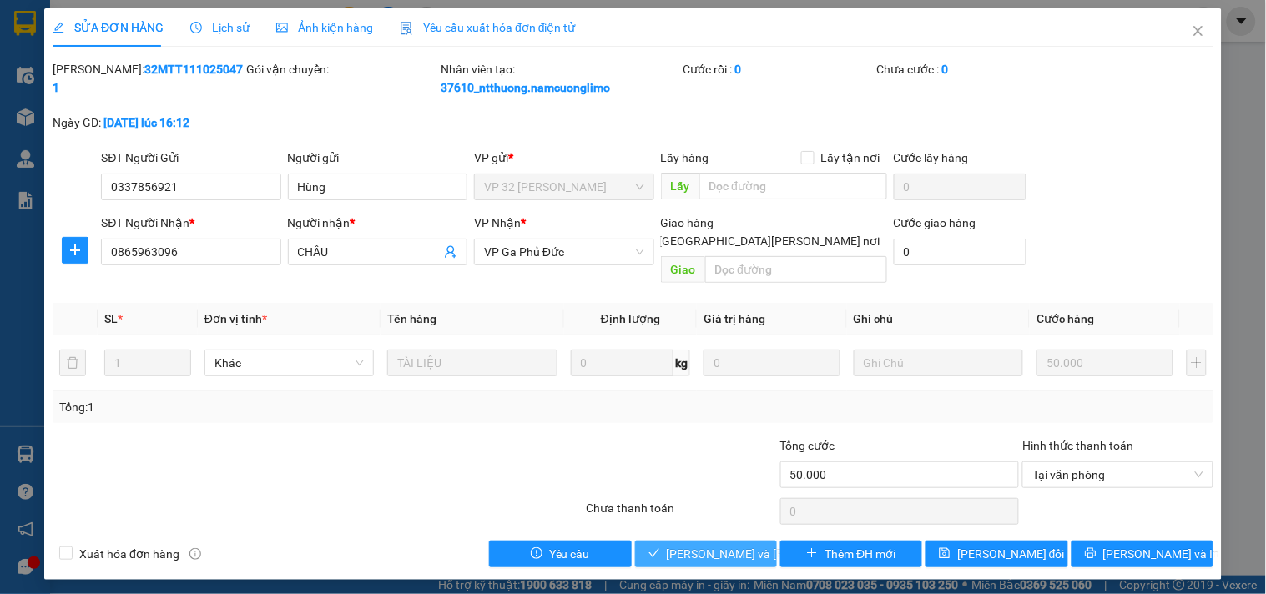
click at [736, 545] on span "[PERSON_NAME] và [PERSON_NAME] hàng" at bounding box center [779, 554] width 225 height 18
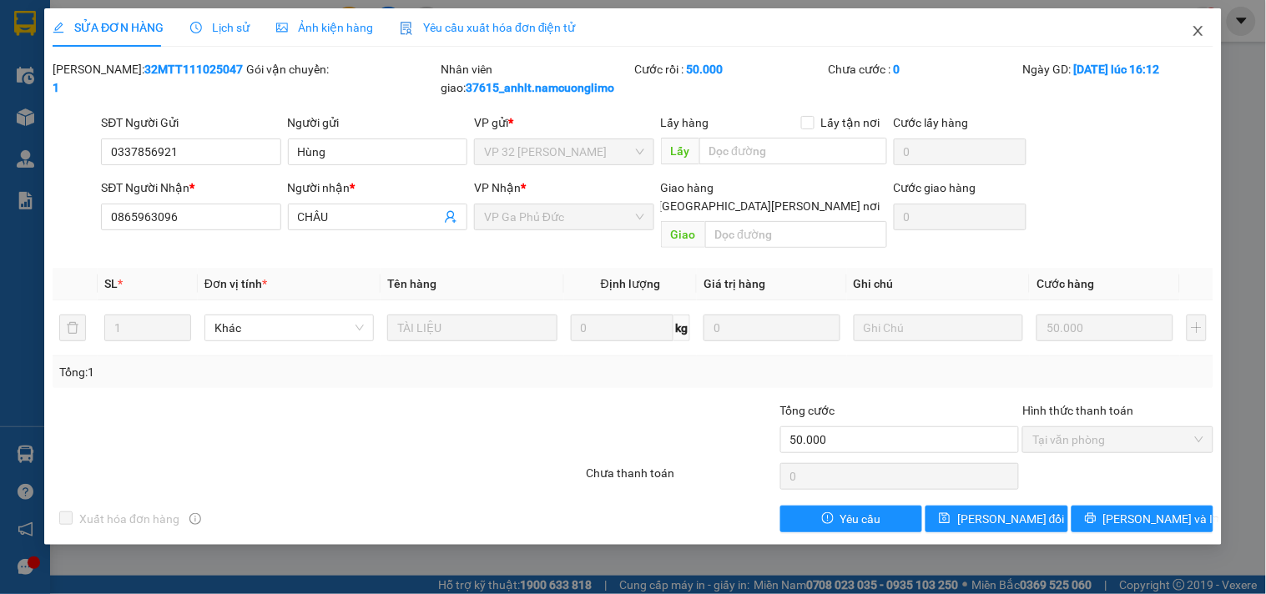
click at [1203, 30] on icon "close" at bounding box center [1198, 30] width 13 height 13
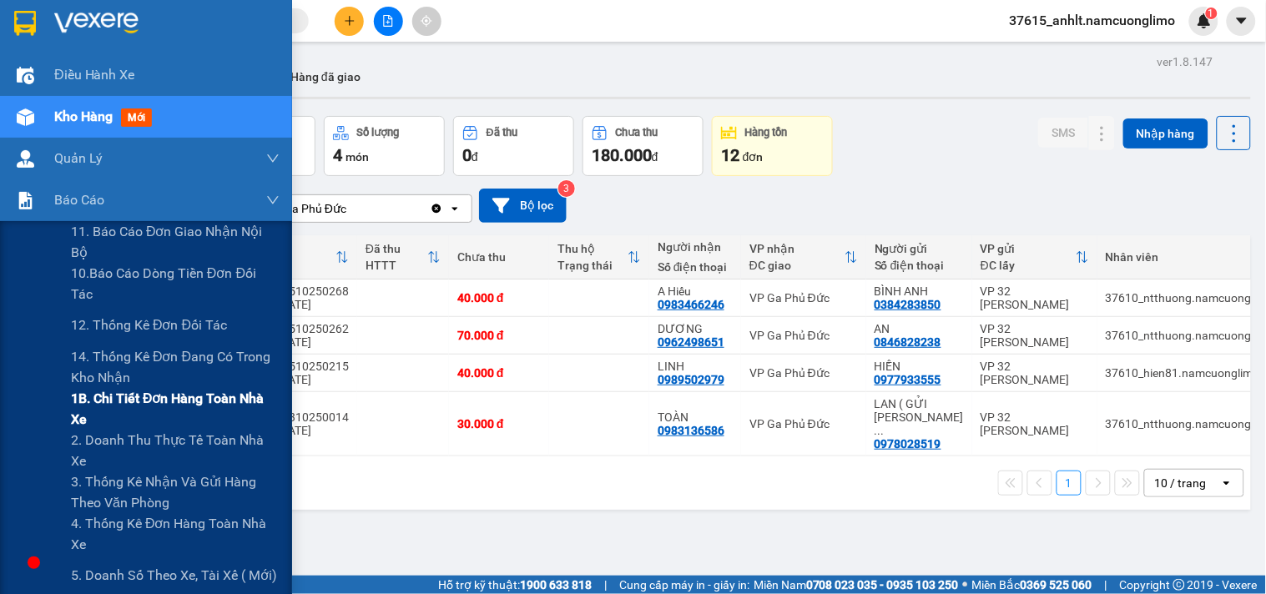
click at [129, 402] on span "1B. Chi tiết đơn hàng toàn nhà xe" at bounding box center [175, 409] width 209 height 42
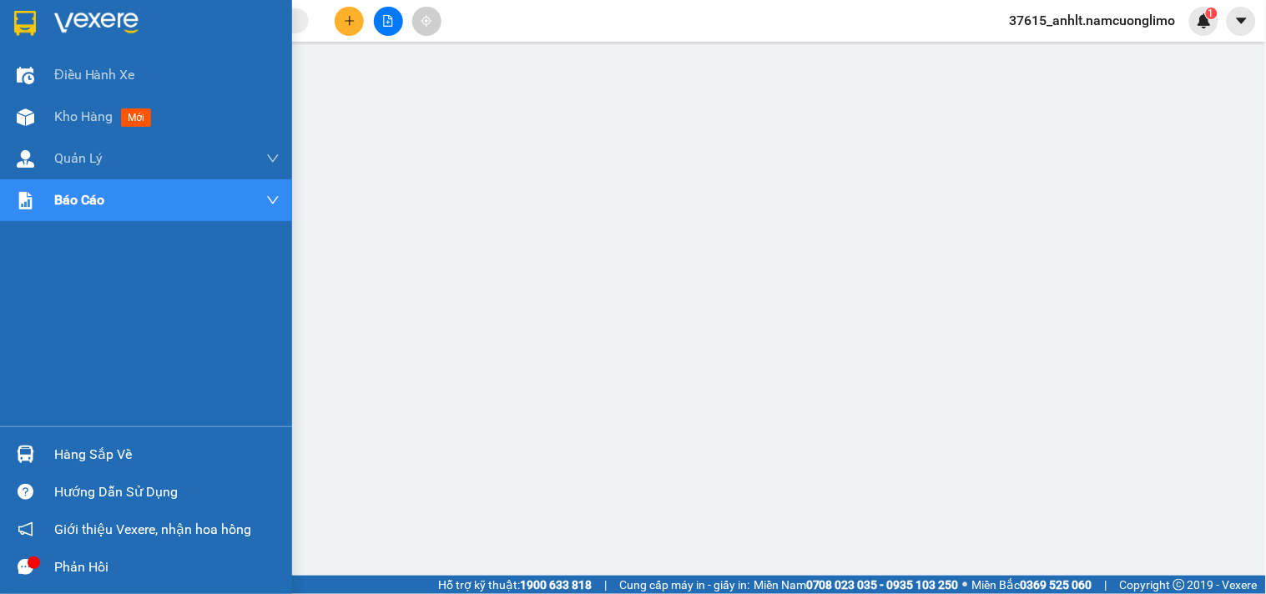
click at [17, 22] on img at bounding box center [25, 23] width 22 height 25
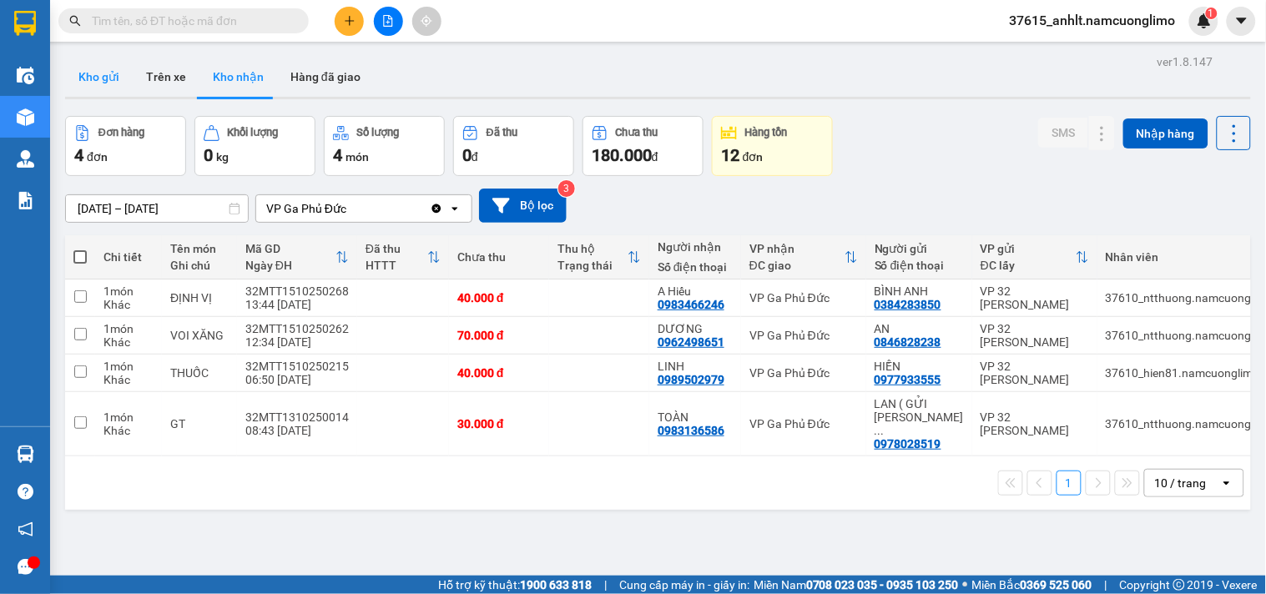
click at [88, 65] on button "Kho gửi" at bounding box center [99, 77] width 68 height 40
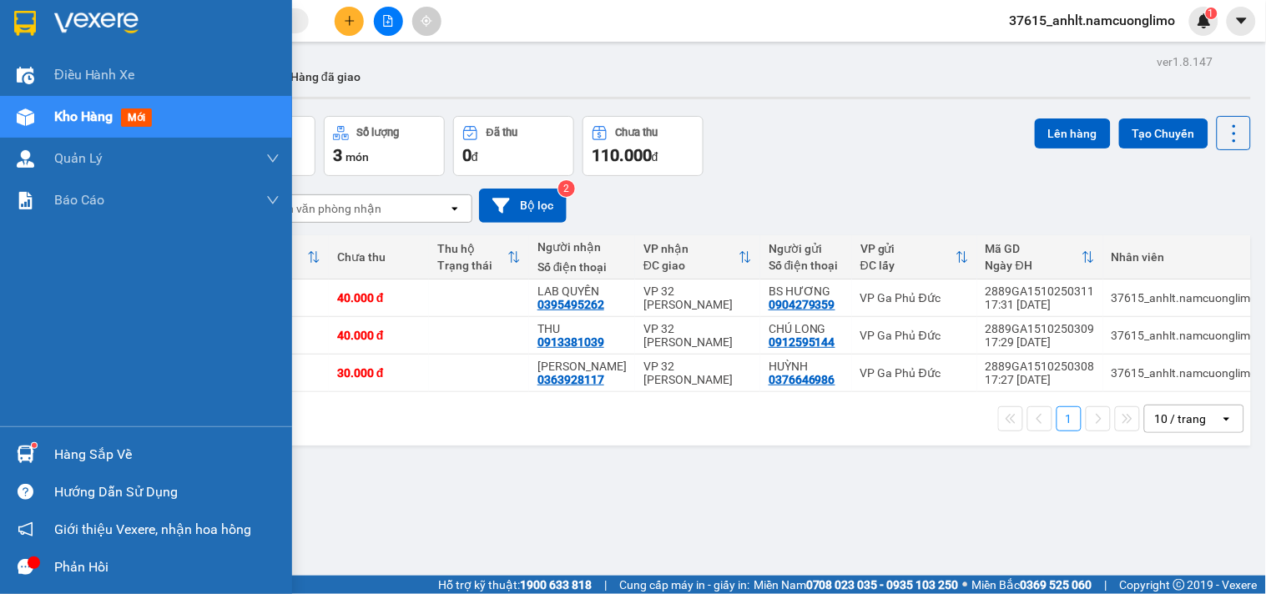
drag, startPoint x: 107, startPoint y: 461, endPoint x: 134, endPoint y: 470, distance: 28.8
click at [107, 461] on div "Hàng sắp về" at bounding box center [166, 454] width 225 height 25
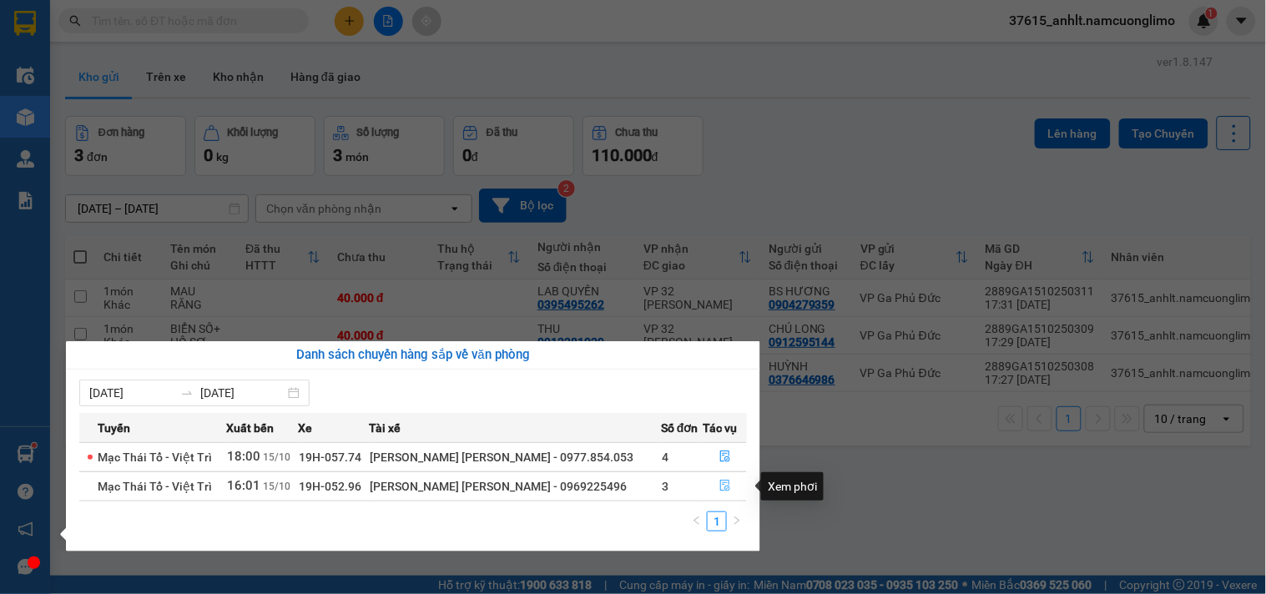
click at [723, 488] on icon "file-done" at bounding box center [725, 486] width 12 height 12
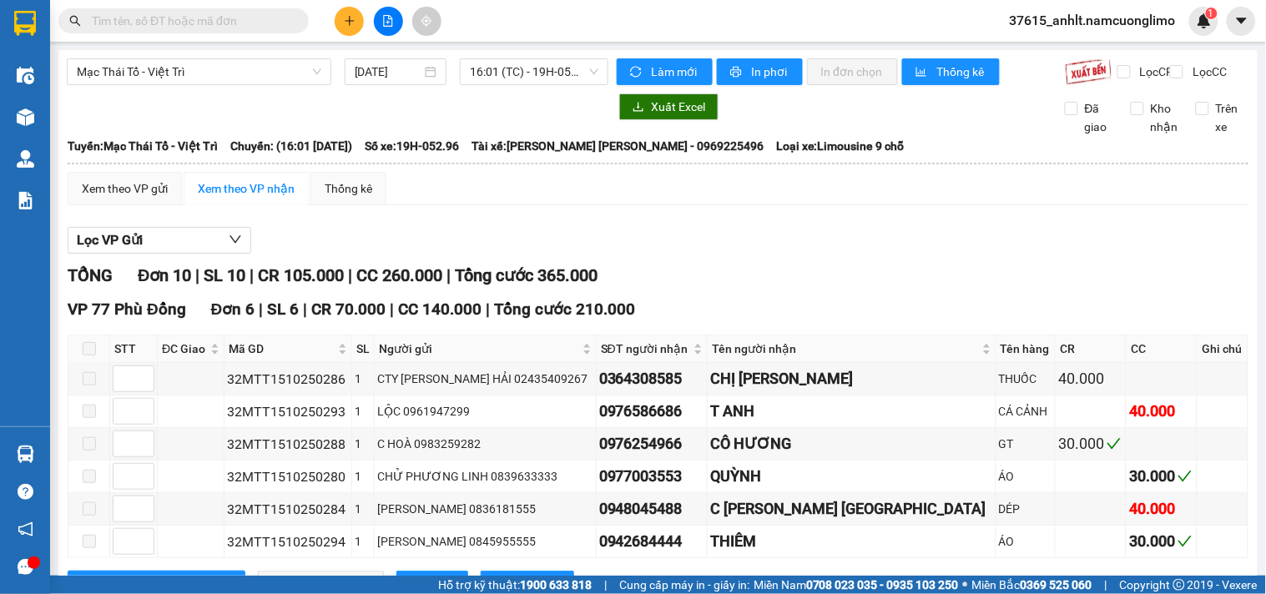
scroll to position [468, 0]
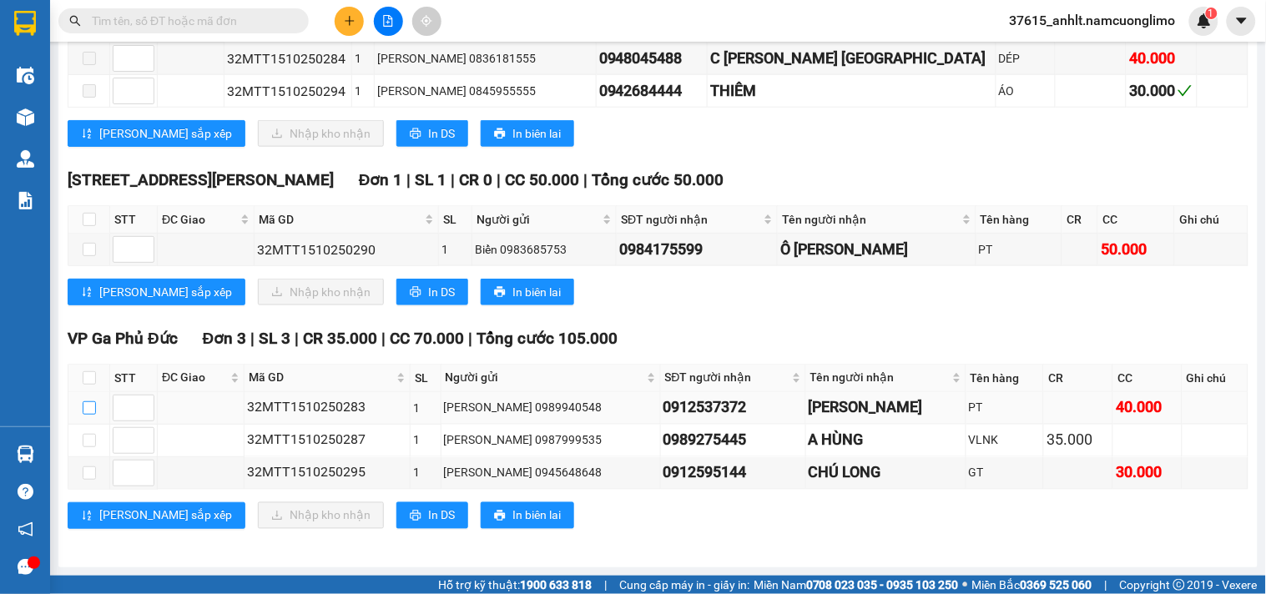
click at [83, 403] on input "checkbox" at bounding box center [89, 407] width 13 height 13
checkbox input "true"
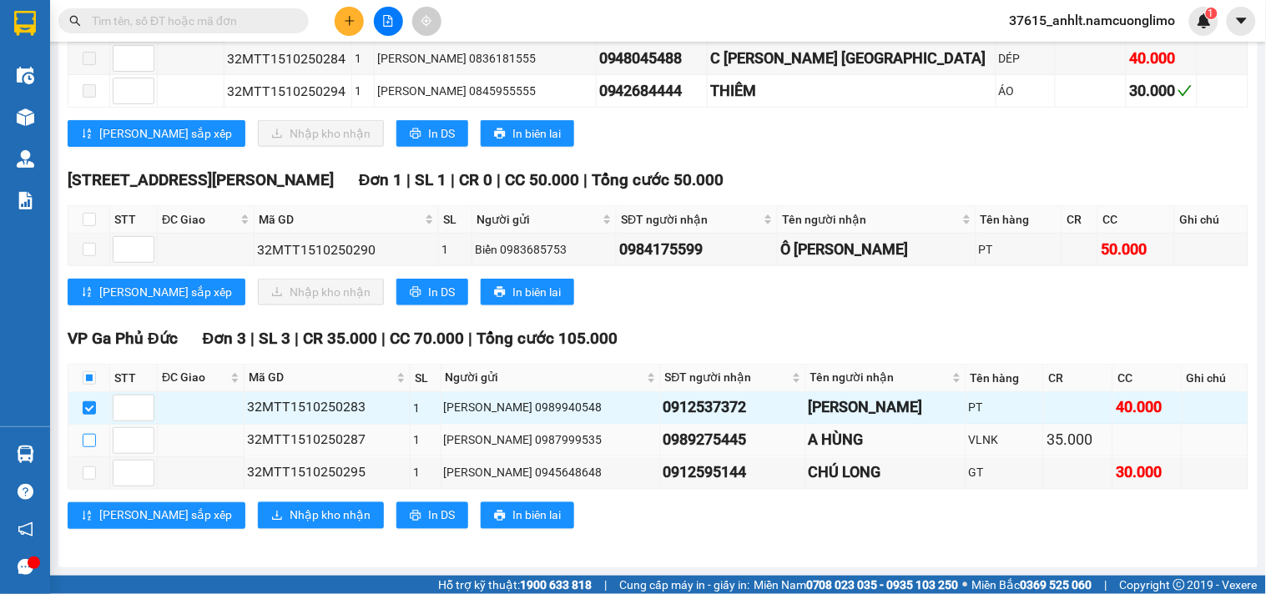
click at [86, 441] on input "checkbox" at bounding box center [89, 440] width 13 height 13
checkbox input "true"
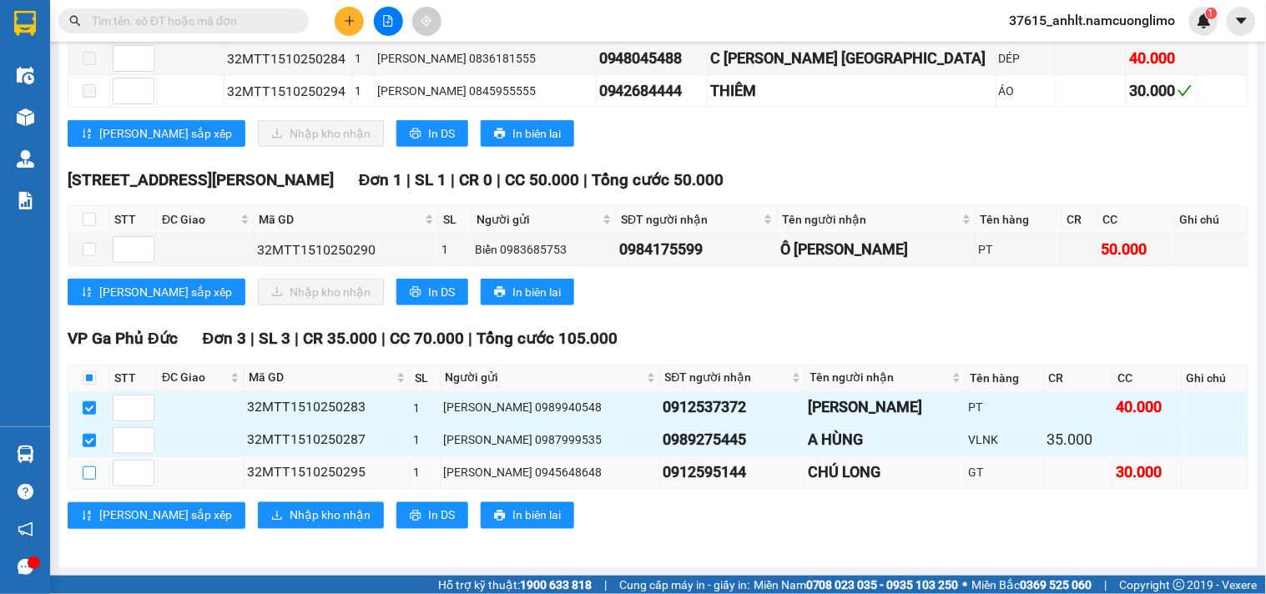
click at [87, 471] on input "checkbox" at bounding box center [89, 472] width 13 height 13
checkbox input "true"
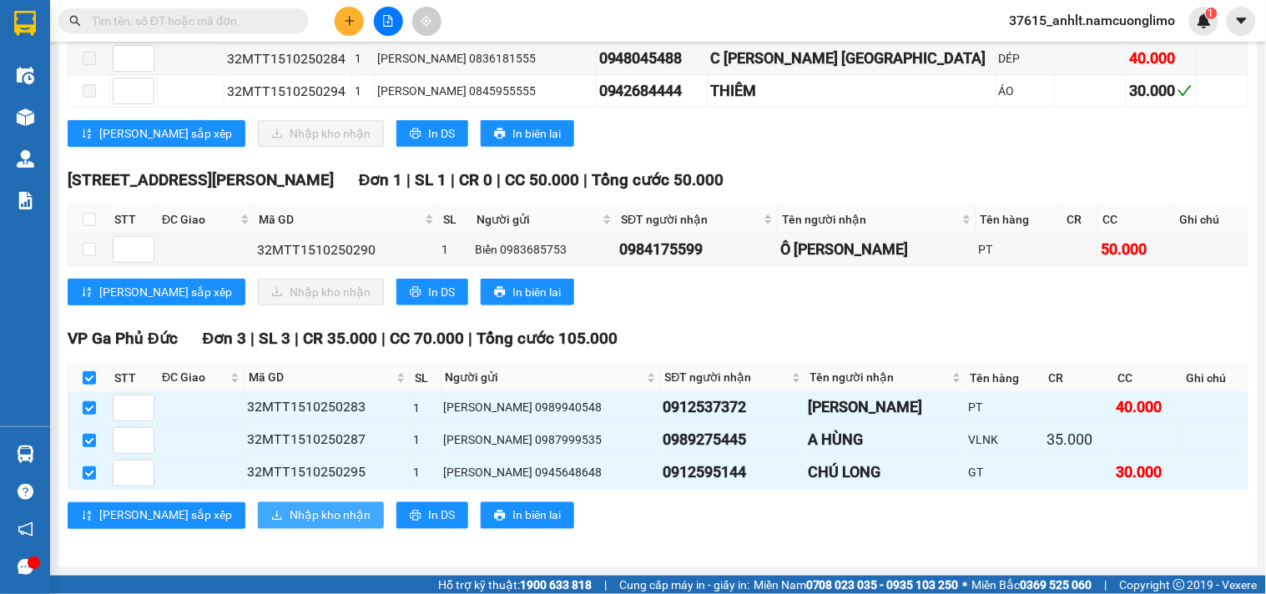
click at [290, 513] on span "Nhập kho nhận" at bounding box center [330, 516] width 81 height 18
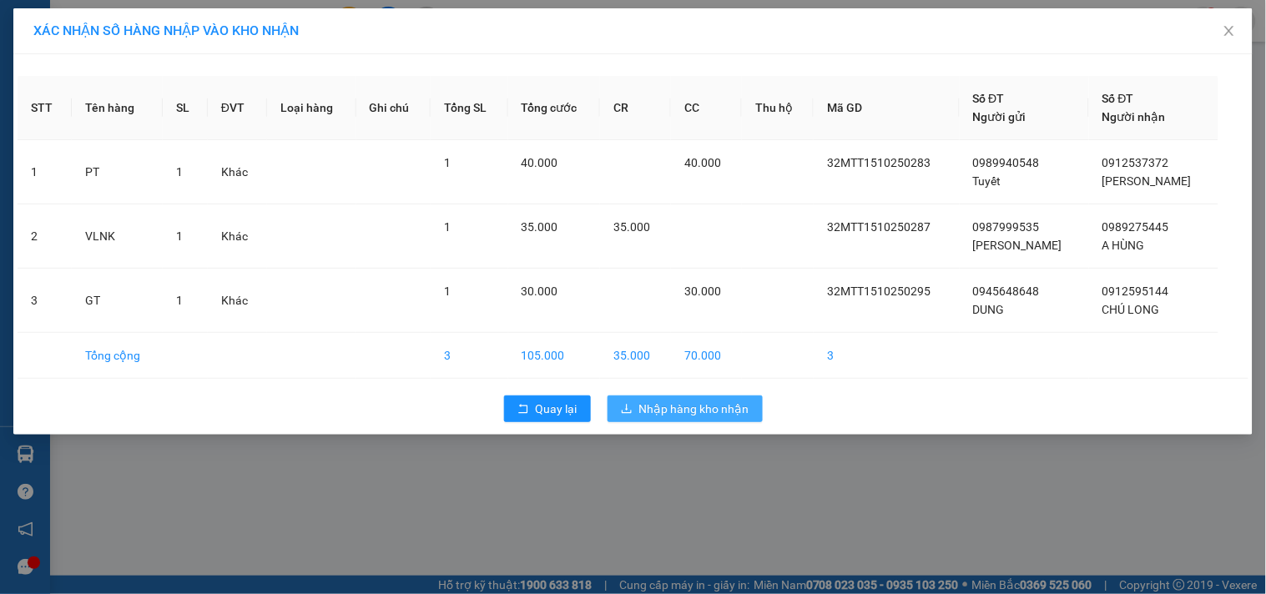
click at [724, 409] on span "Nhập hàng kho nhận" at bounding box center [694, 409] width 110 height 18
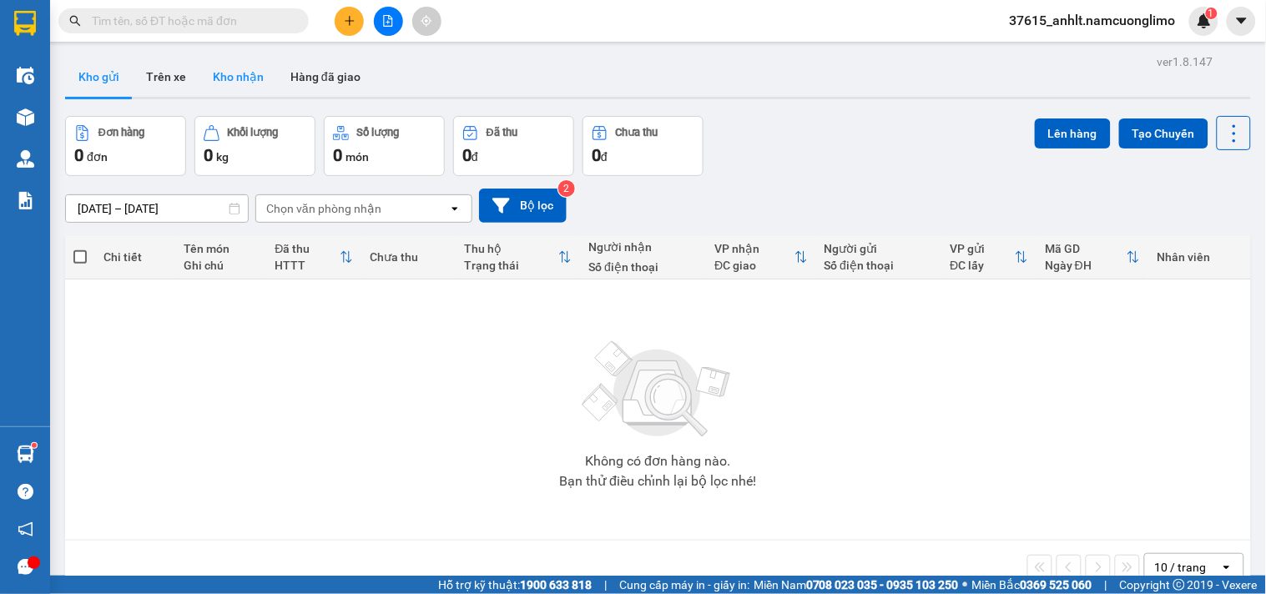
click at [238, 68] on button "Kho nhận" at bounding box center [238, 77] width 78 height 40
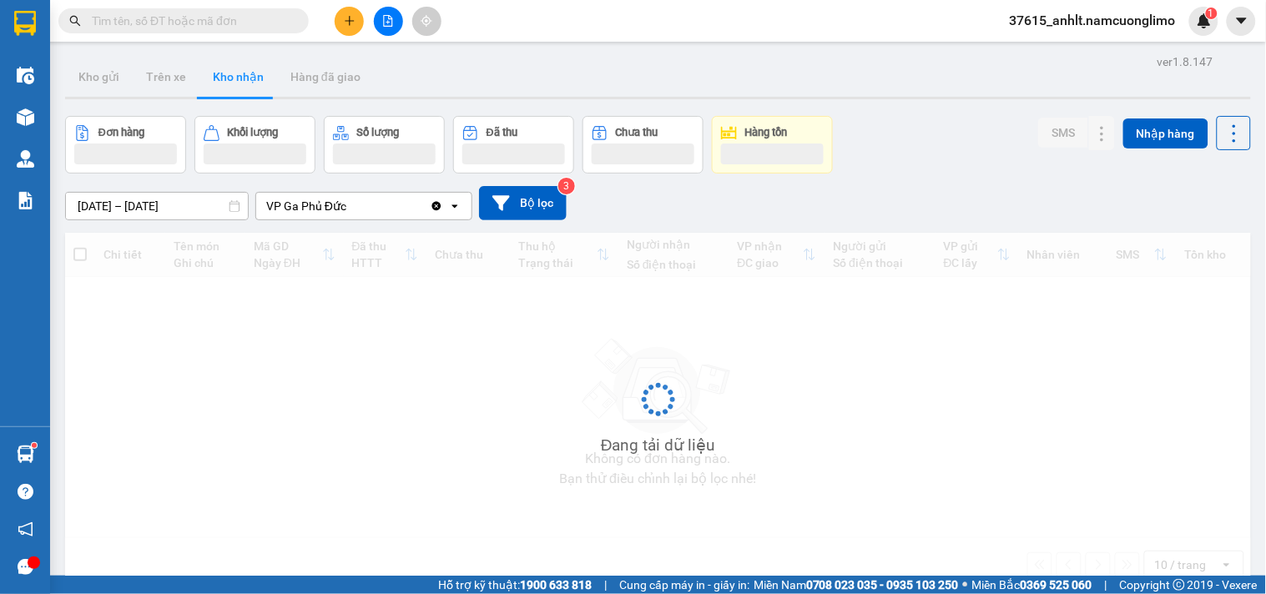
click at [237, 71] on button "Kho nhận" at bounding box center [238, 77] width 78 height 40
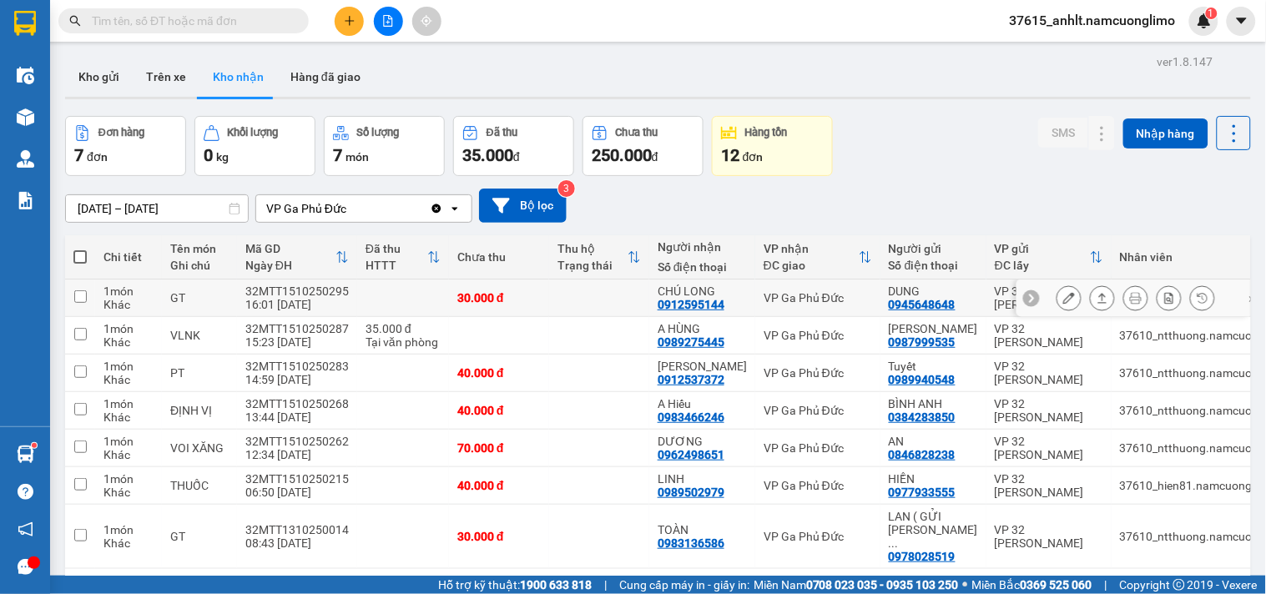
click at [82, 290] on input "checkbox" at bounding box center [80, 296] width 13 height 13
checkbox input "true"
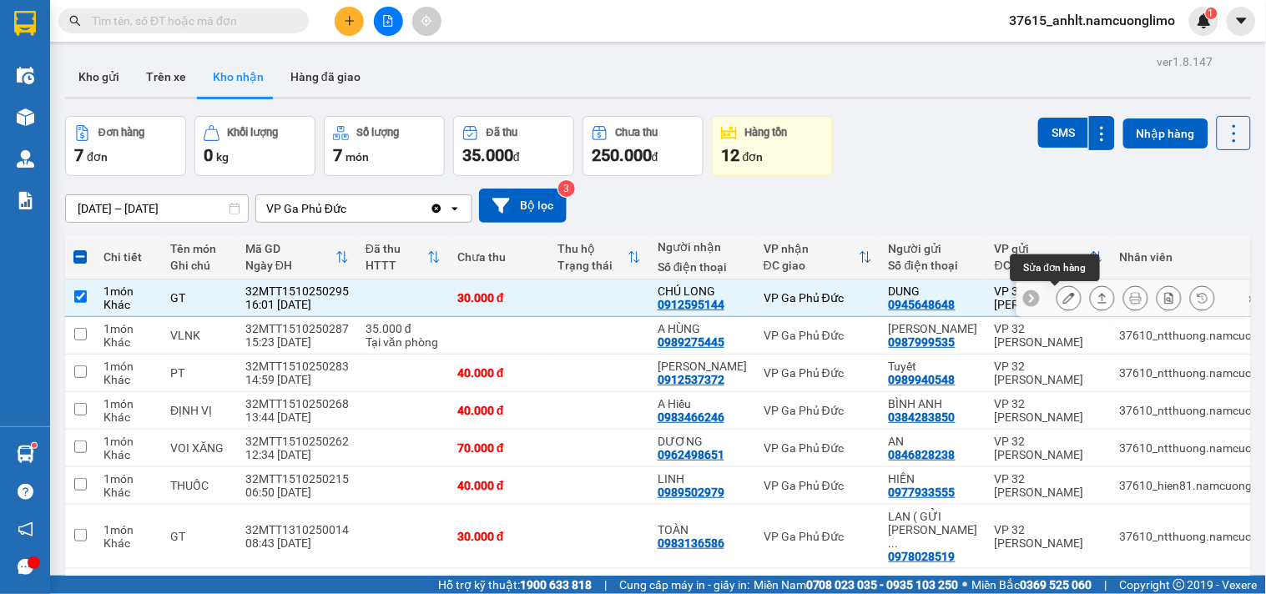
click at [1057, 298] on button at bounding box center [1068, 298] width 23 height 29
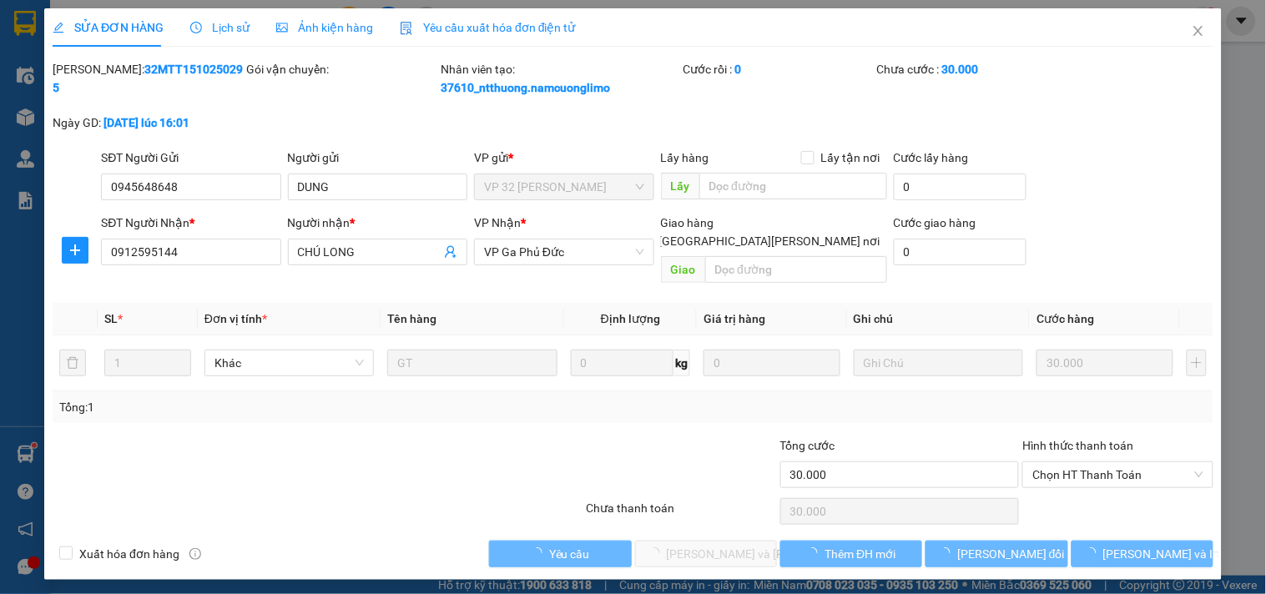
type input "0945648648"
type input "DUNG"
type input "0912595144"
type input "CHÚ LONG"
type input "30.000"
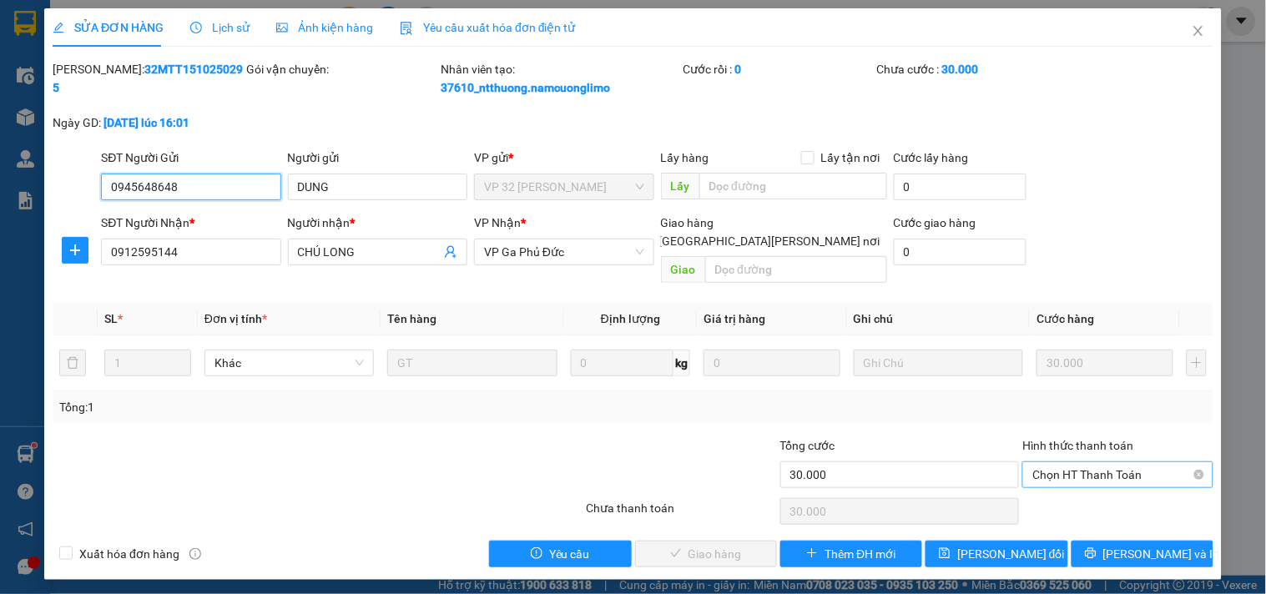
click at [1102, 462] on span "Chọn HT Thanh Toán" at bounding box center [1117, 474] width 170 height 25
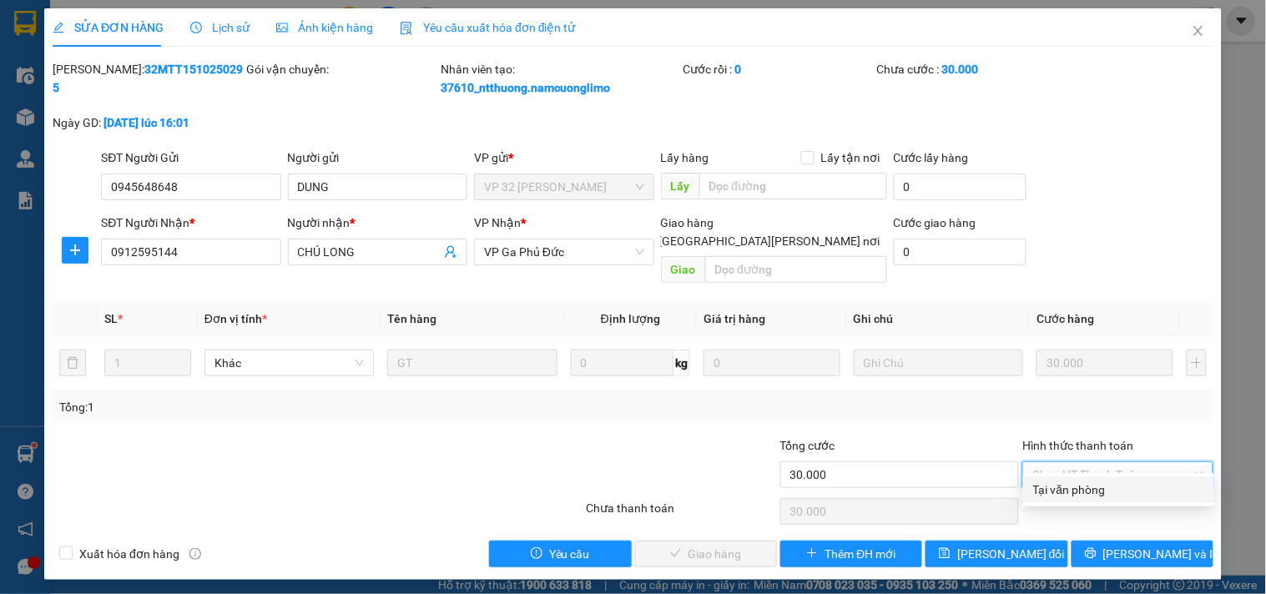
click at [1064, 490] on div "Tại văn phòng" at bounding box center [1118, 490] width 171 height 18
type input "0"
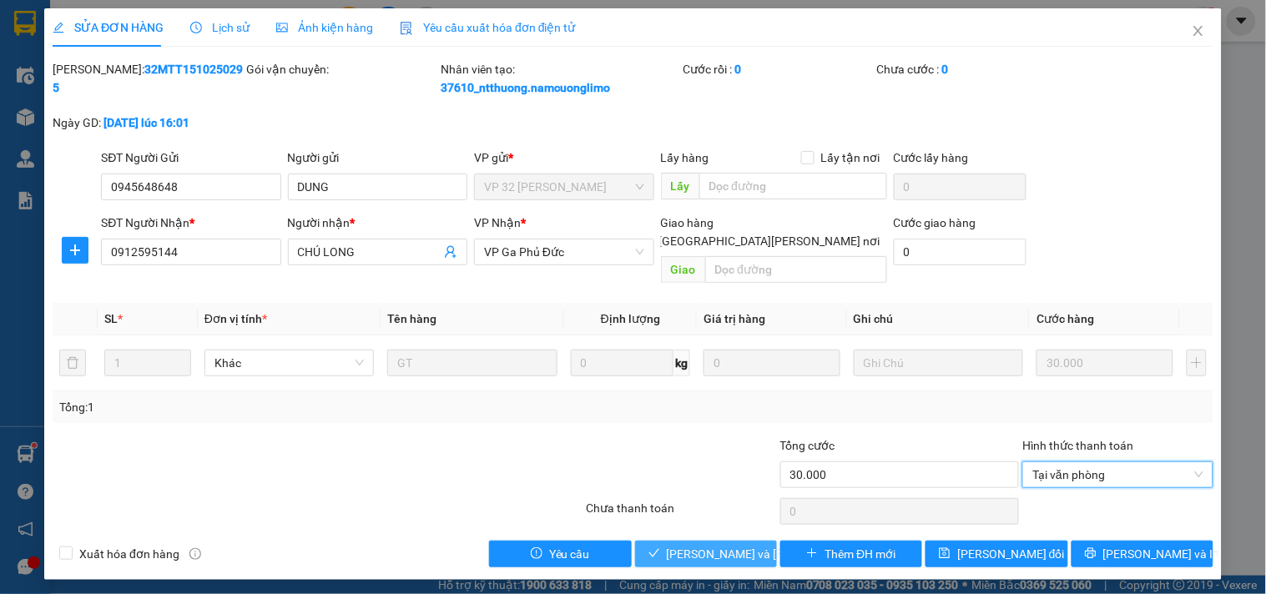
click at [731, 545] on span "[PERSON_NAME] và [PERSON_NAME] hàng" at bounding box center [779, 554] width 225 height 18
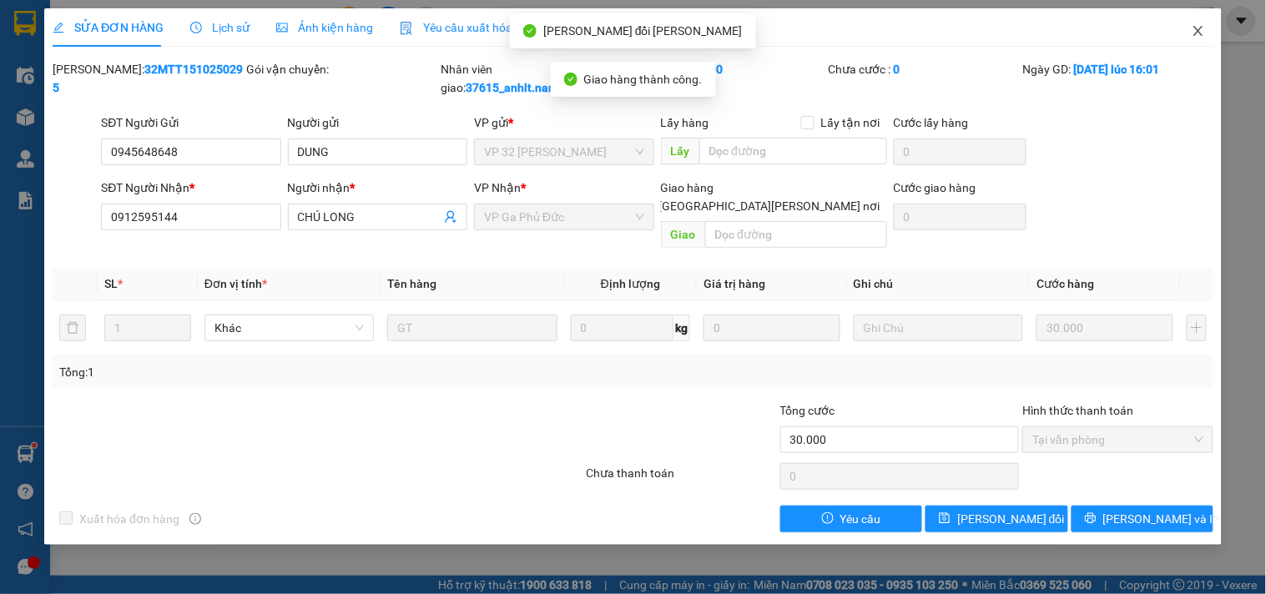
click at [1197, 30] on icon "close" at bounding box center [1197, 31] width 9 height 10
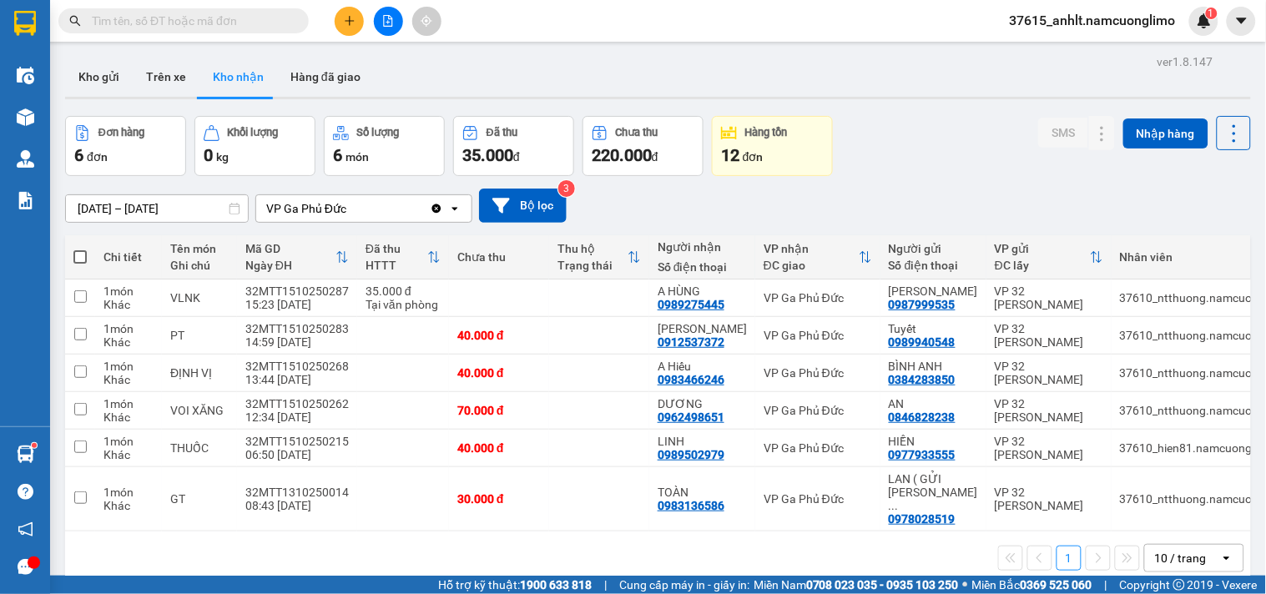
click at [960, 169] on div "Đơn hàng 6 đơn [PERSON_NAME] 0 kg Số [PERSON_NAME] 6 món Đã thu 35.000 [PERSON_…" at bounding box center [658, 146] width 1186 height 60
click at [224, 84] on button "Kho nhận" at bounding box center [238, 77] width 78 height 40
click at [265, 18] on input "text" at bounding box center [190, 21] width 197 height 18
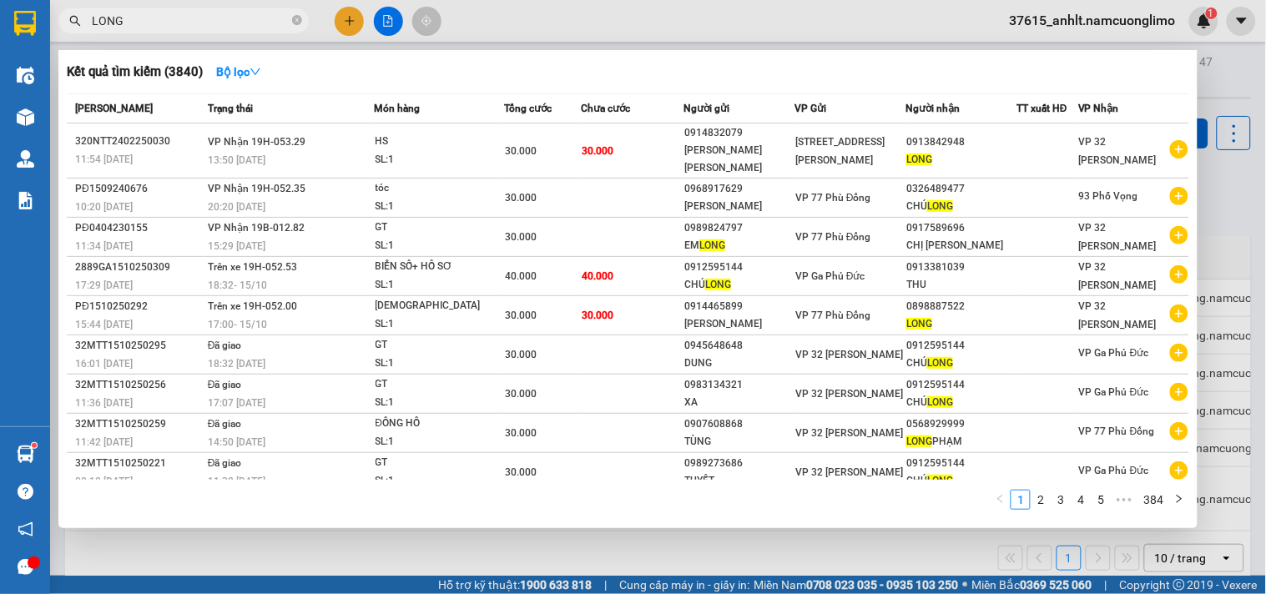
type input "LONG"
click at [1214, 79] on div at bounding box center [633, 297] width 1266 height 594
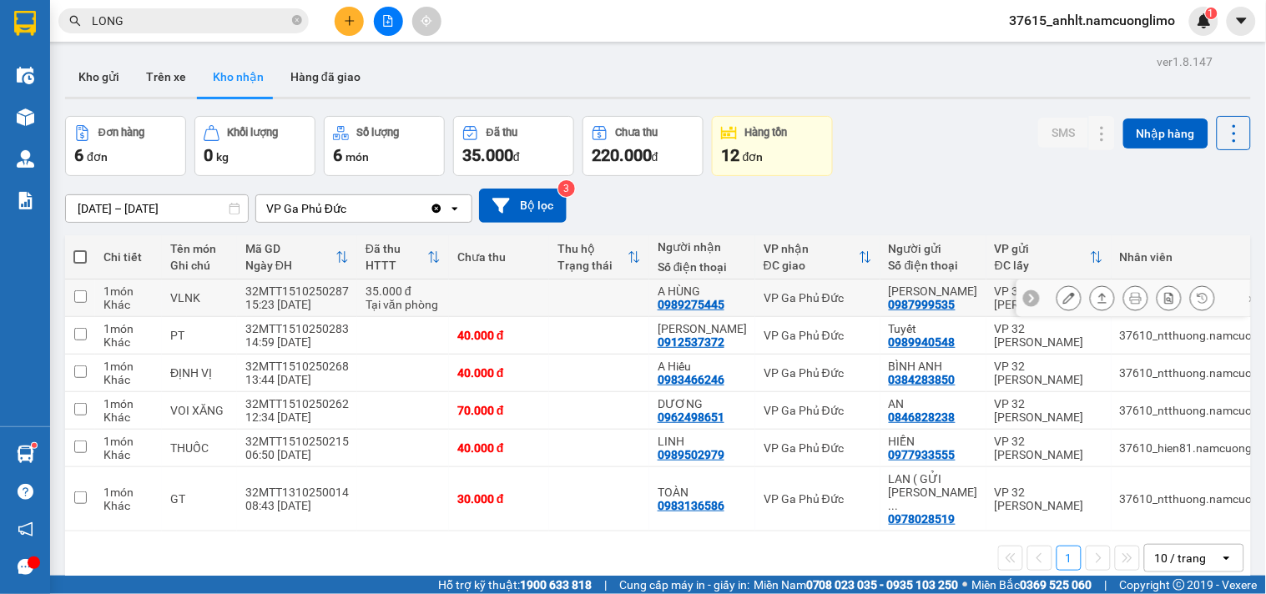
click at [82, 300] on input "checkbox" at bounding box center [80, 296] width 13 height 13
checkbox input "true"
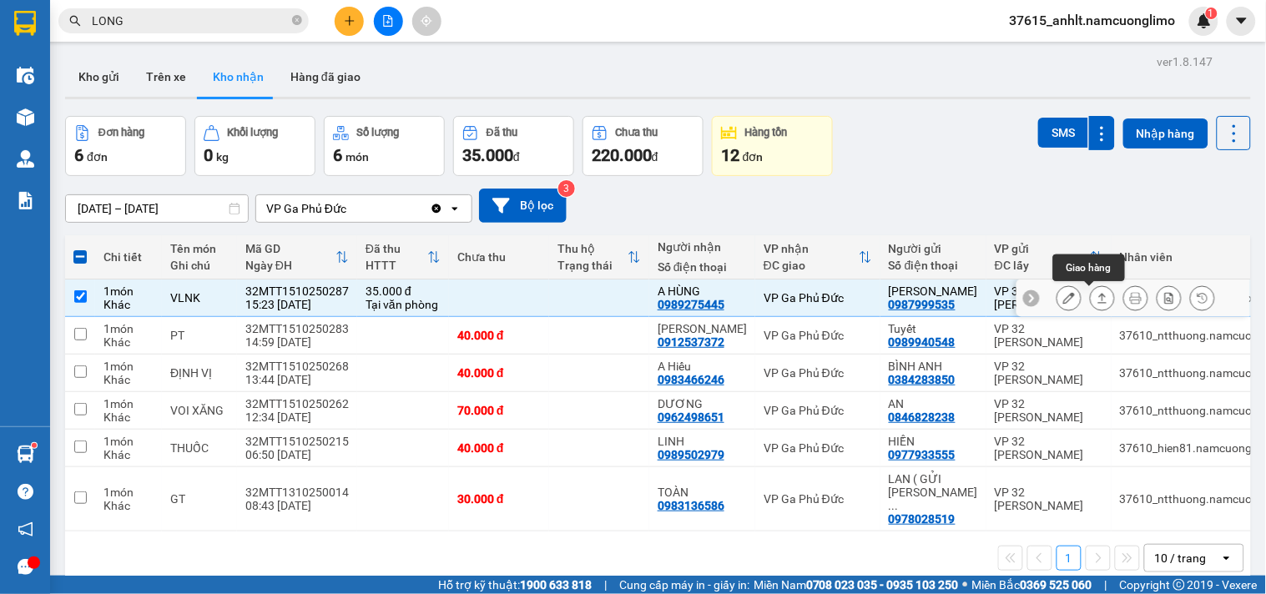
click at [1063, 299] on icon at bounding box center [1069, 298] width 12 height 12
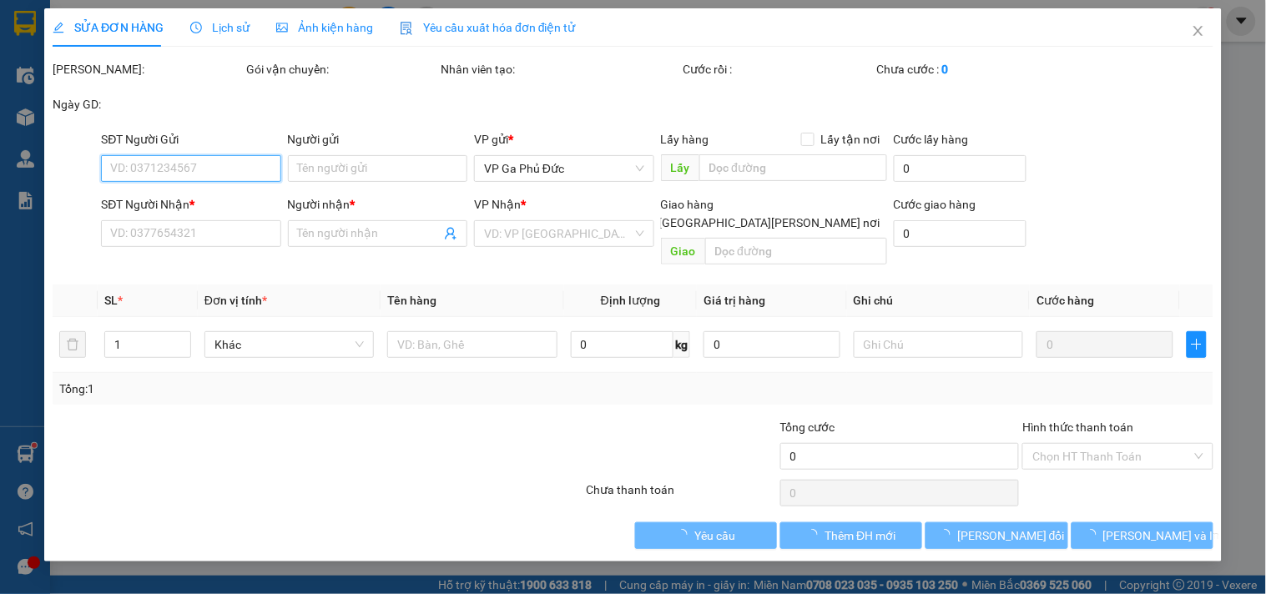
type input "0987999535"
type input "[PERSON_NAME]"
type input "0989275445"
type input "A HÙNG"
type input "35.000"
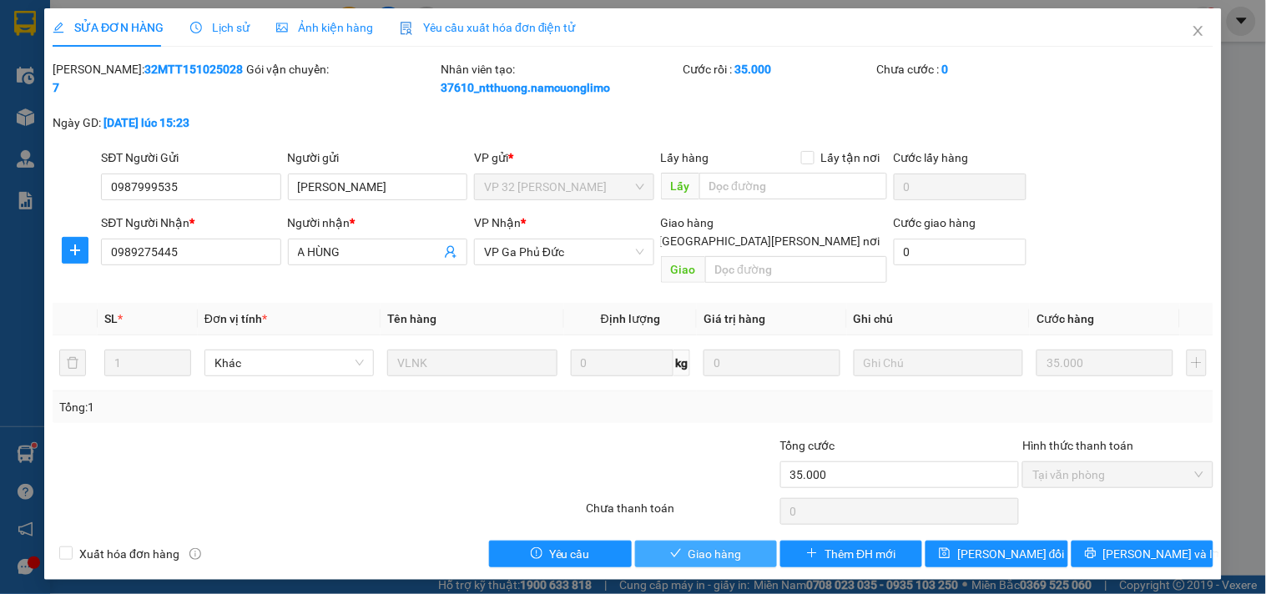
click at [718, 541] on button "Giao hàng" at bounding box center [706, 554] width 142 height 27
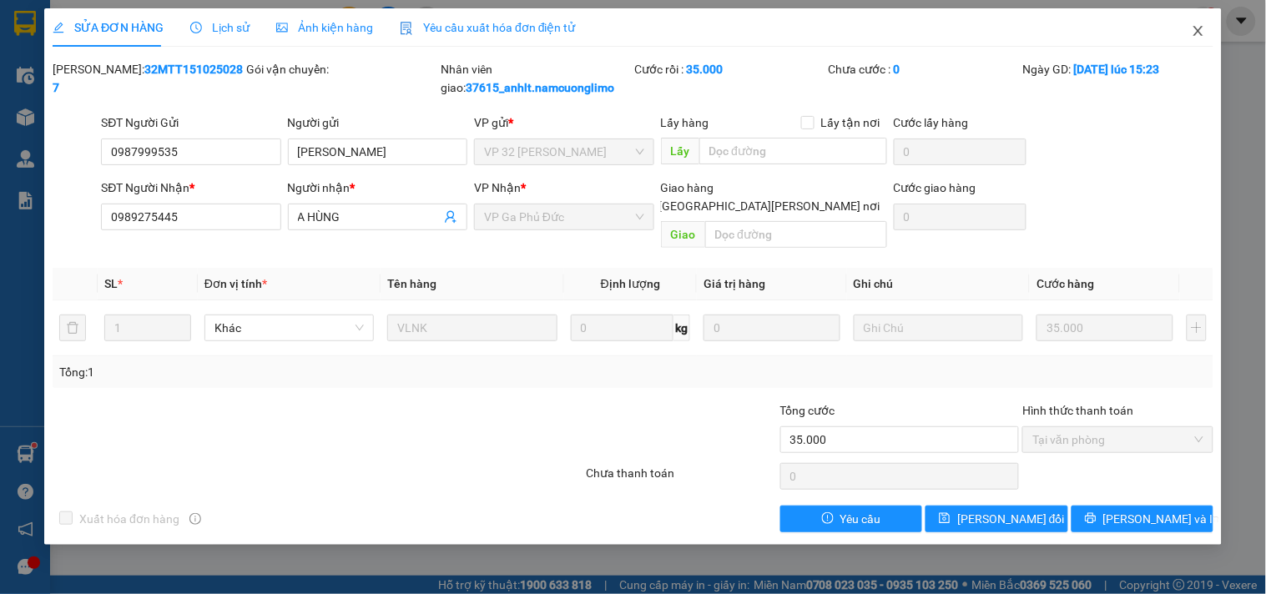
click at [1202, 28] on icon "close" at bounding box center [1198, 30] width 13 height 13
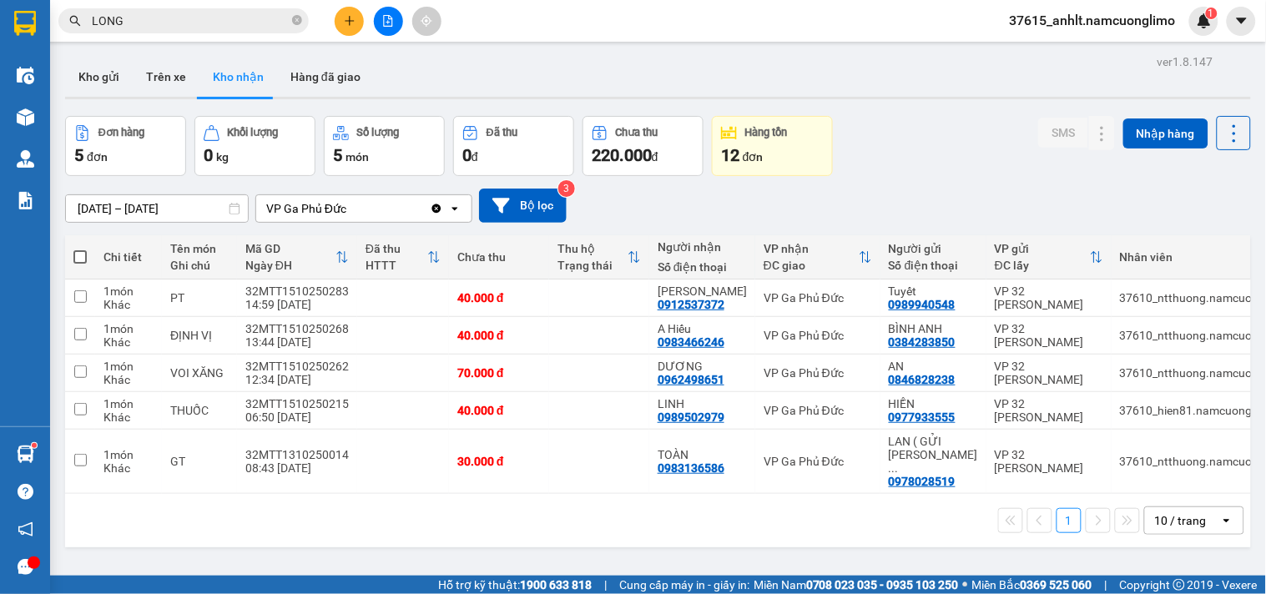
click at [162, 26] on input "LONG" at bounding box center [190, 21] width 197 height 18
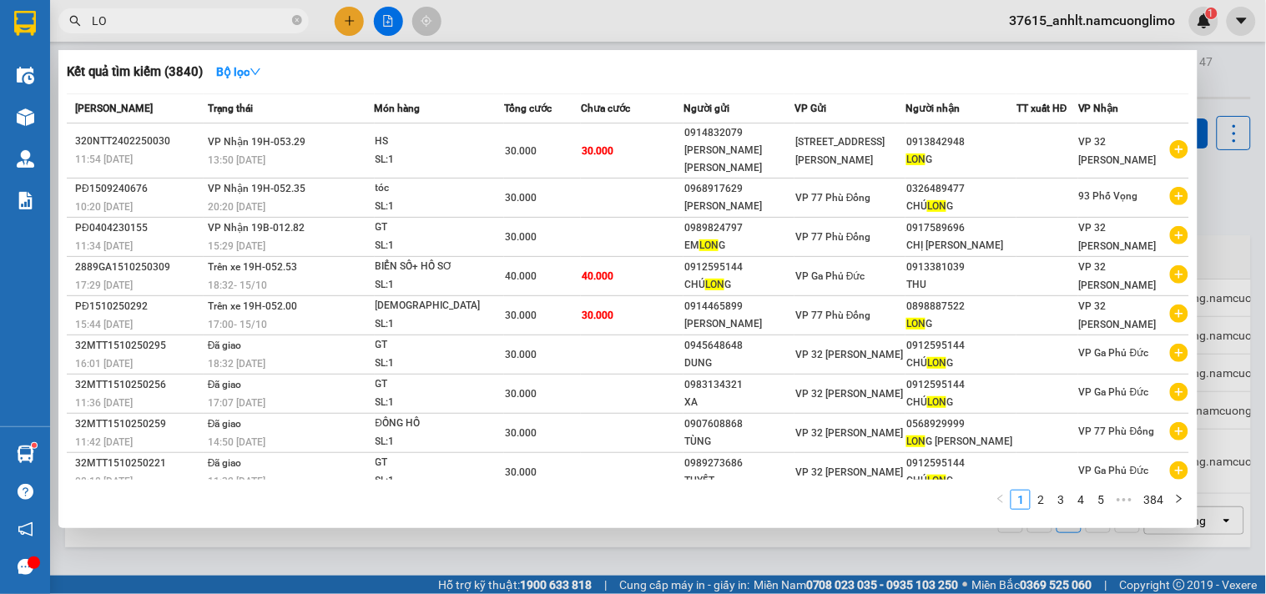
type input "L"
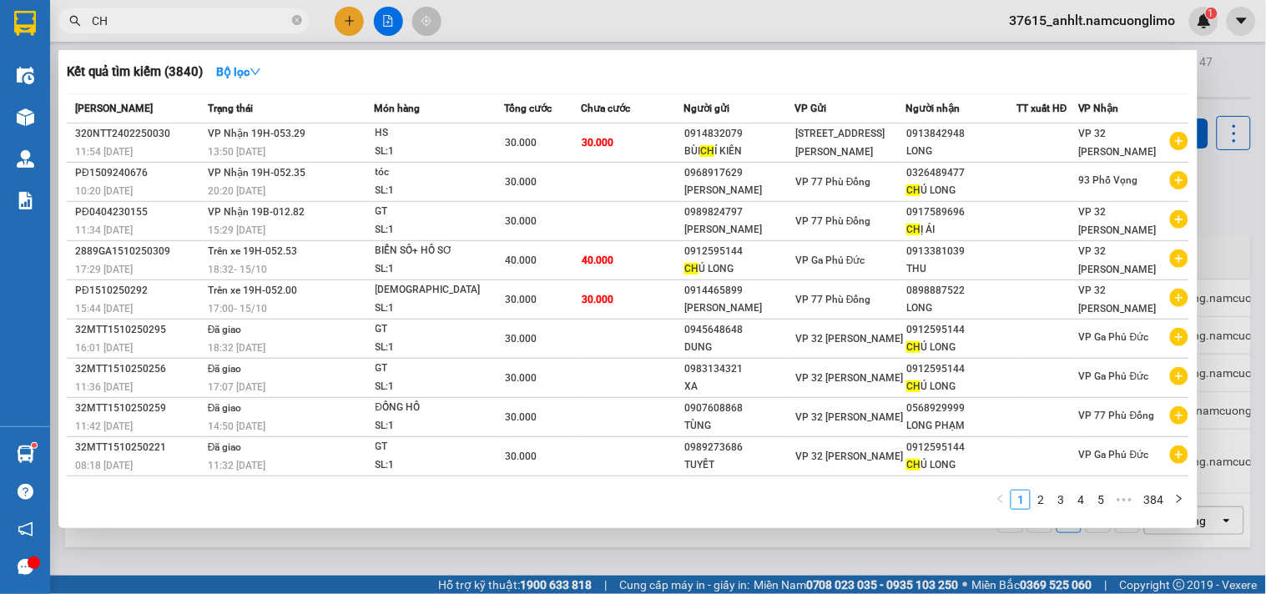
type input "C"
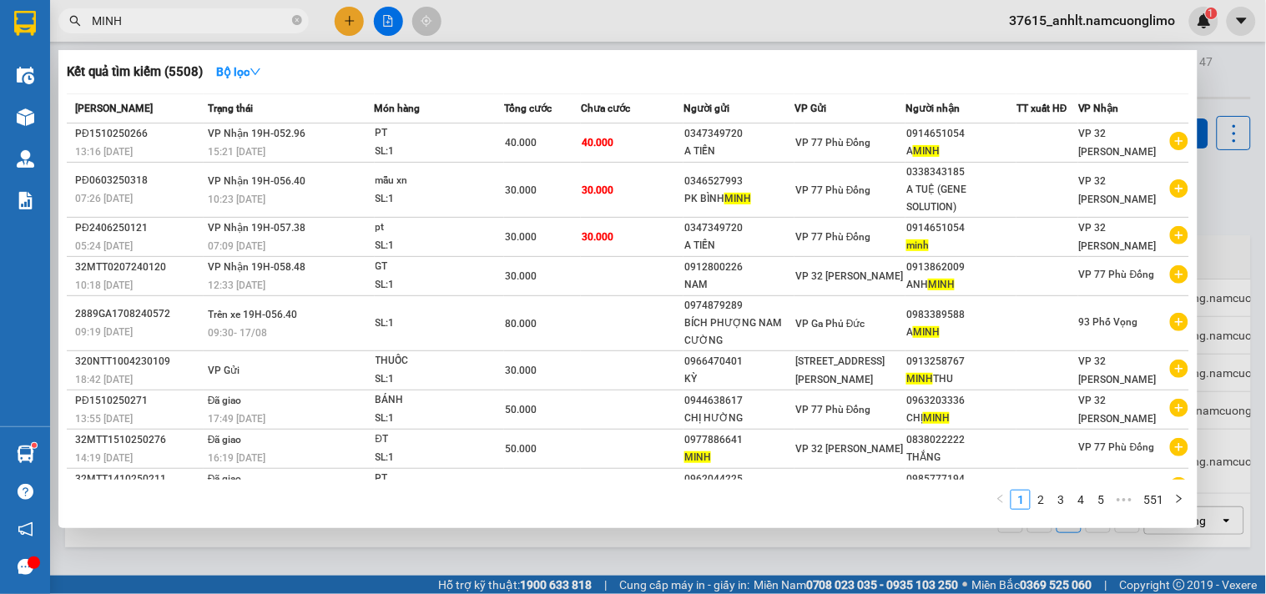
type input "MINH"
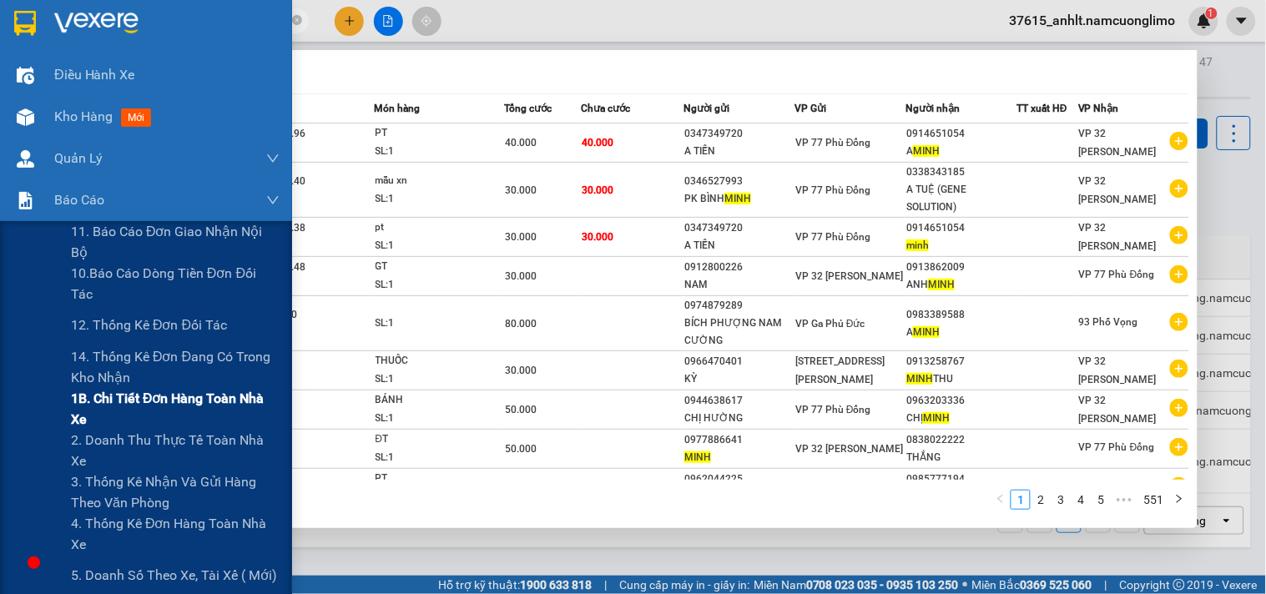
click at [145, 404] on span "1B. Chi tiết đơn hàng toàn nhà xe" at bounding box center [175, 409] width 209 height 42
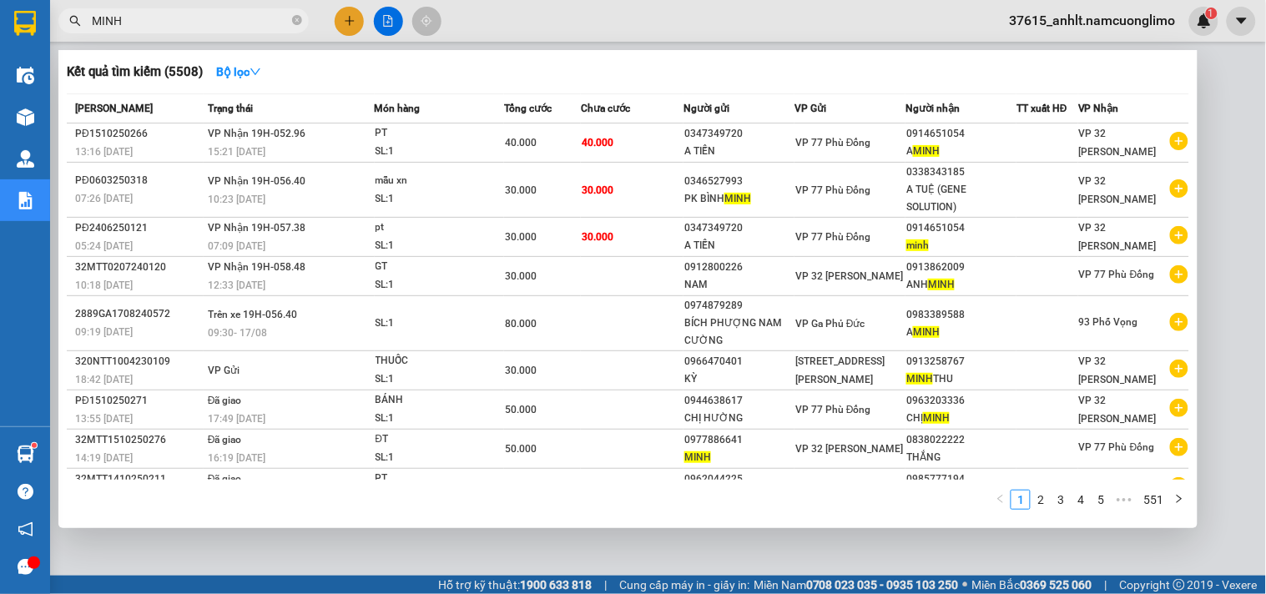
click at [1236, 78] on div at bounding box center [633, 297] width 1266 height 594
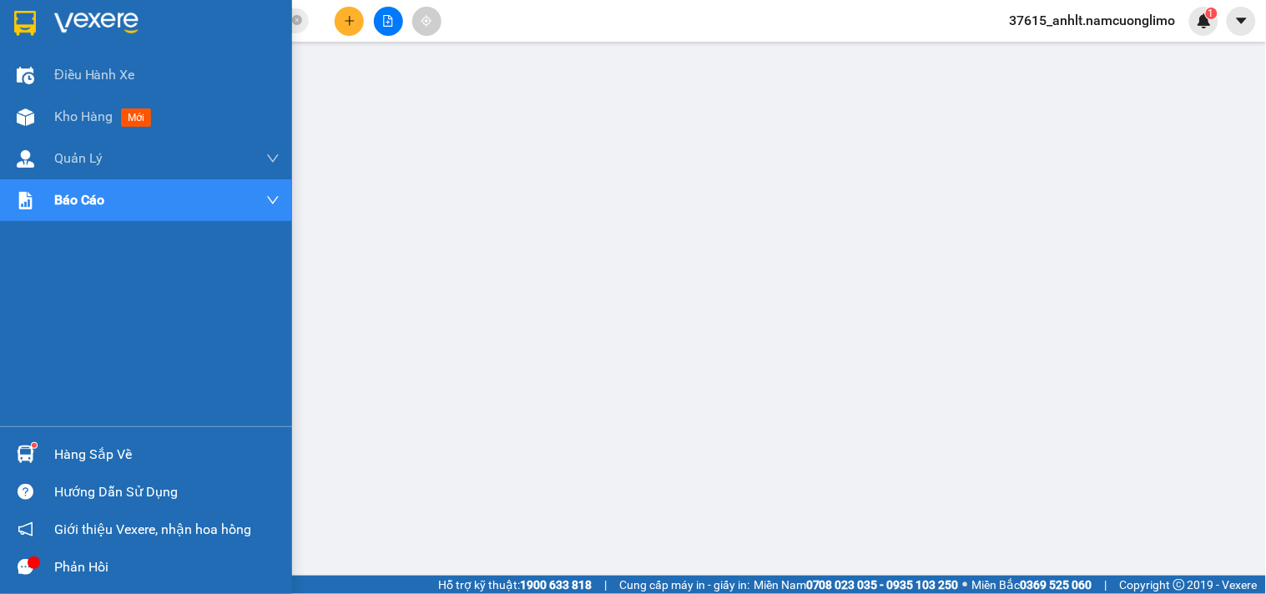
click at [22, 11] on img at bounding box center [25, 23] width 22 height 25
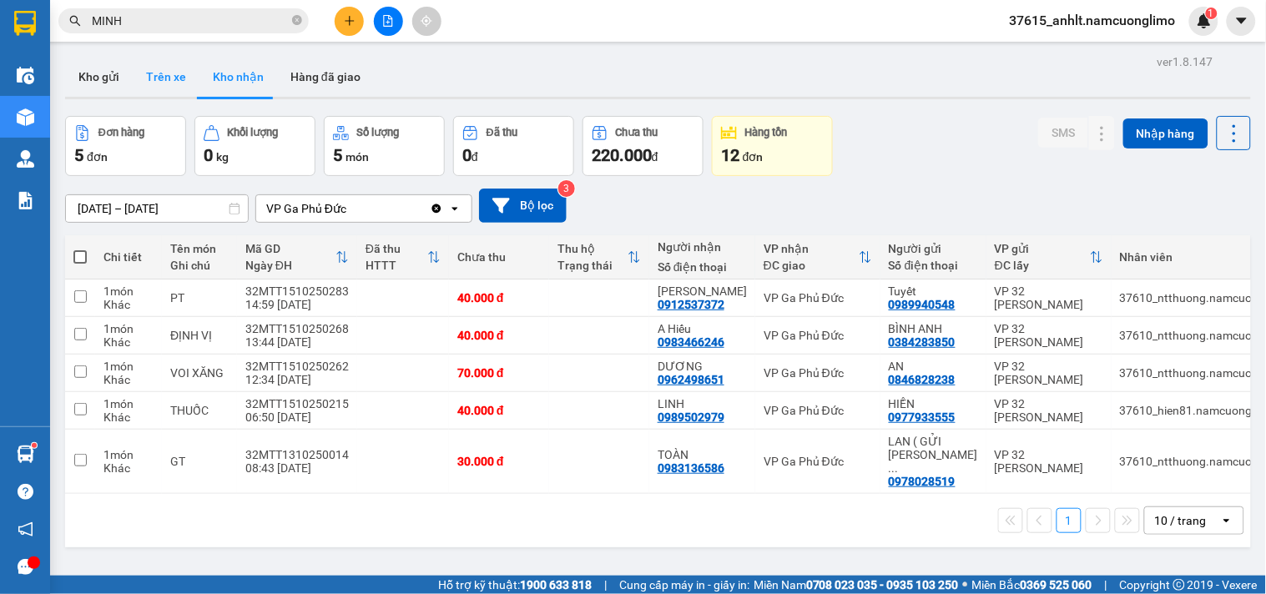
click at [169, 78] on button "Trên xe" at bounding box center [166, 77] width 67 height 40
type input "[DATE] – [DATE]"
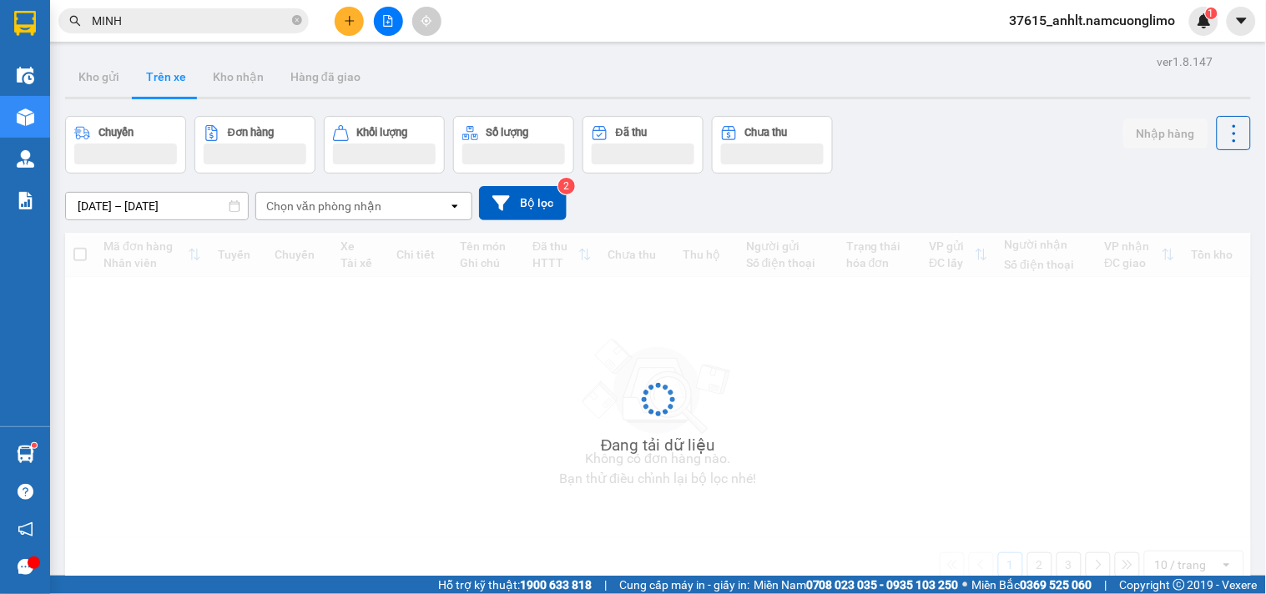
click at [169, 78] on button "Trên xe" at bounding box center [166, 77] width 67 height 40
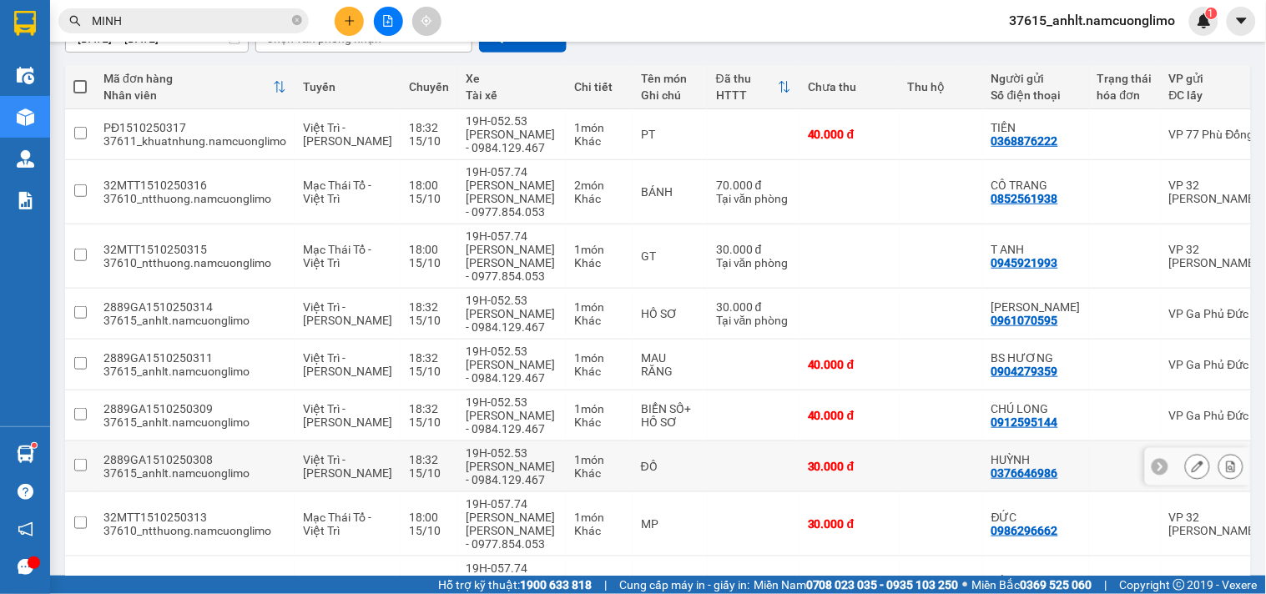
scroll to position [355, 0]
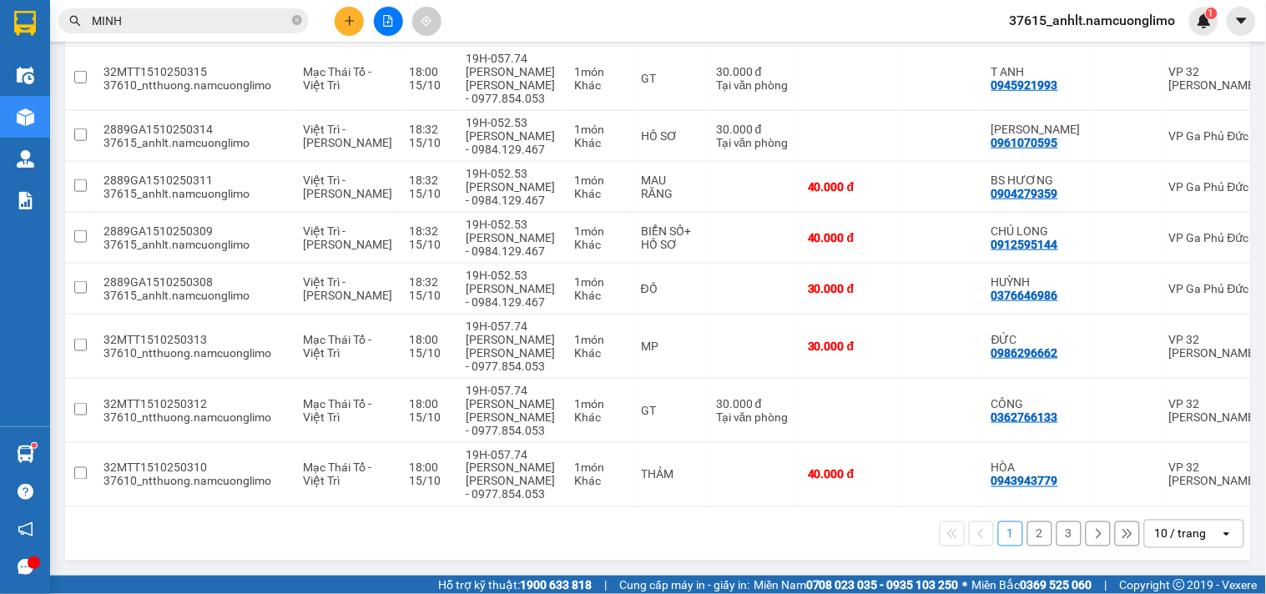
click at [1030, 532] on button "2" at bounding box center [1039, 534] width 25 height 25
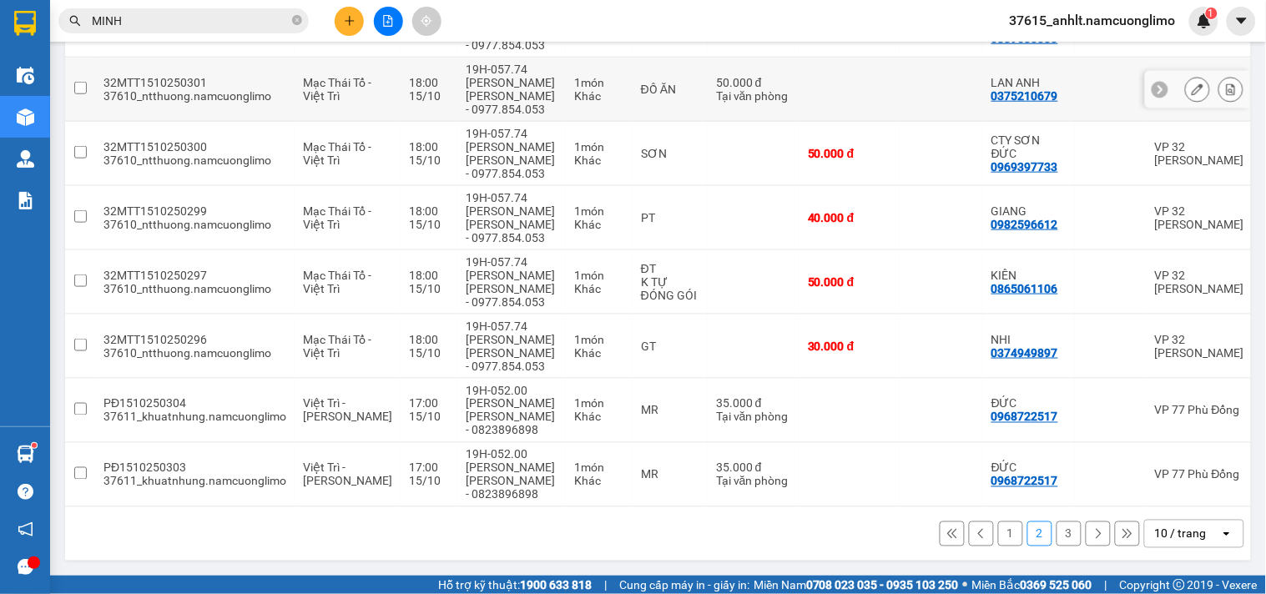
scroll to position [422, 0]
click at [1058, 537] on button "3" at bounding box center [1068, 534] width 25 height 25
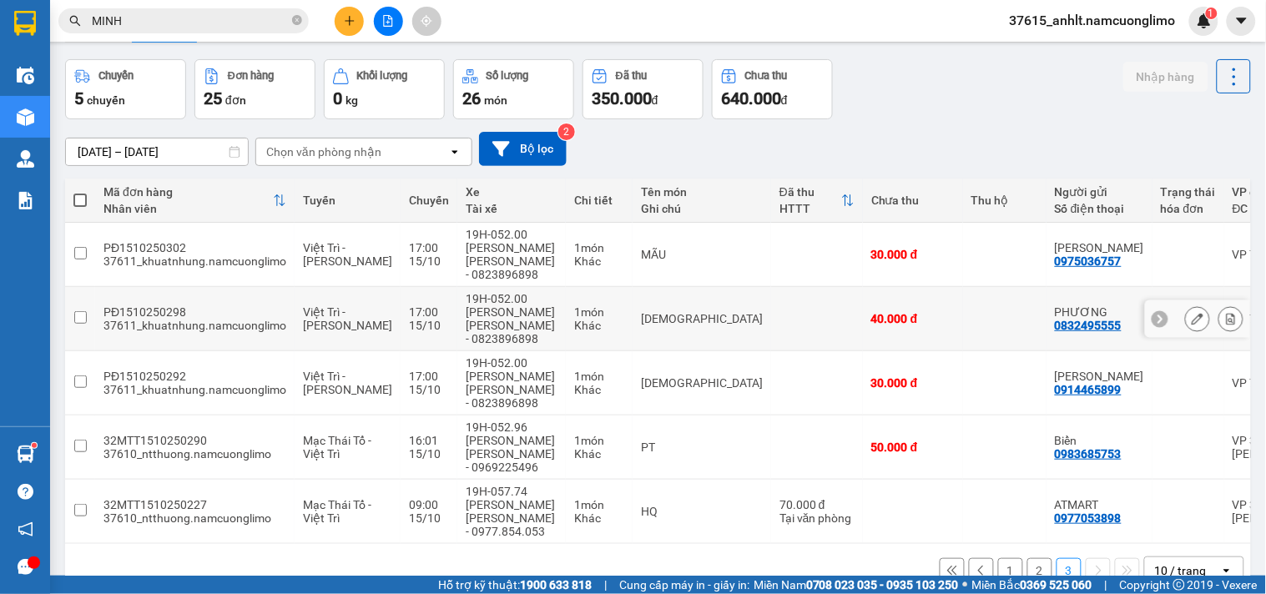
scroll to position [88, 0]
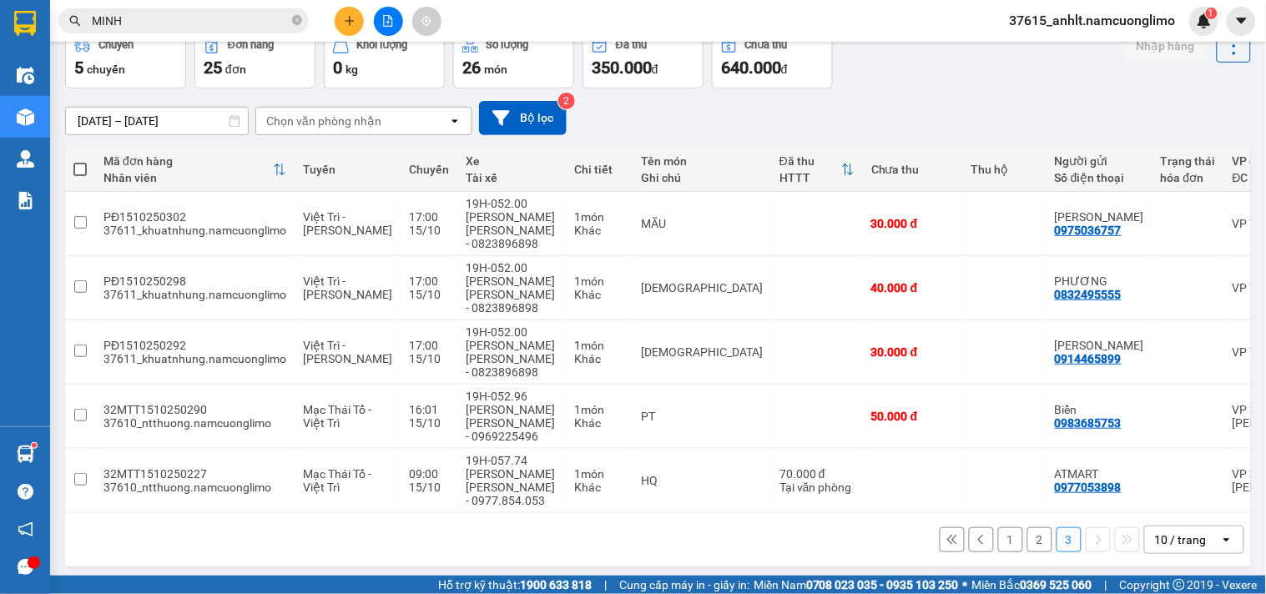
click at [928, 89] on div "[DATE] – [DATE] Press the down arrow key to interact with the calendar and sele…" at bounding box center [658, 117] width 1186 height 59
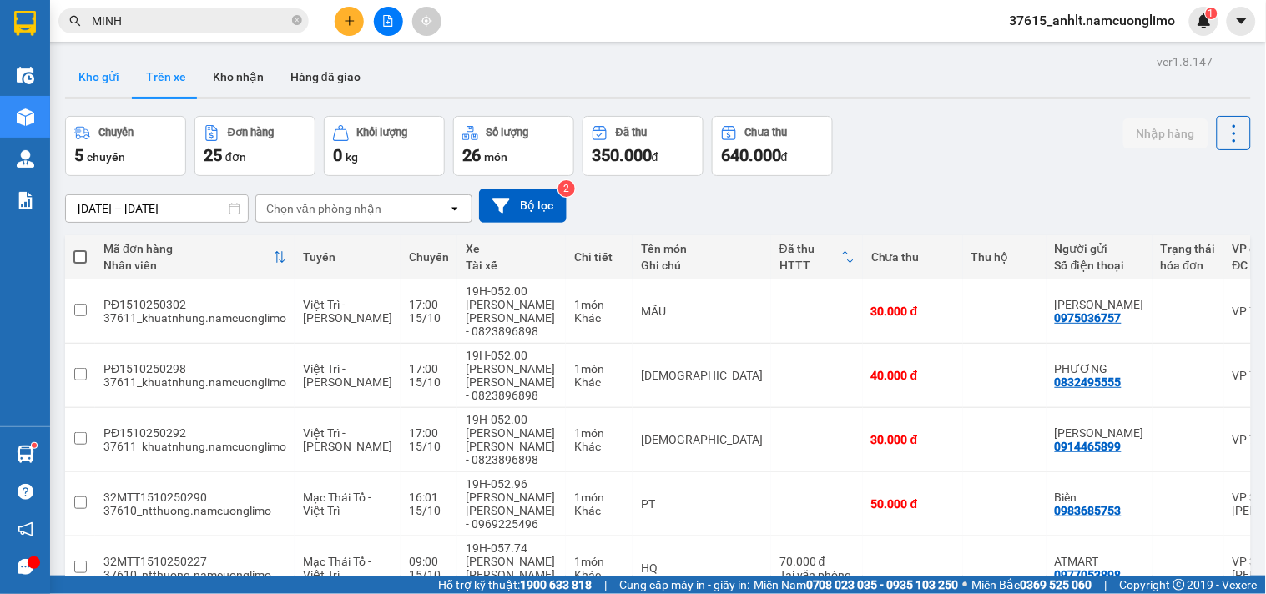
click at [107, 71] on button "Kho gửi" at bounding box center [99, 77] width 68 height 40
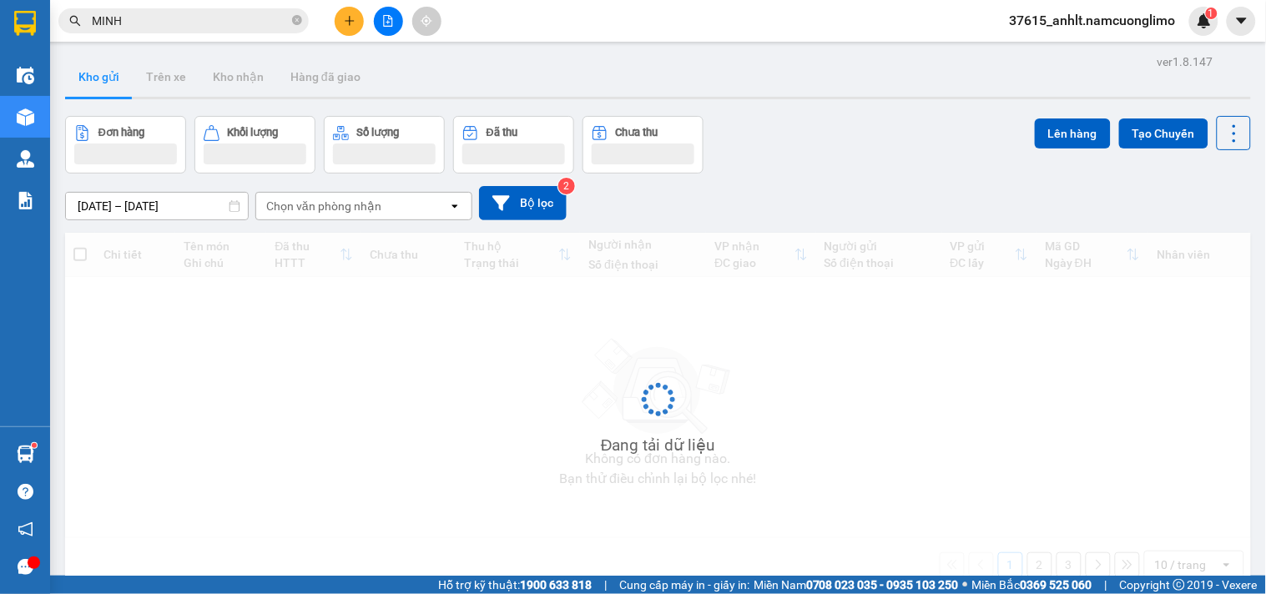
click at [98, 78] on button "Kho gửi" at bounding box center [99, 77] width 68 height 40
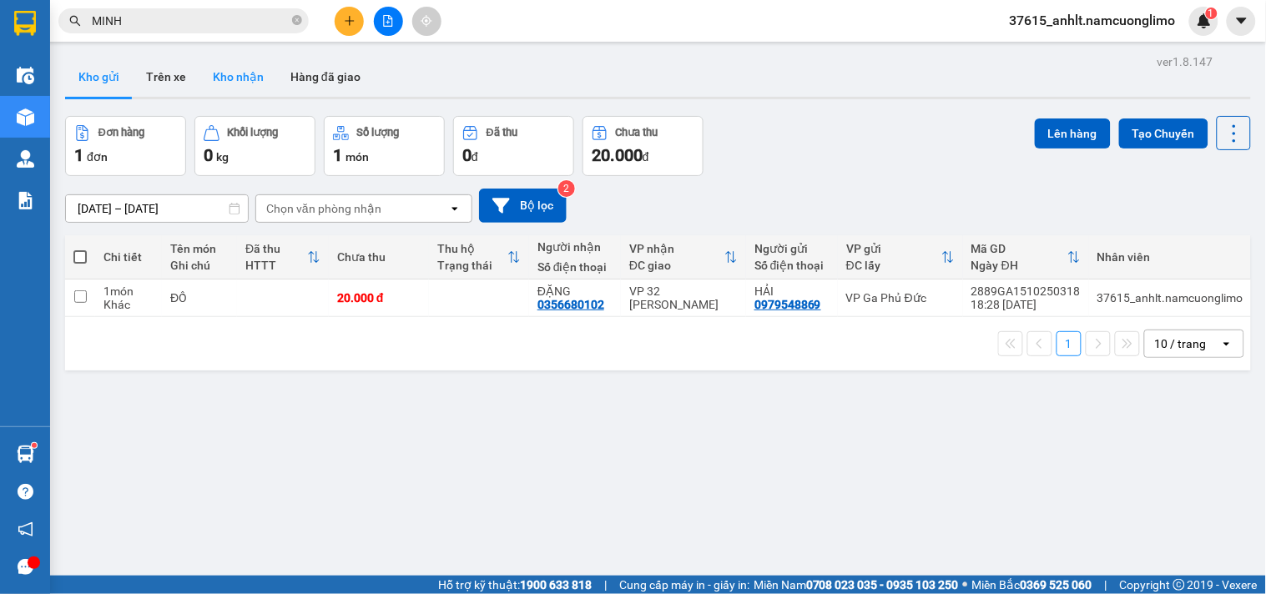
click at [232, 79] on button "Kho nhận" at bounding box center [238, 77] width 78 height 40
click at [231, 79] on button "Kho nhận" at bounding box center [238, 77] width 78 height 40
